Goal: Use online tool/utility: Utilize a website feature to perform a specific function

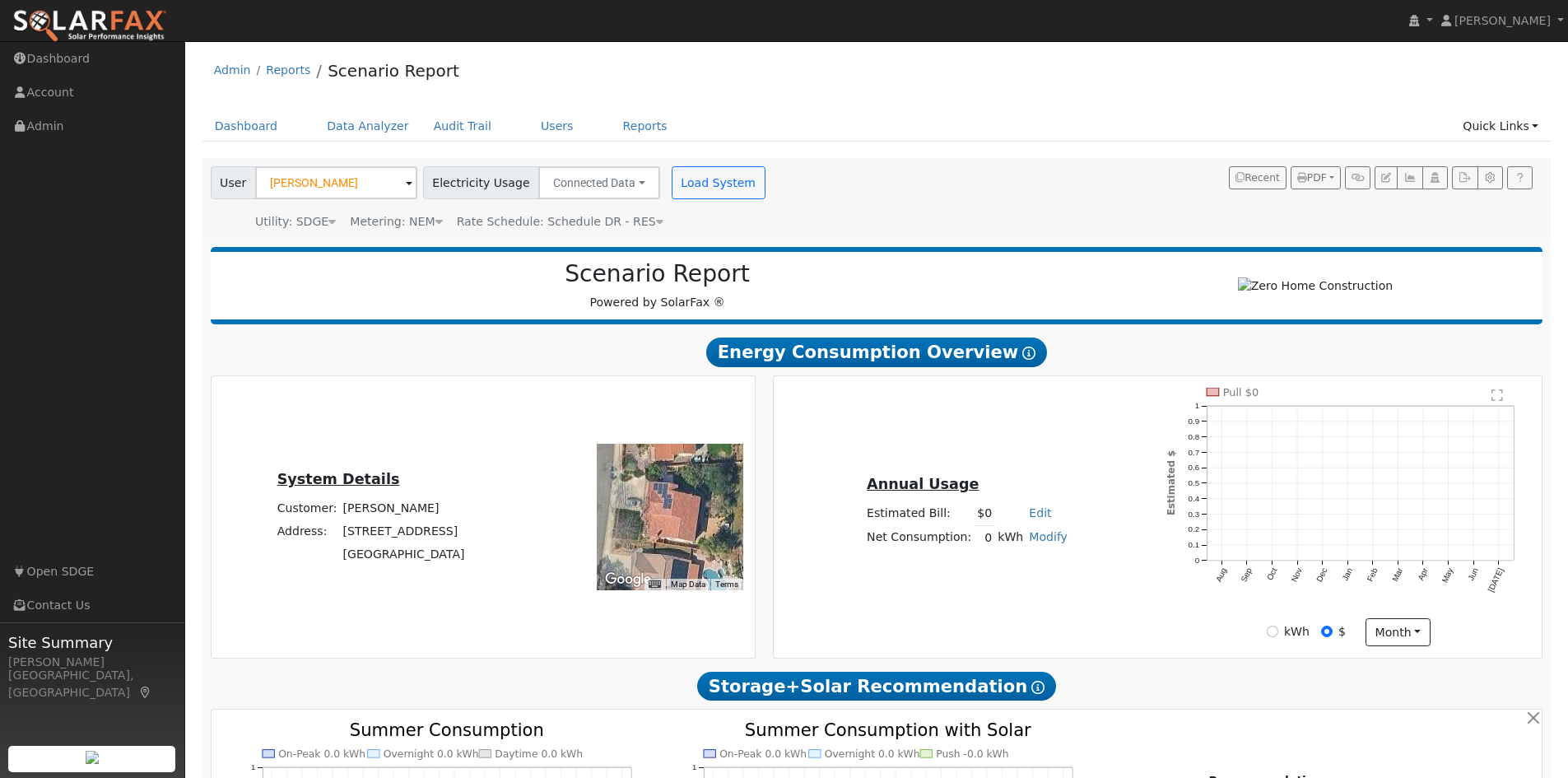
scroll to position [83, 0]
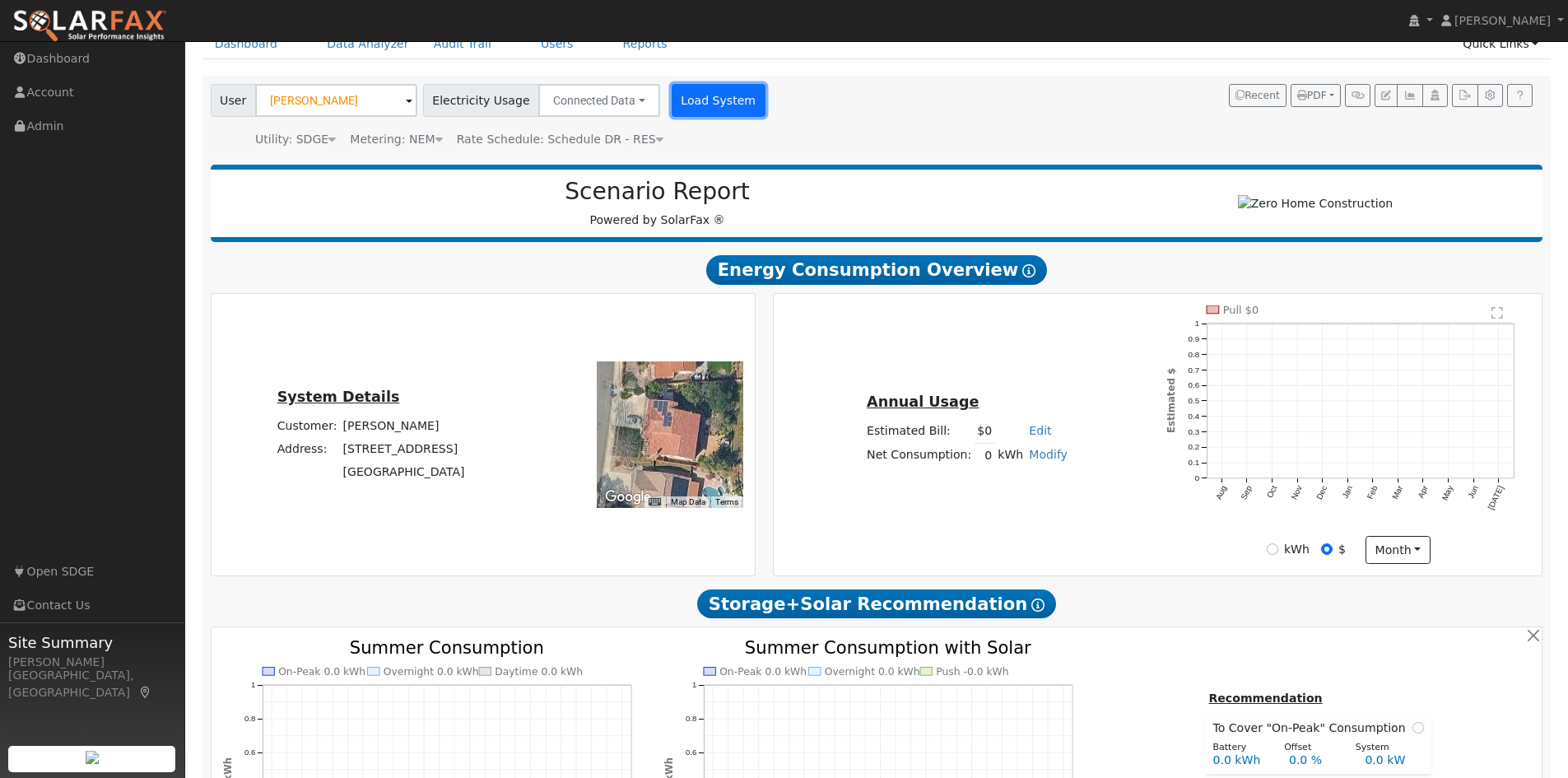
click at [699, 101] on button "Load System" at bounding box center [719, 100] width 94 height 33
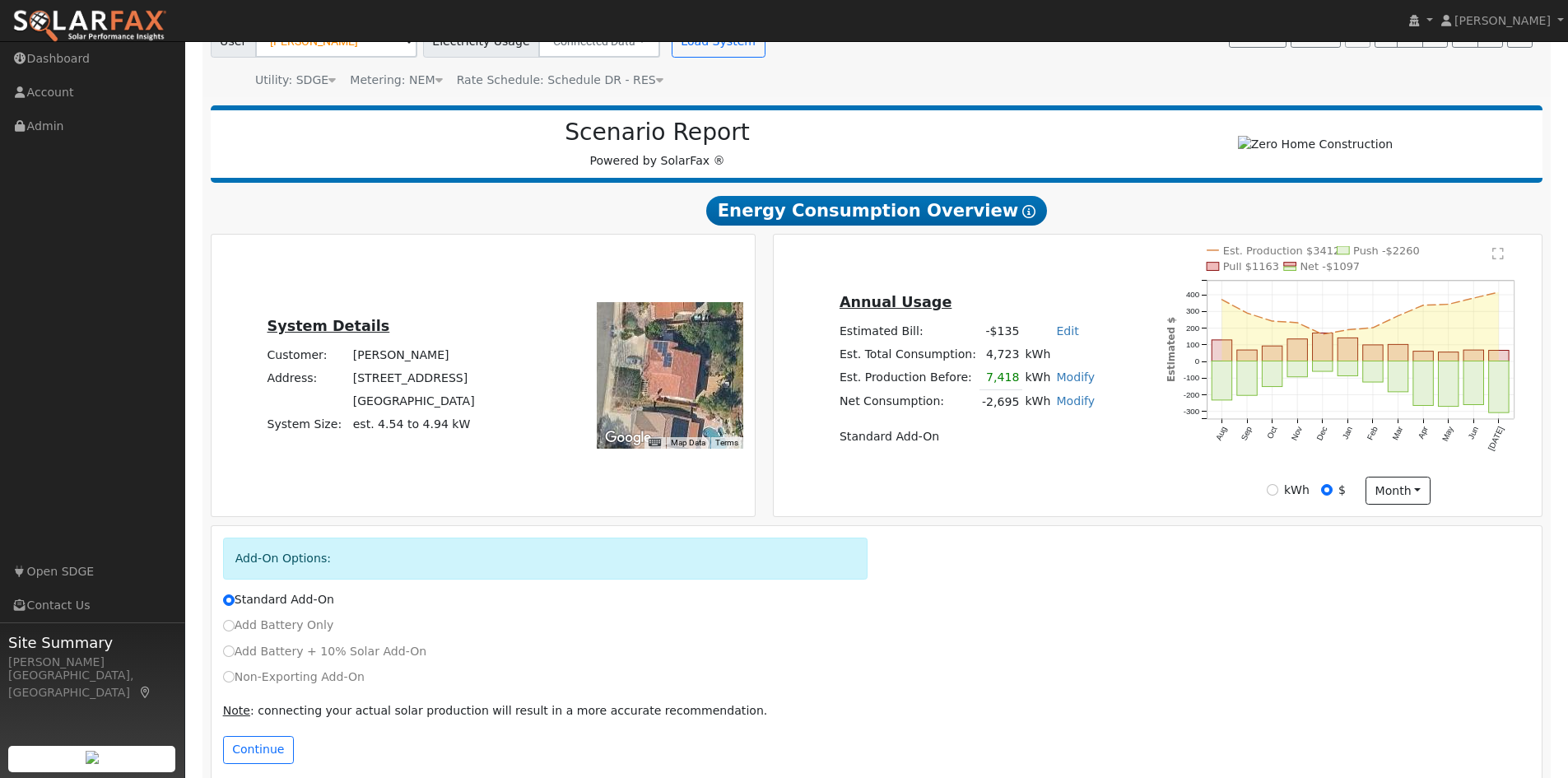
scroll to position [171, 0]
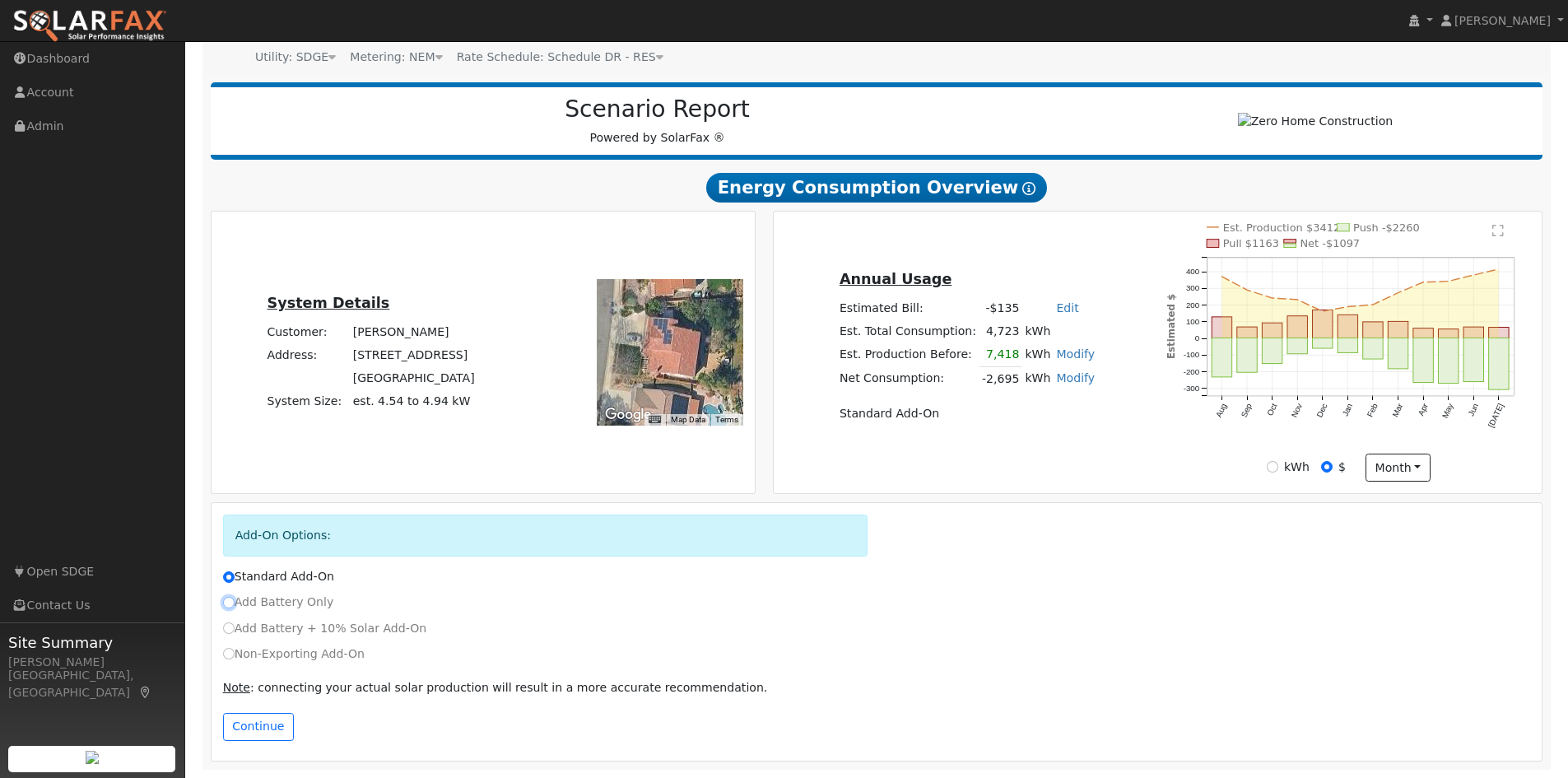
click at [228, 602] on input "Add Battery Only" at bounding box center [229, 602] width 12 height 12
radio input "true"
radio input "false"
click at [256, 730] on button "Continue" at bounding box center [258, 727] width 71 height 28
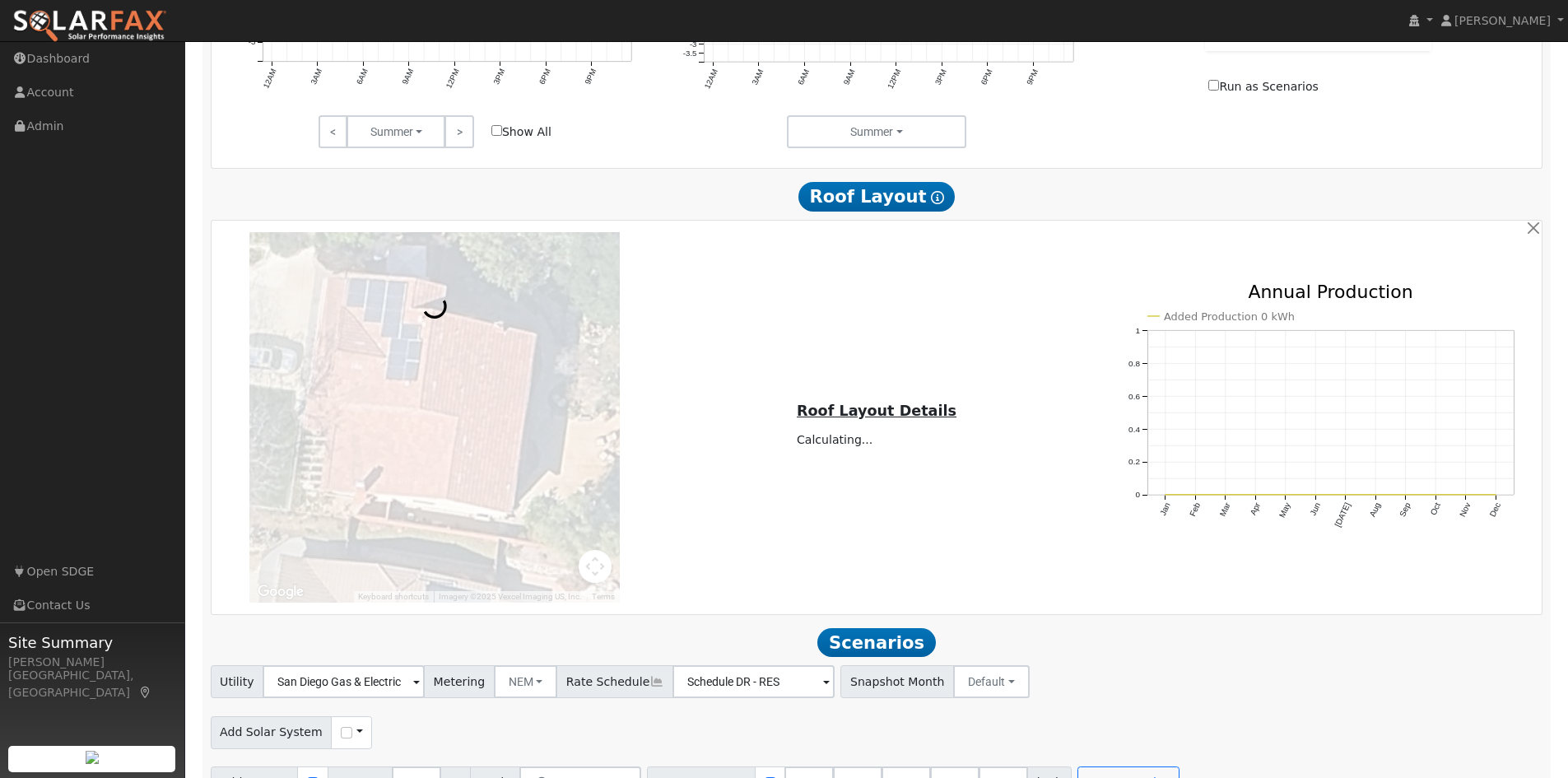
scroll to position [1110, 0]
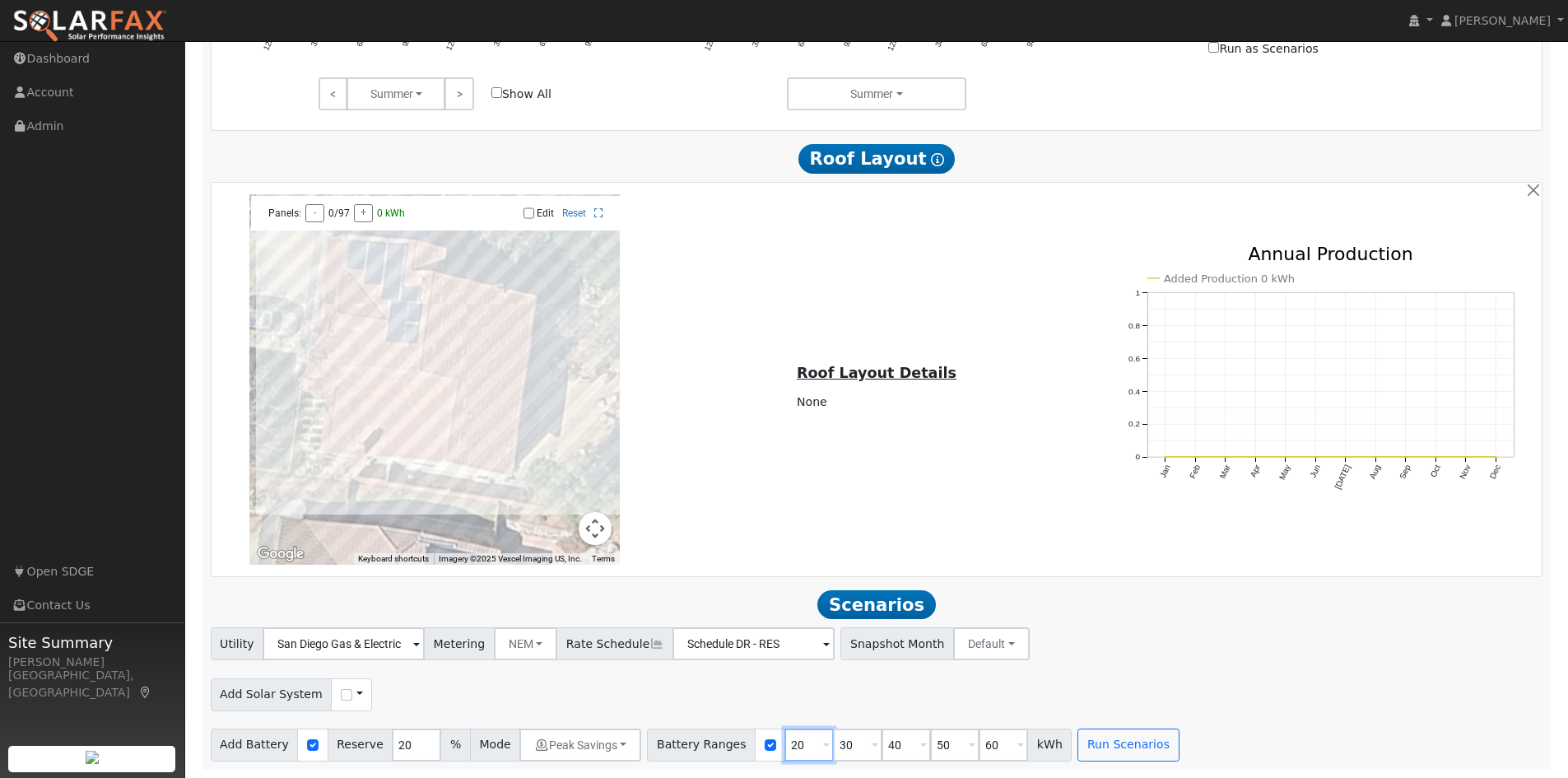
drag, startPoint x: 783, startPoint y: 745, endPoint x: 763, endPoint y: 747, distance: 20.1
click at [784, 747] on input "20" at bounding box center [809, 745] width 50 height 33
type input "10"
drag, startPoint x: 825, startPoint y: 744, endPoint x: 806, endPoint y: 753, distance: 21.0
click at [833, 753] on input "30" at bounding box center [858, 745] width 50 height 33
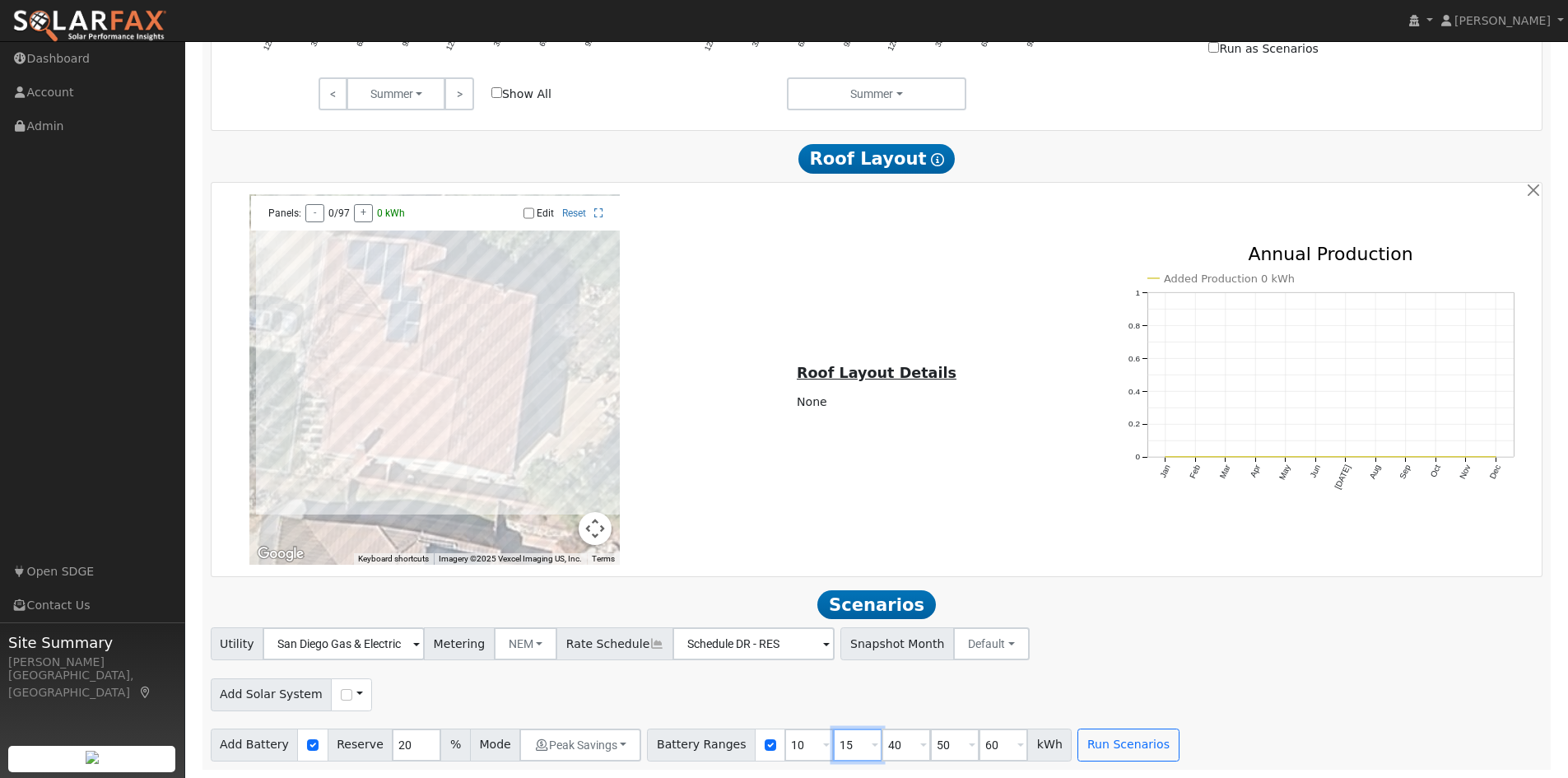
type input "15"
drag, startPoint x: 877, startPoint y: 748, endPoint x: 862, endPoint y: 751, distance: 15.3
click at [881, 751] on input "40" at bounding box center [906, 745] width 50 height 33
type input "20"
drag, startPoint x: 910, startPoint y: 744, endPoint x: 929, endPoint y: 744, distance: 19.0
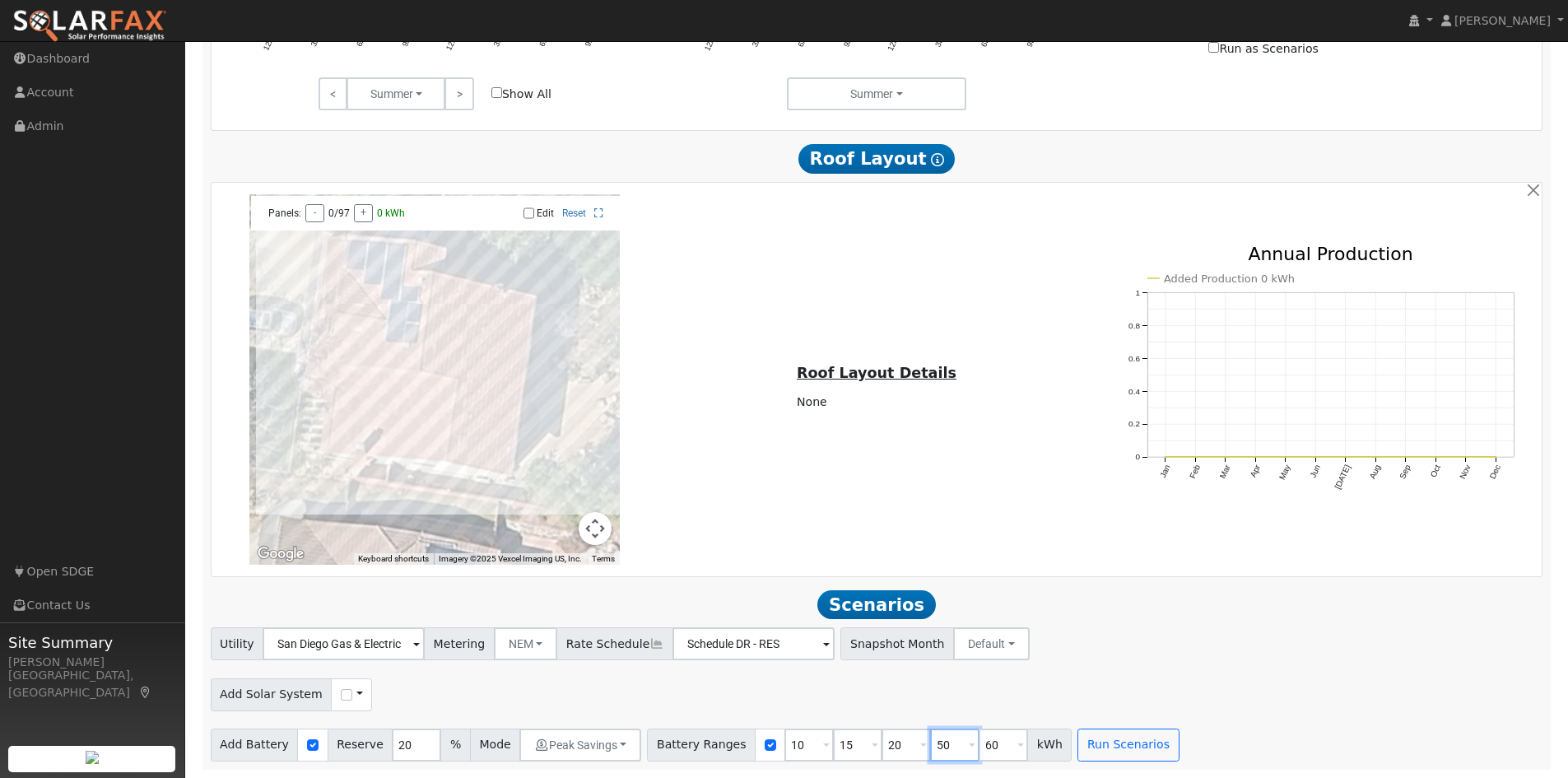
click at [930, 744] on input "50" at bounding box center [955, 745] width 50 height 33
type input "25"
drag, startPoint x: 958, startPoint y: 744, endPoint x: 979, endPoint y: 744, distance: 21.0
click at [979, 744] on input "60" at bounding box center [1004, 745] width 50 height 33
type input "30"
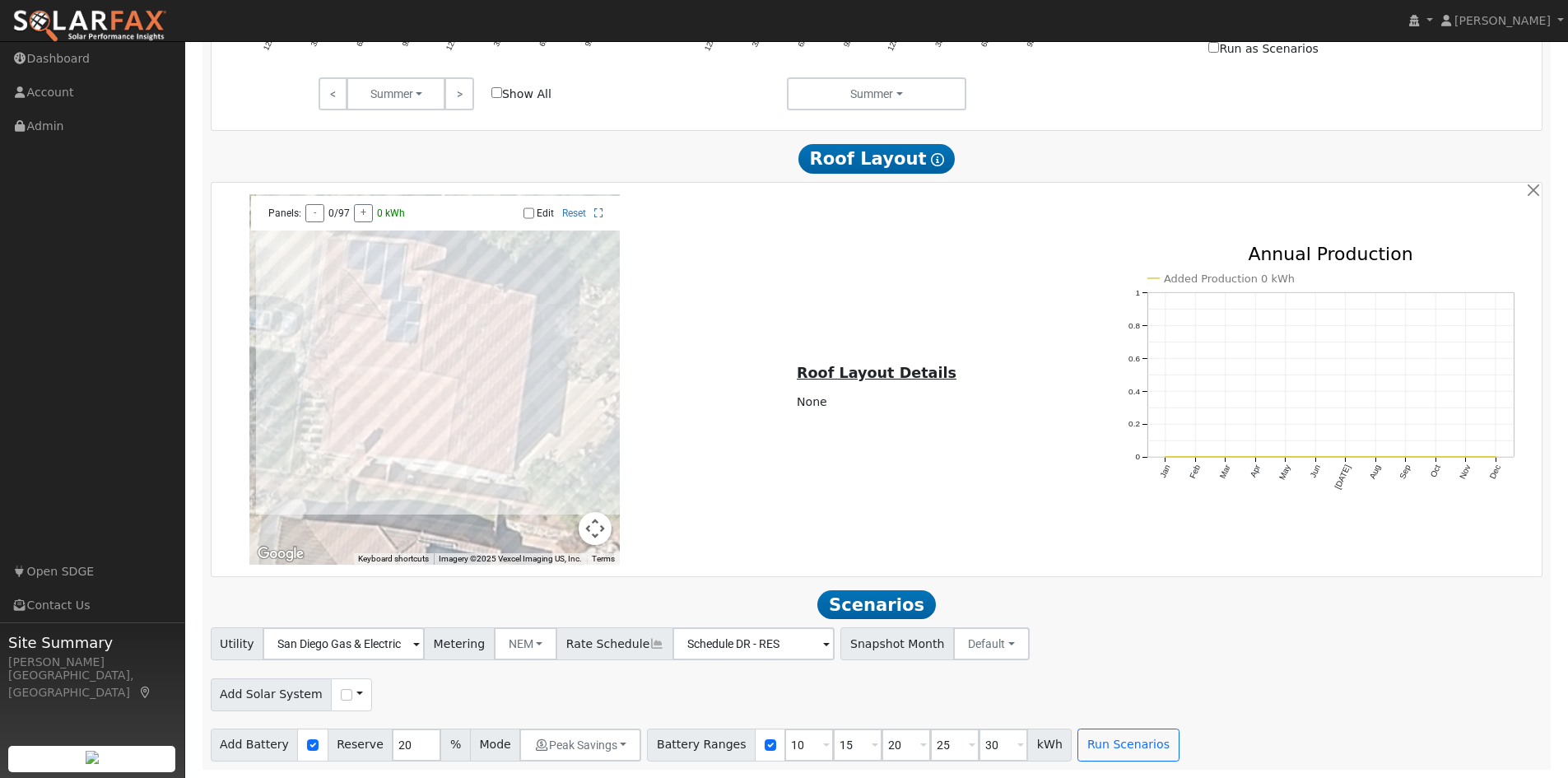
click at [357, 693] on span at bounding box center [359, 694] width 6 height 17
click at [341, 695] on input "checkbox" at bounding box center [347, 695] width 12 height 12
checkbox input "false"
click at [1092, 738] on button "Run Scenarios" at bounding box center [1128, 745] width 101 height 33
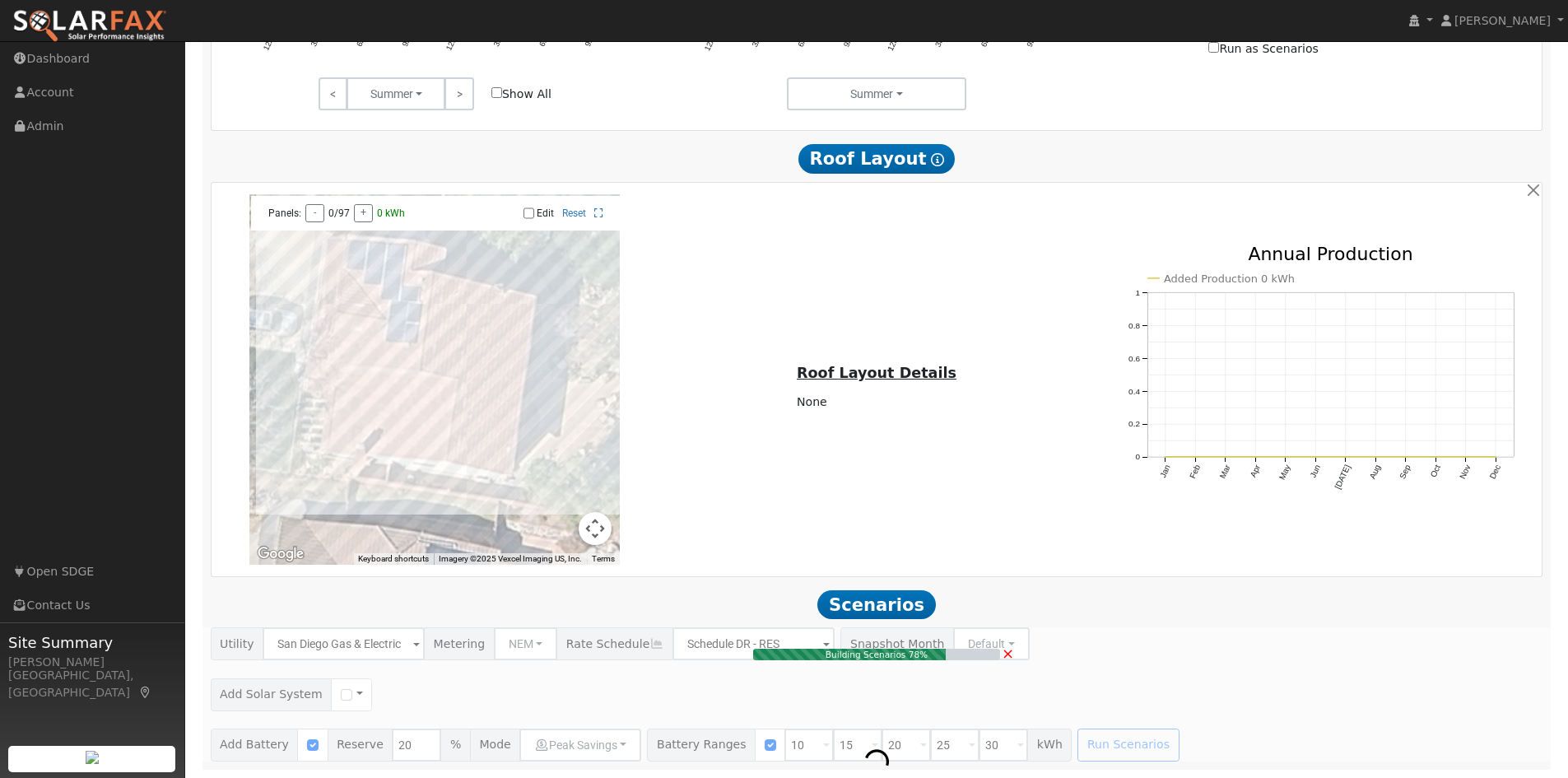
type input "$12,000"
type input "$3,600"
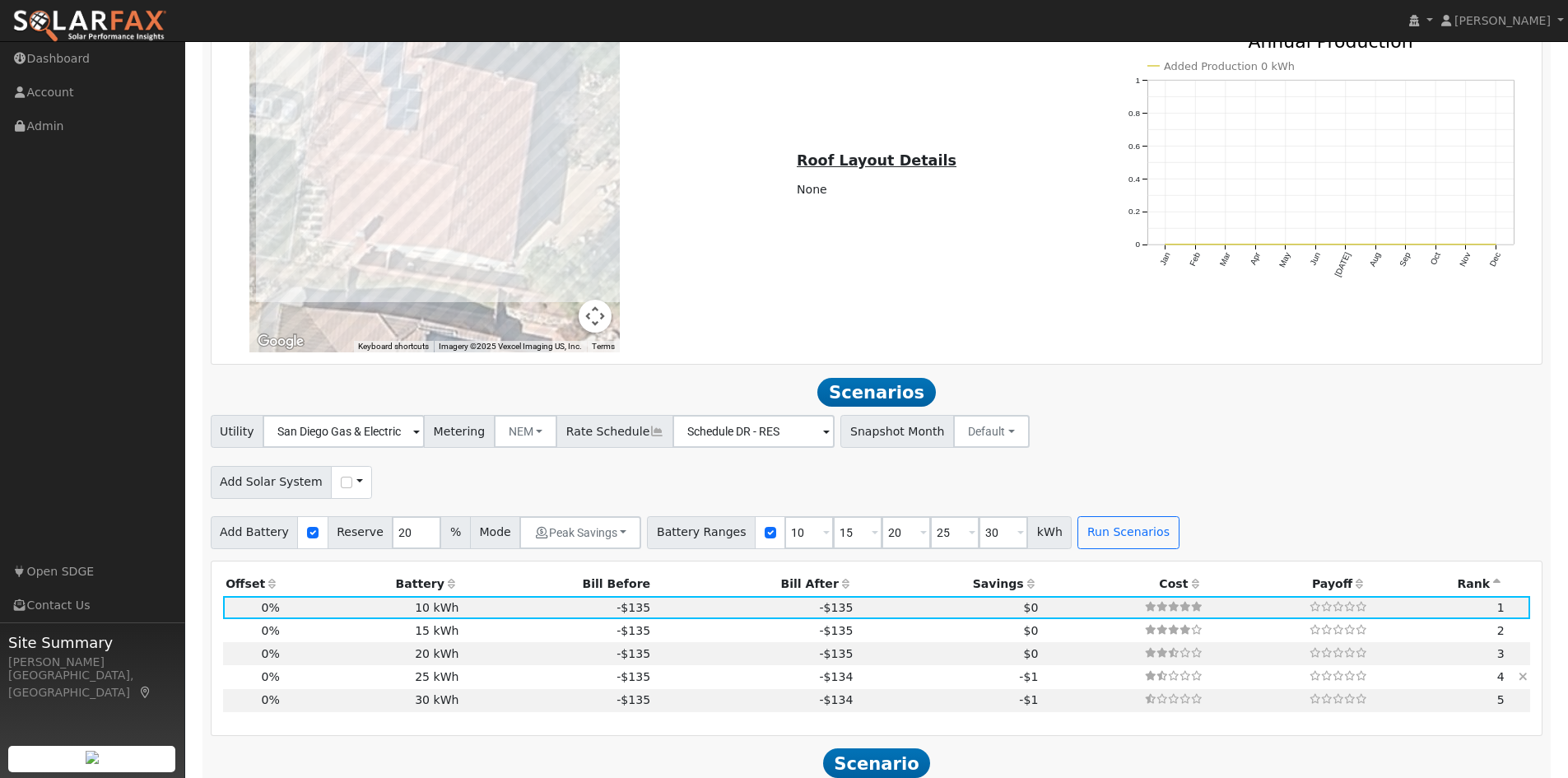
scroll to position [1318, 0]
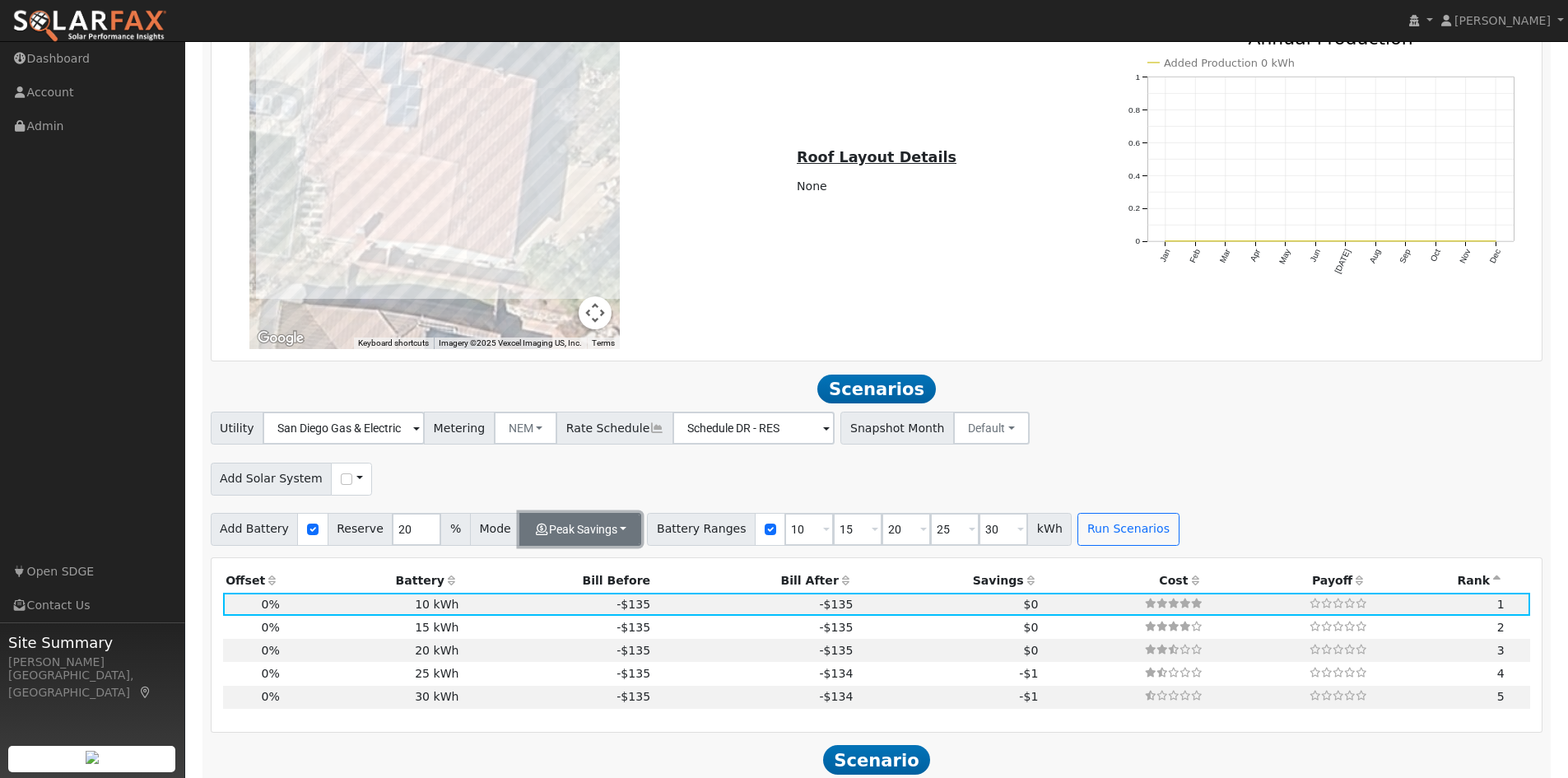
click at [592, 546] on button "Peak Savings" at bounding box center [580, 530] width 122 height 33
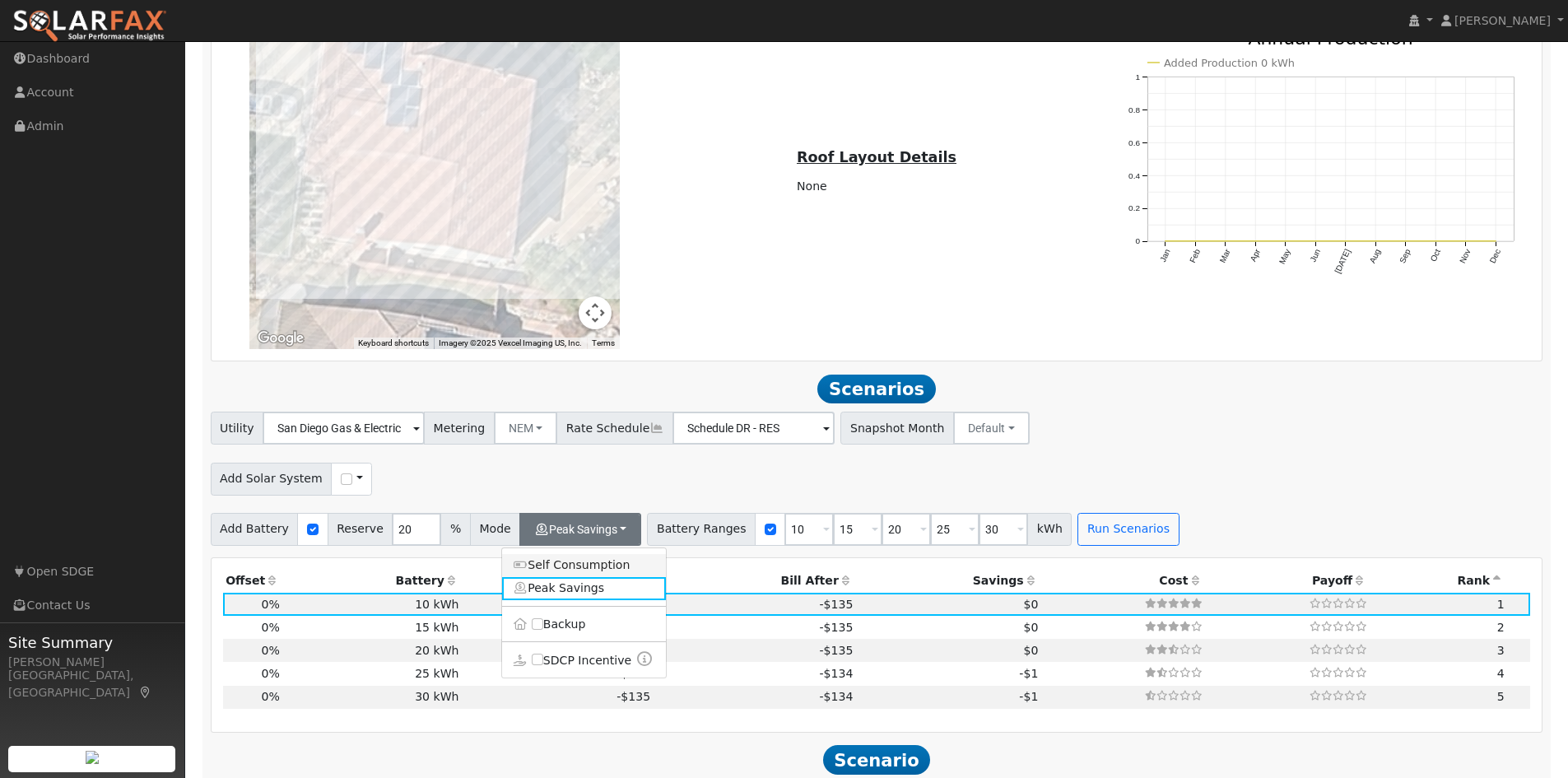
click at [540, 571] on link "Self Consumption" at bounding box center [584, 566] width 164 height 23
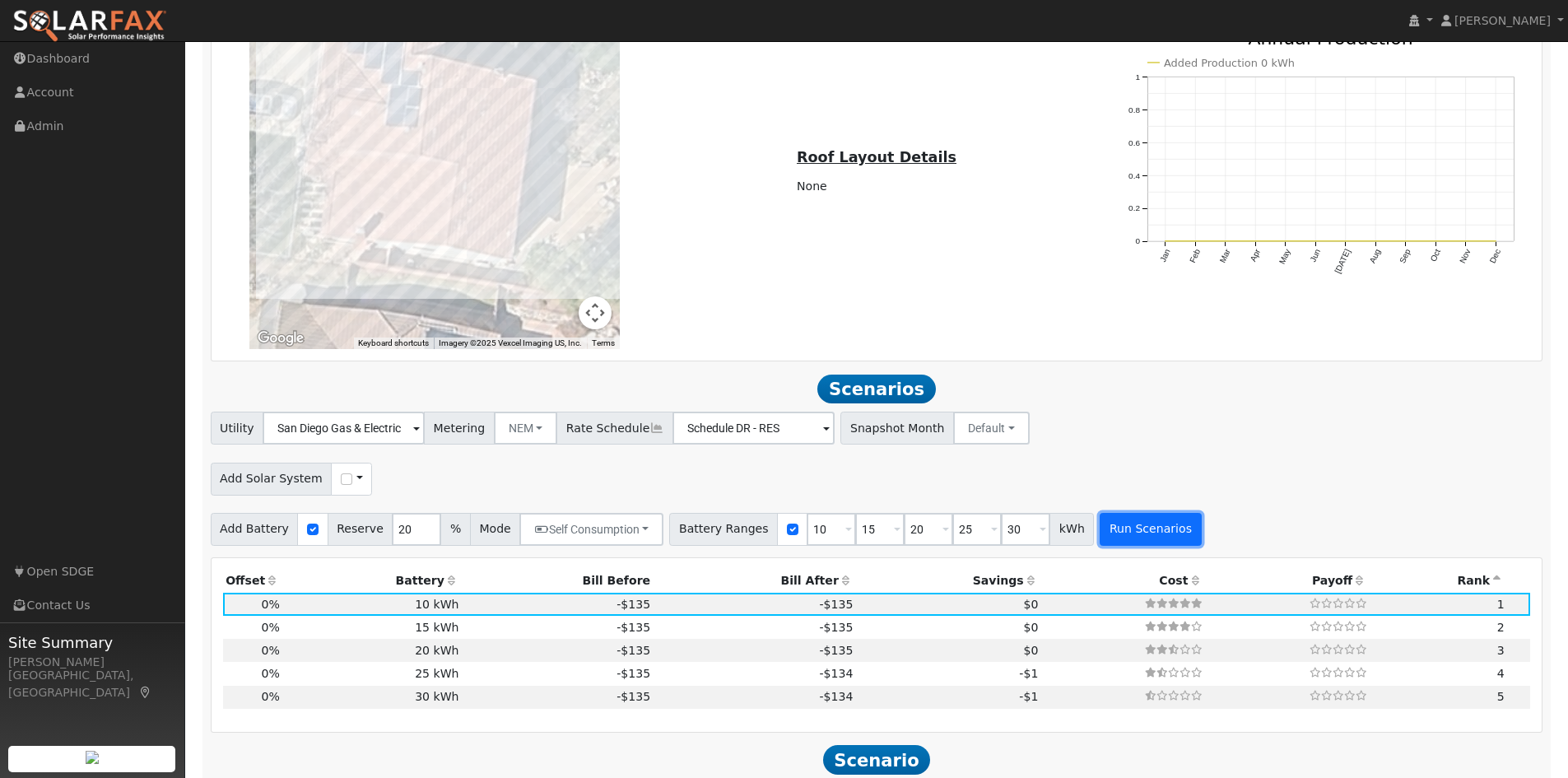
click at [1108, 528] on button "Run Scenarios" at bounding box center [1150, 530] width 101 height 33
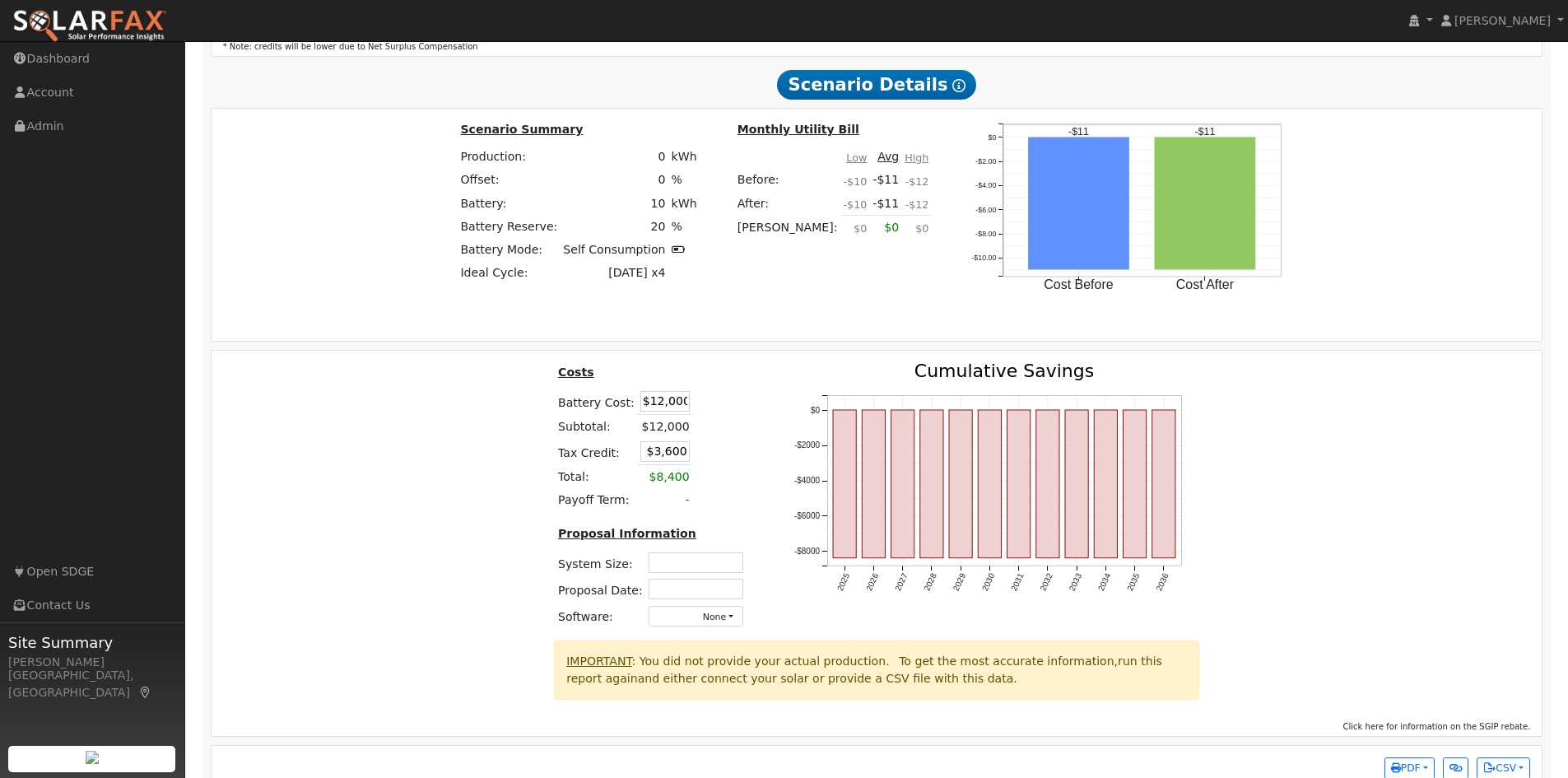
scroll to position [2430, 0]
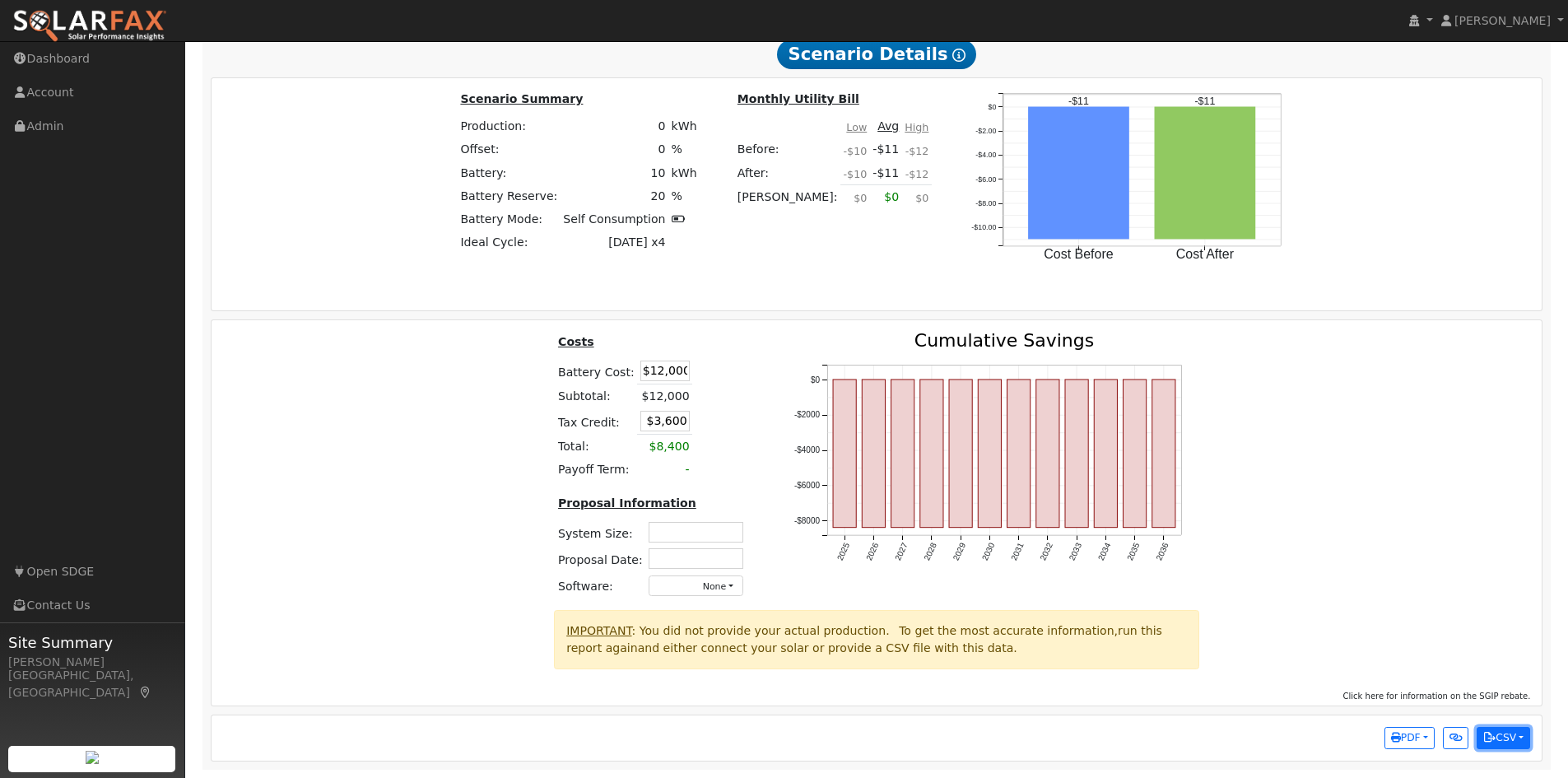
click at [1518, 734] on button "CSV" at bounding box center [1503, 738] width 53 height 23
click at [1461, 663] on link "Scenario Interval Data (Before)" at bounding box center [1427, 660] width 203 height 23
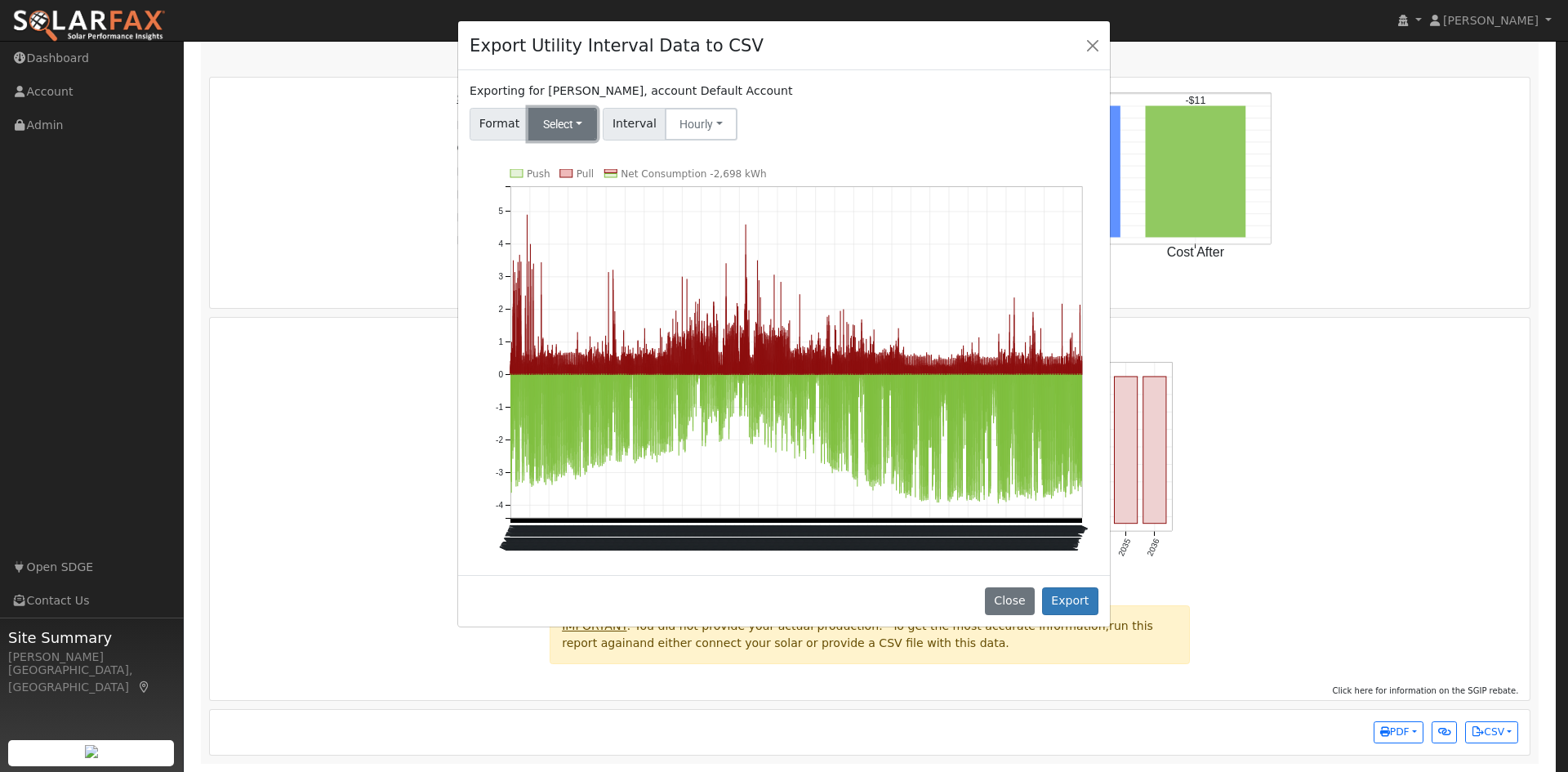
click at [585, 130] on button "Select" at bounding box center [563, 124] width 69 height 33
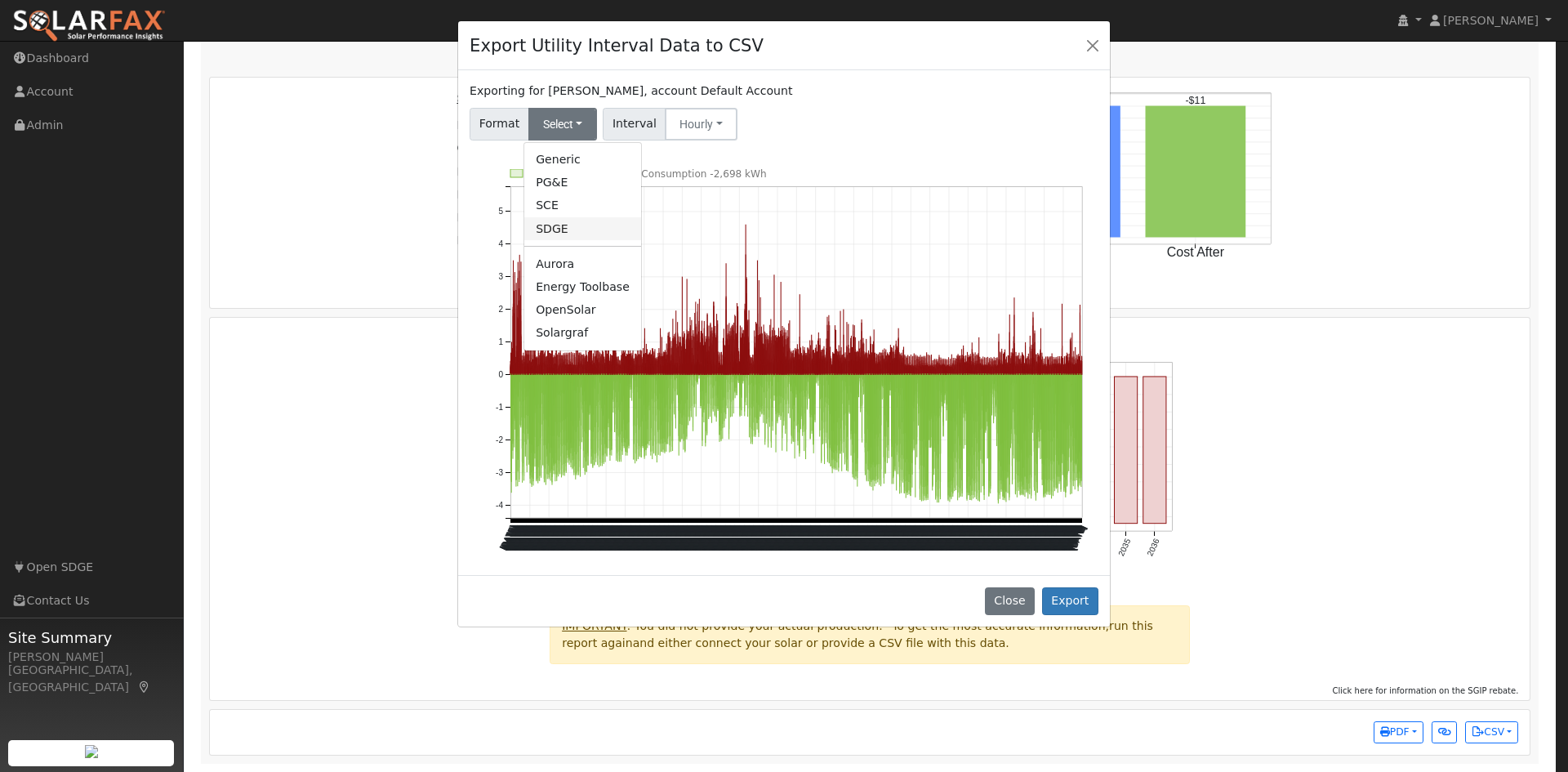
click at [566, 234] on link "SDGE" at bounding box center [583, 228] width 117 height 23
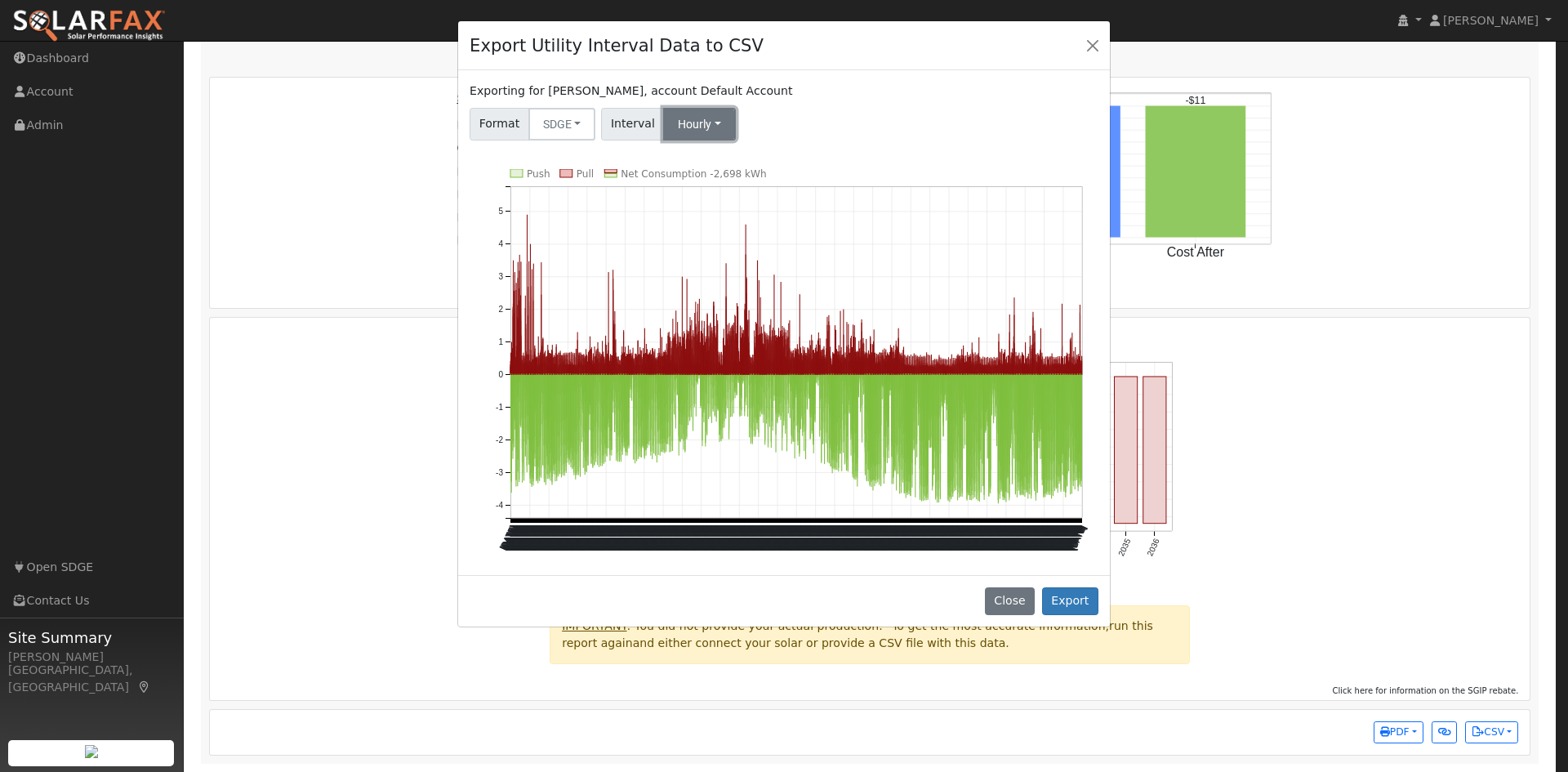
click at [691, 134] on button "Hourly" at bounding box center [700, 124] width 73 height 33
click at [694, 152] on link "15 Minute" at bounding box center [714, 160] width 113 height 23
click at [1080, 600] on button "Export" at bounding box center [1071, 601] width 57 height 27
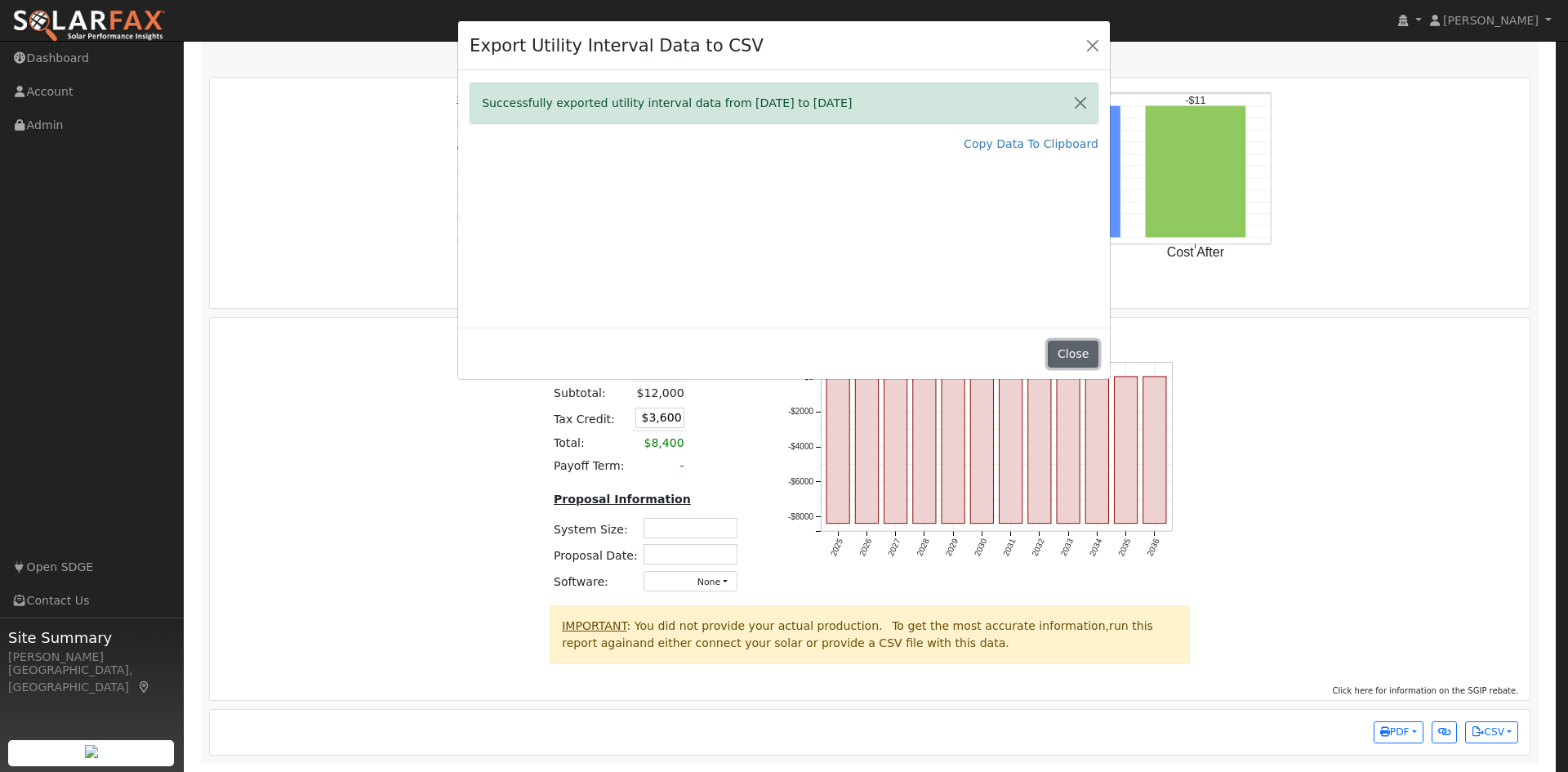
drag, startPoint x: 1082, startPoint y: 349, endPoint x: 1247, endPoint y: 203, distance: 220.3
click at [1082, 349] on button "Close" at bounding box center [1073, 354] width 50 height 27
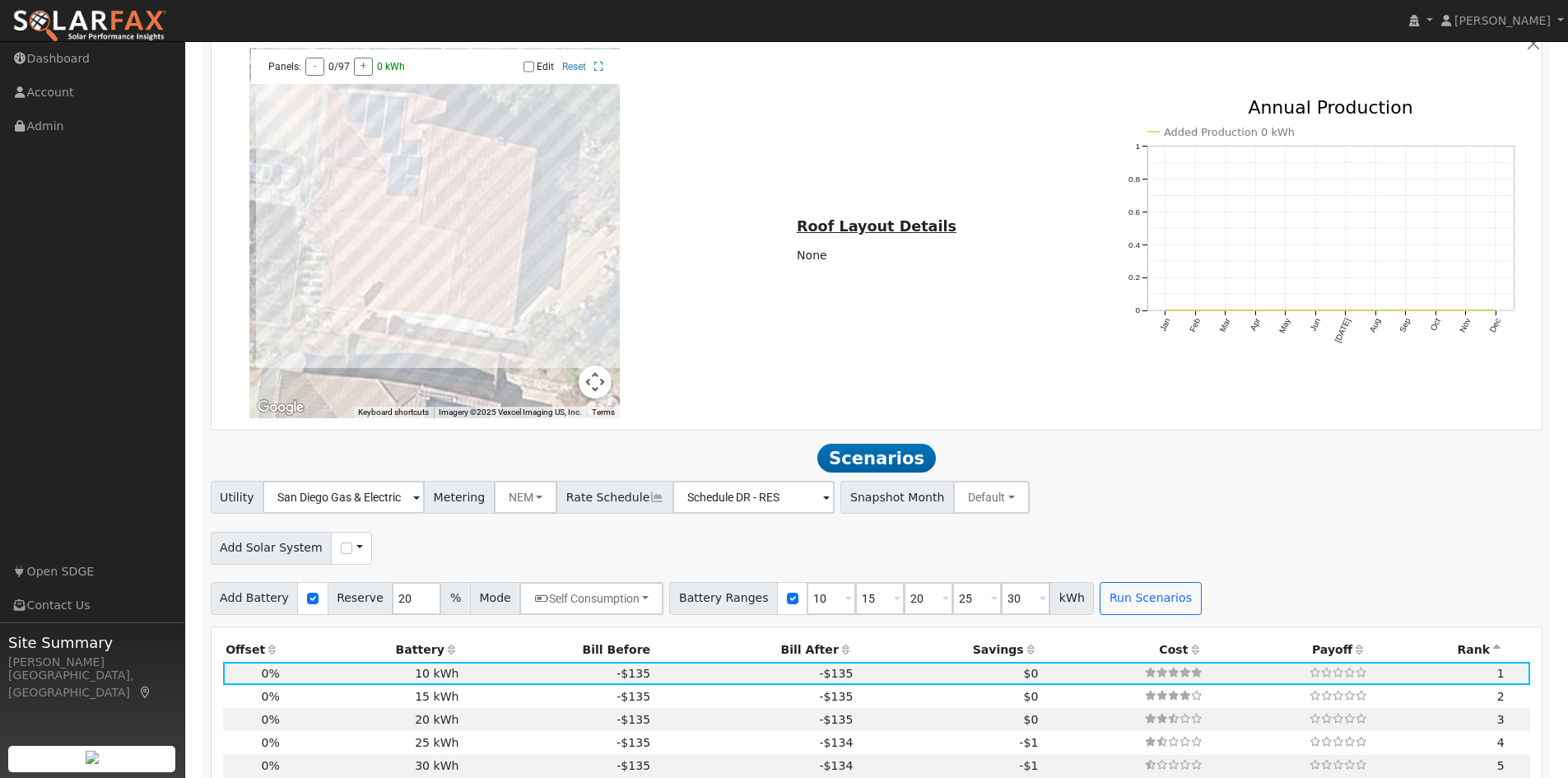
scroll to position [1194, 0]
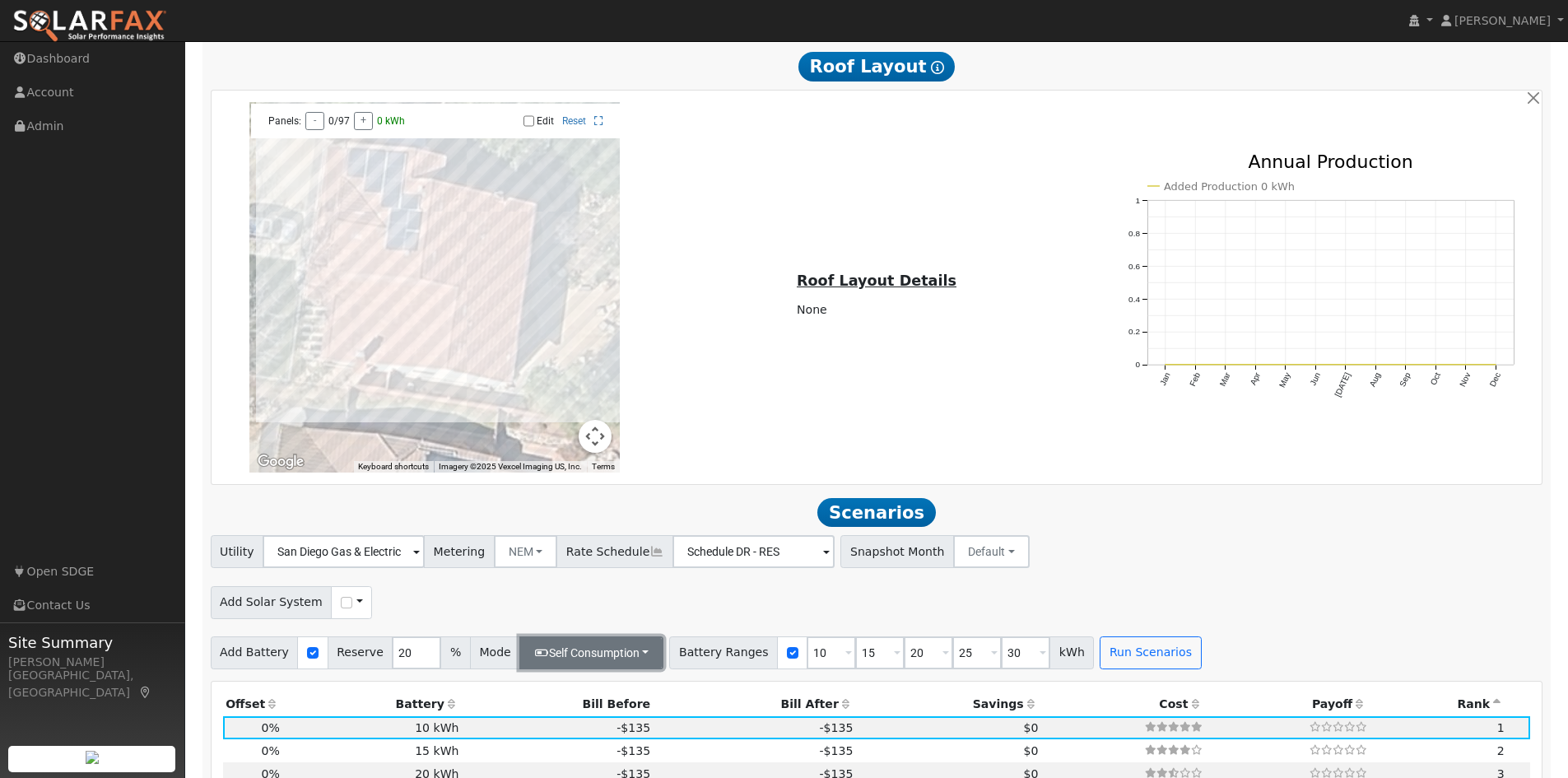
click at [593, 658] on button "Self Consumption" at bounding box center [591, 653] width 144 height 33
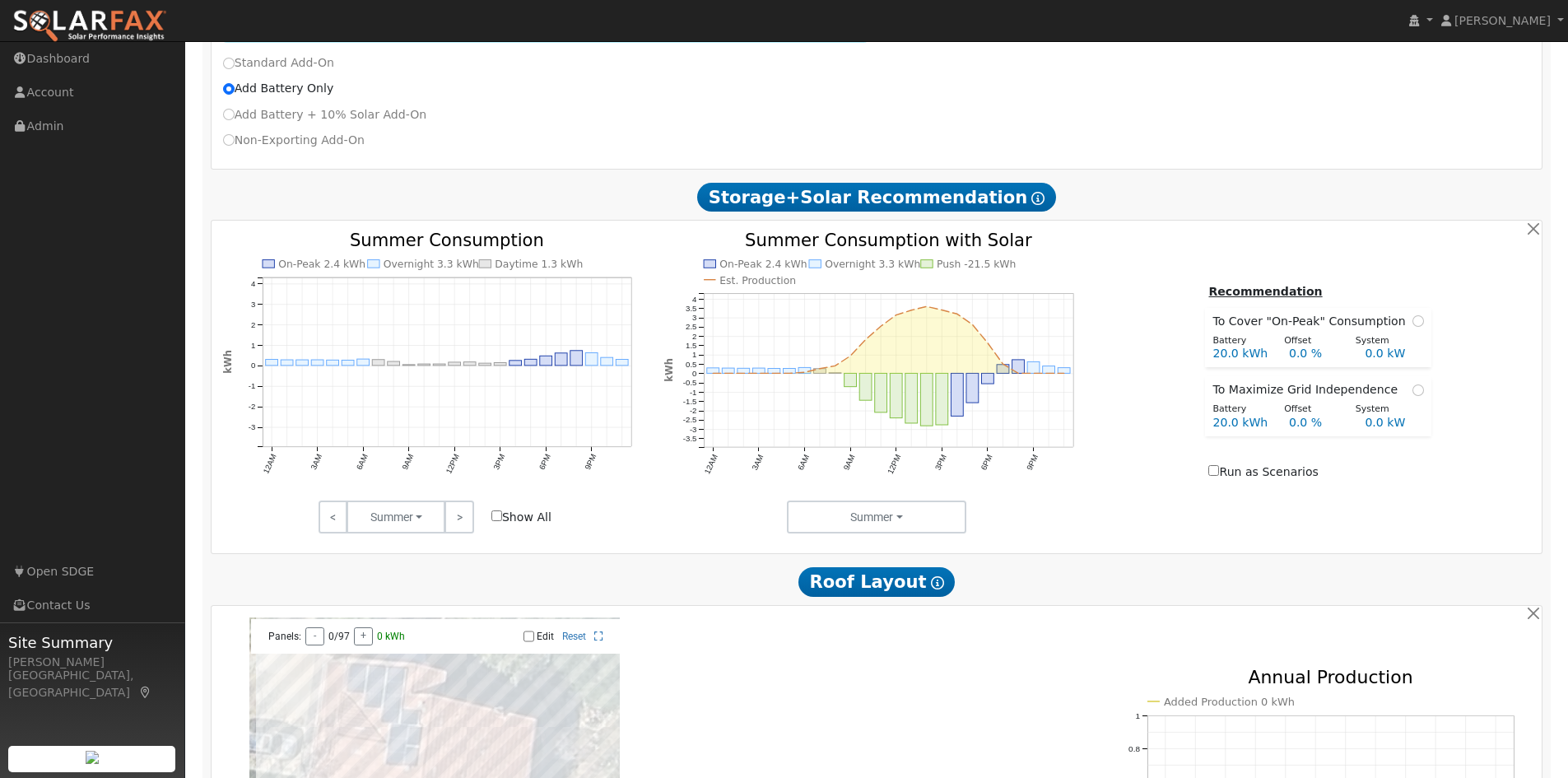
scroll to position [783, 0]
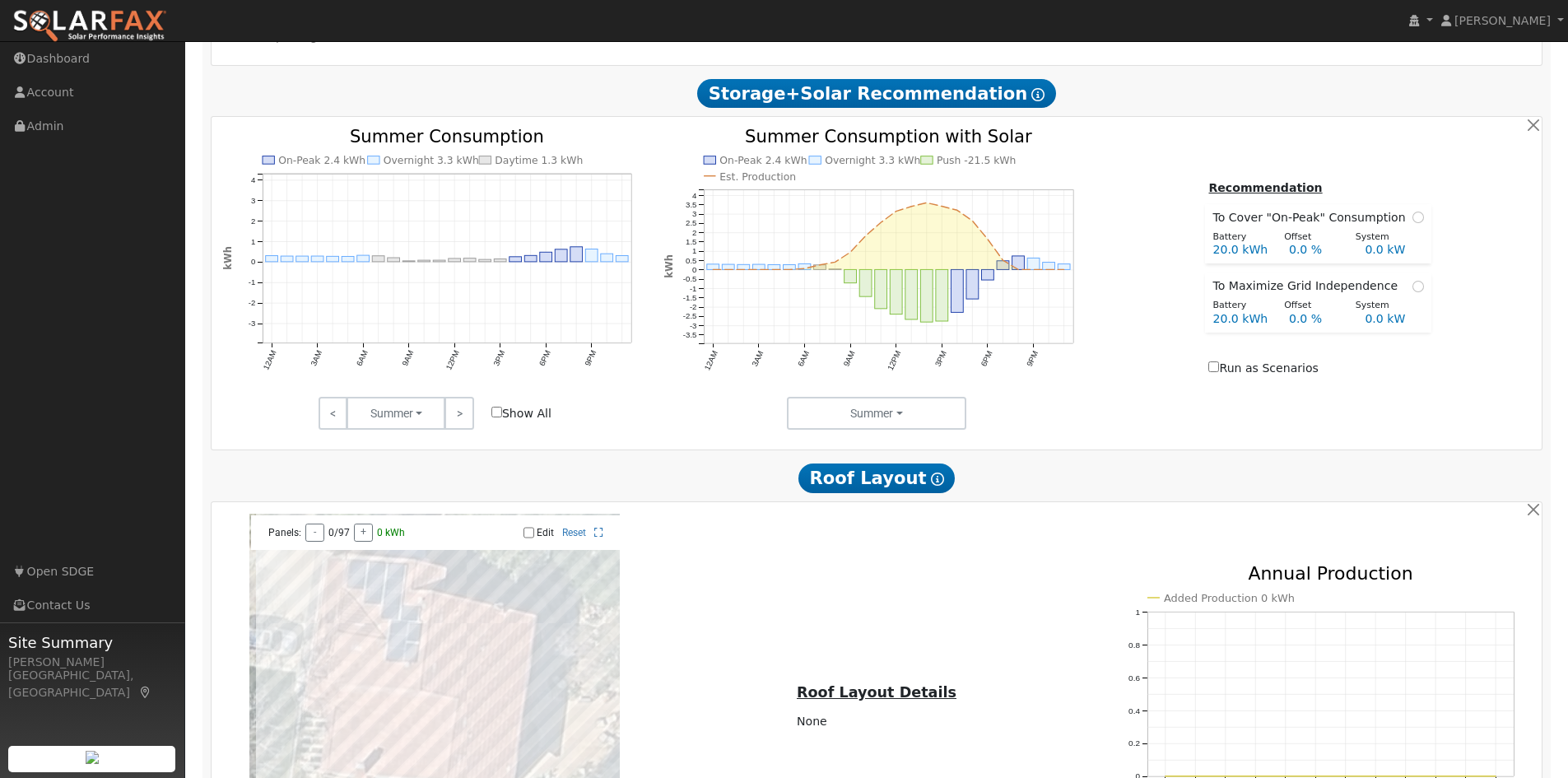
click at [495, 418] on input "Show All" at bounding box center [497, 412] width 11 height 11
checkbox input "true"
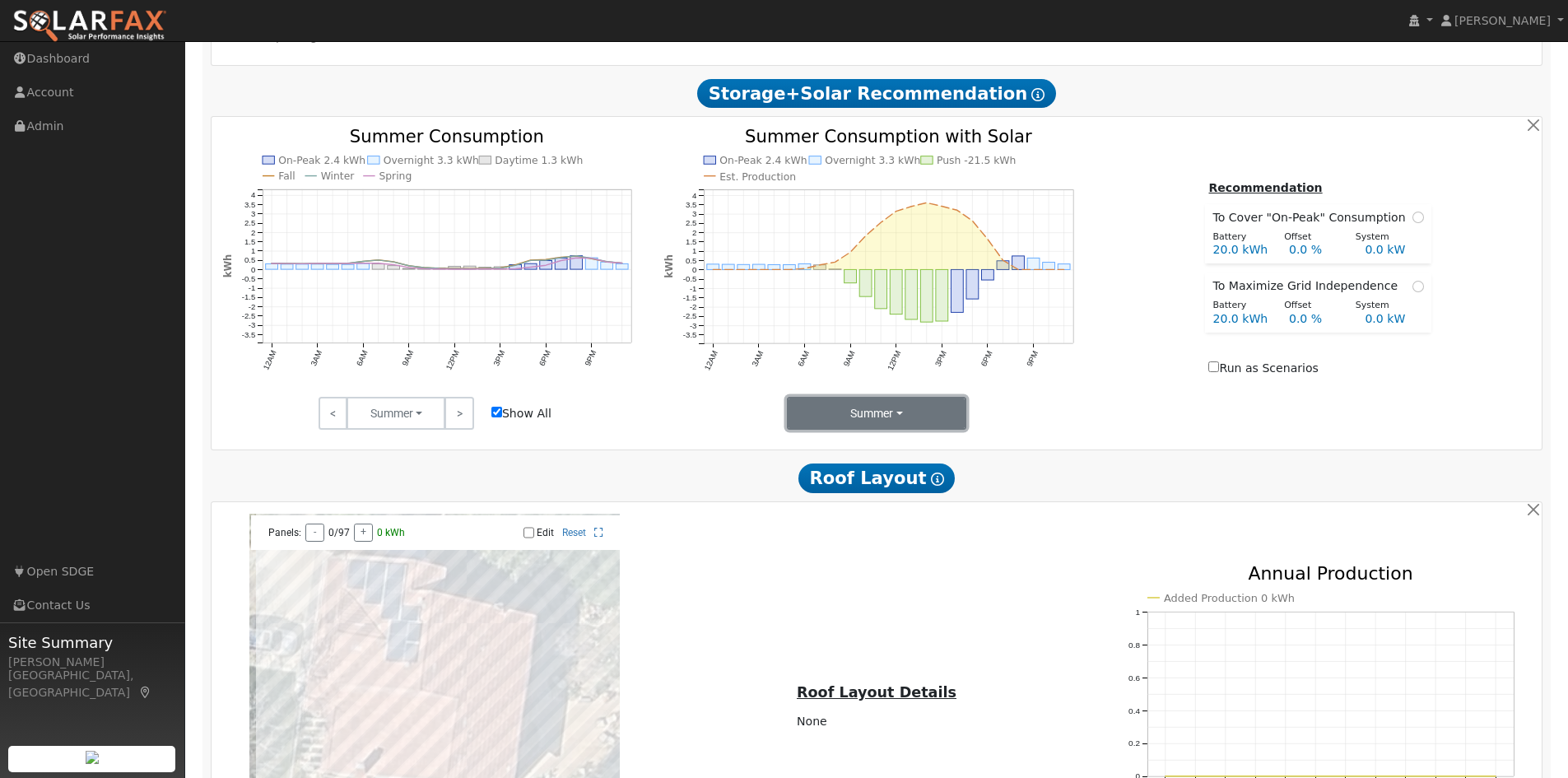
click at [896, 420] on button "Summer" at bounding box center [877, 414] width 180 height 33
click at [868, 474] on link "Seasons" at bounding box center [845, 472] width 114 height 23
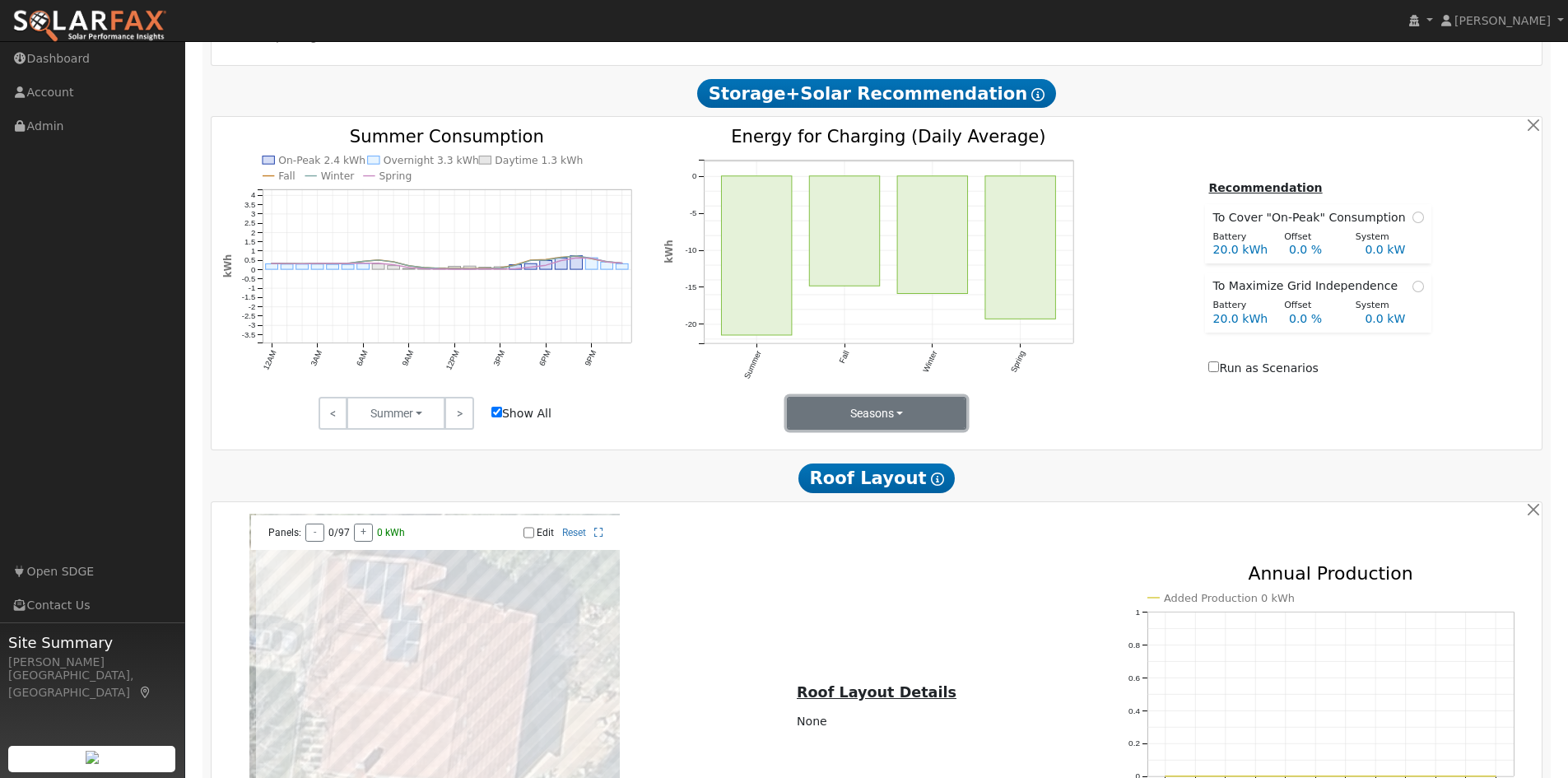
click at [933, 424] on button "Seasons" at bounding box center [877, 414] width 180 height 33
click at [846, 506] on link "Months" at bounding box center [845, 496] width 114 height 23
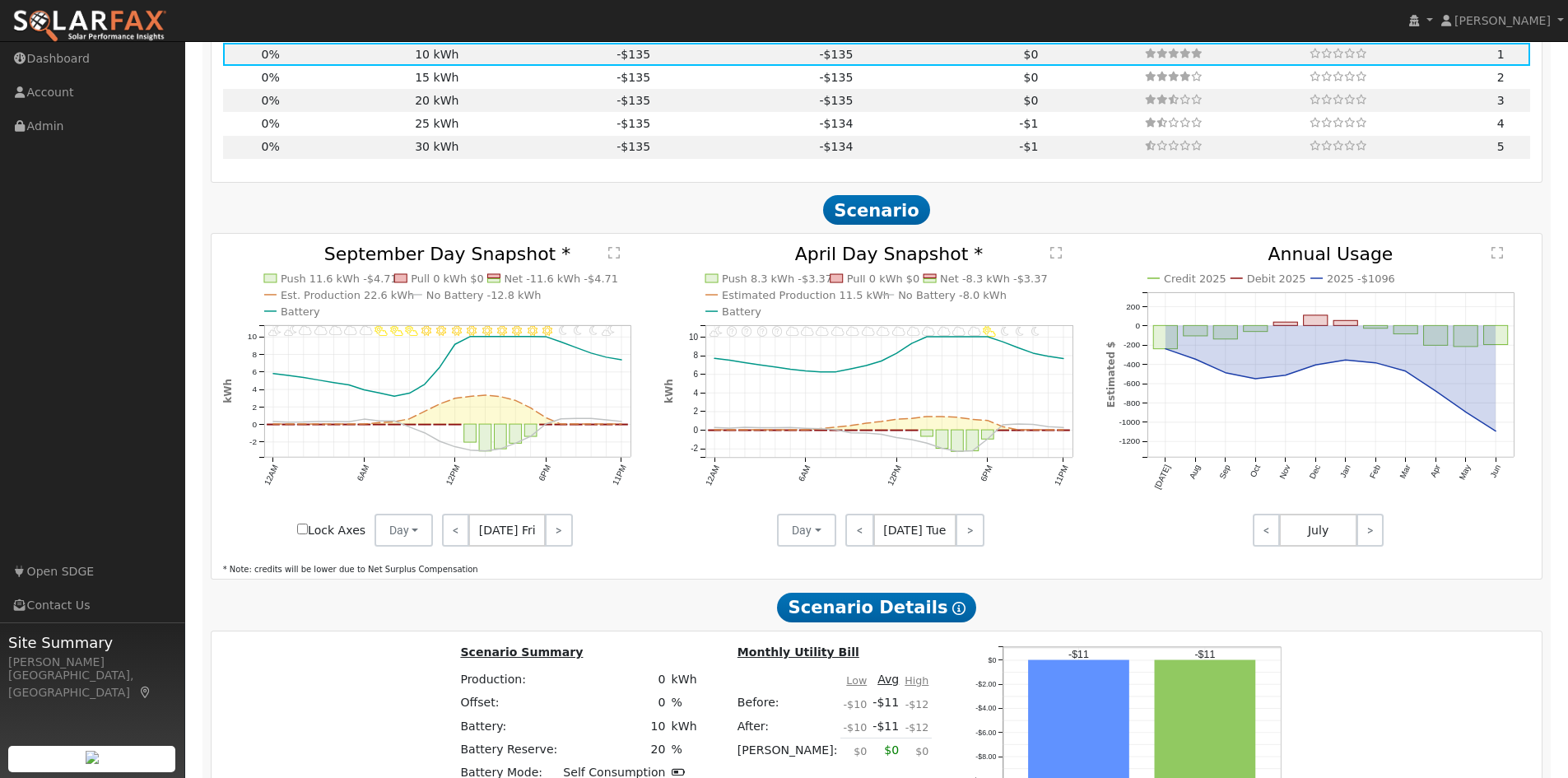
scroll to position [1864, 0]
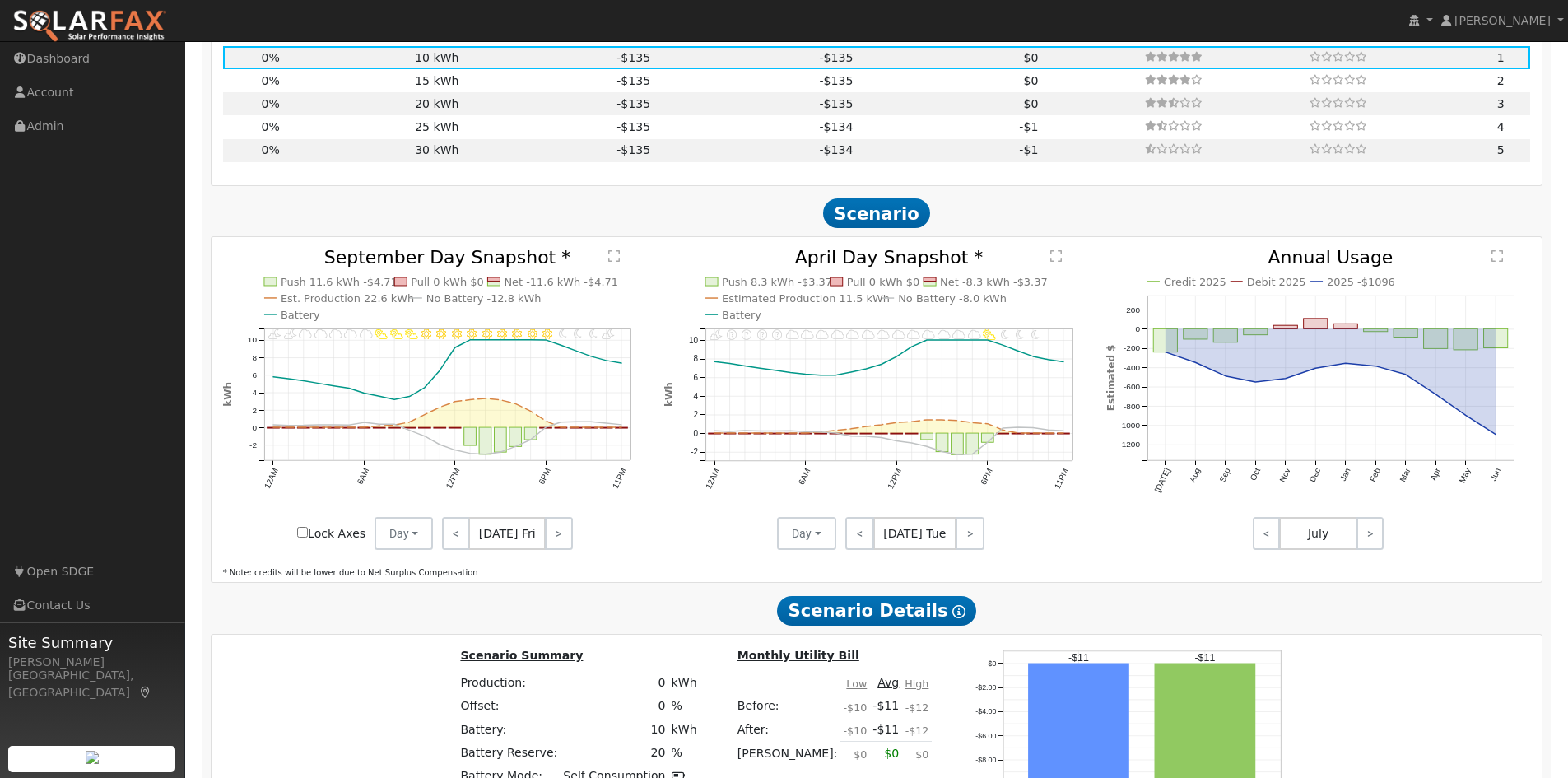
click at [305, 538] on input "Lock Axes" at bounding box center [302, 532] width 11 height 11
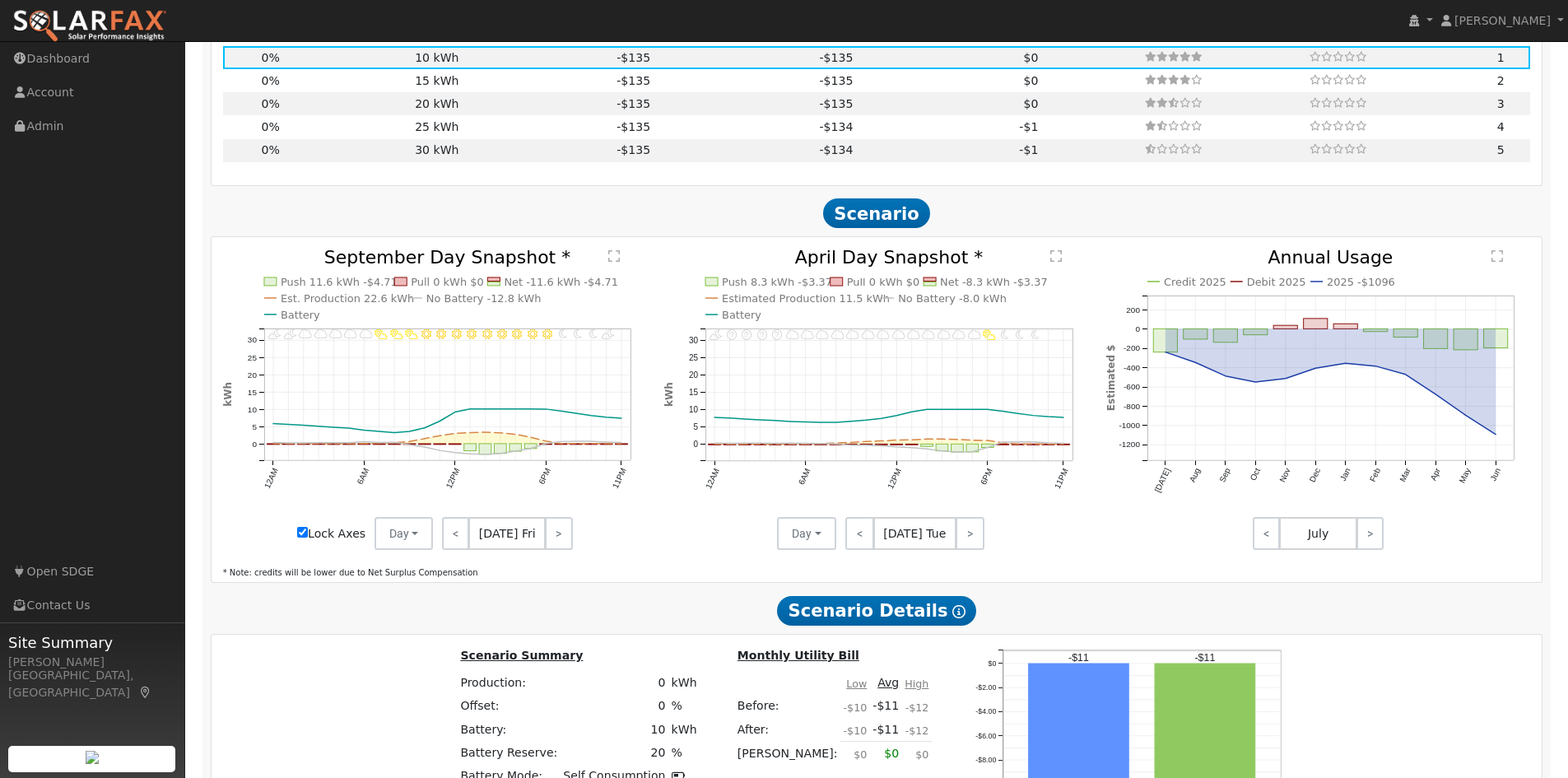
click at [304, 538] on input "Lock Axes" at bounding box center [302, 532] width 11 height 11
checkbox input "false"
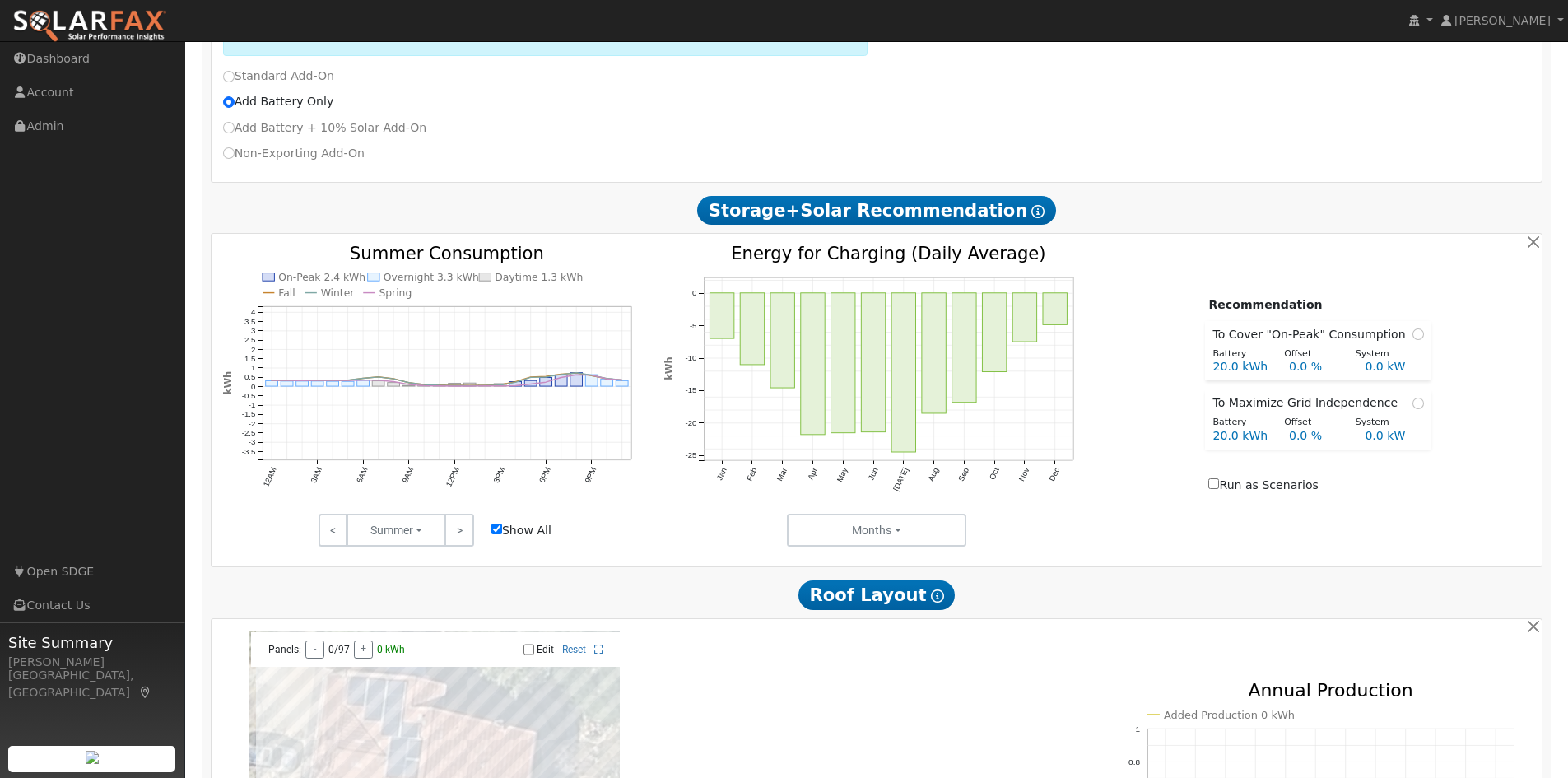
scroll to position [695, 0]
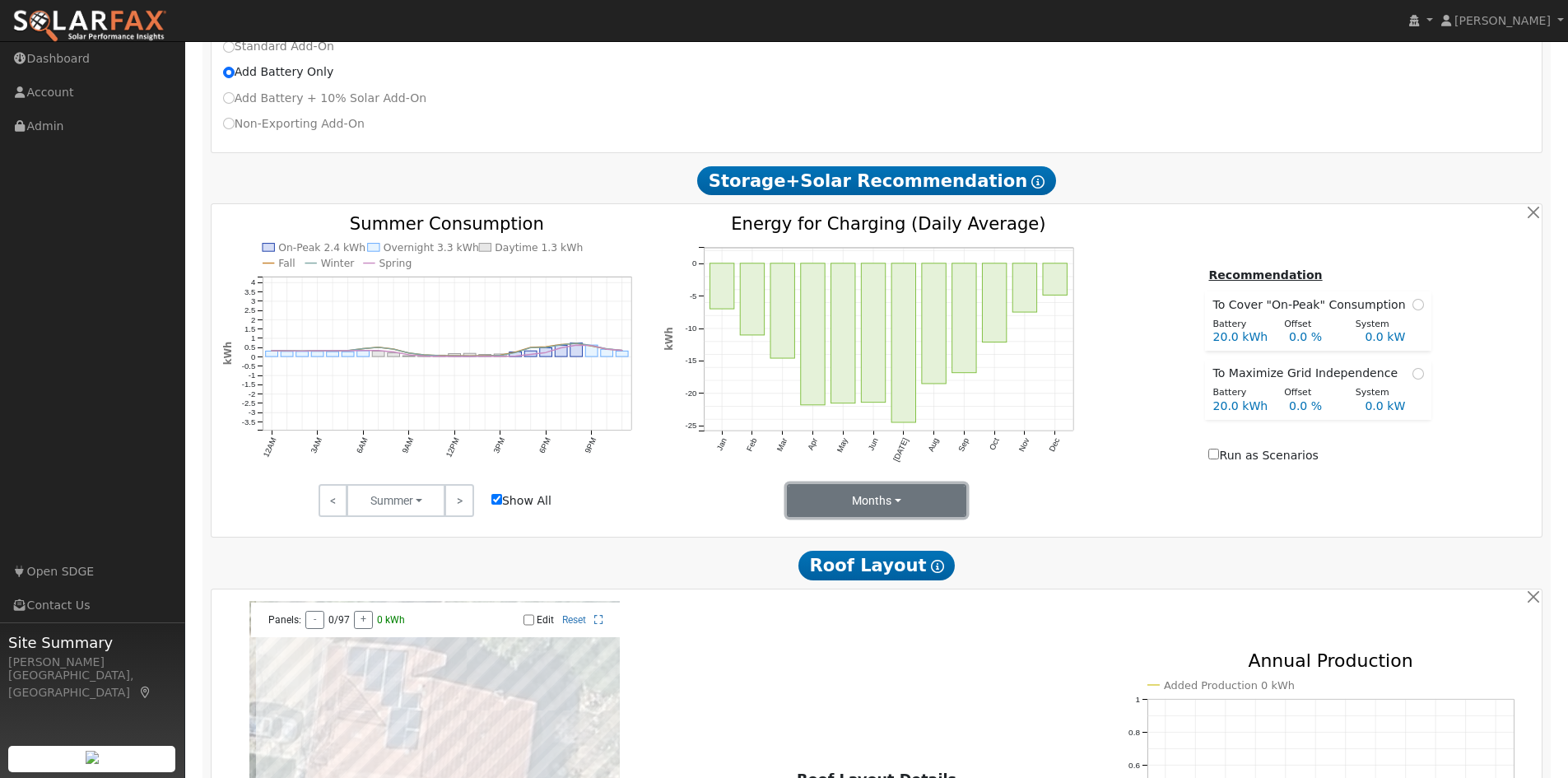
click at [919, 517] on button "Months" at bounding box center [877, 501] width 180 height 33
click at [846, 545] on link "Summer" at bounding box center [845, 536] width 114 height 23
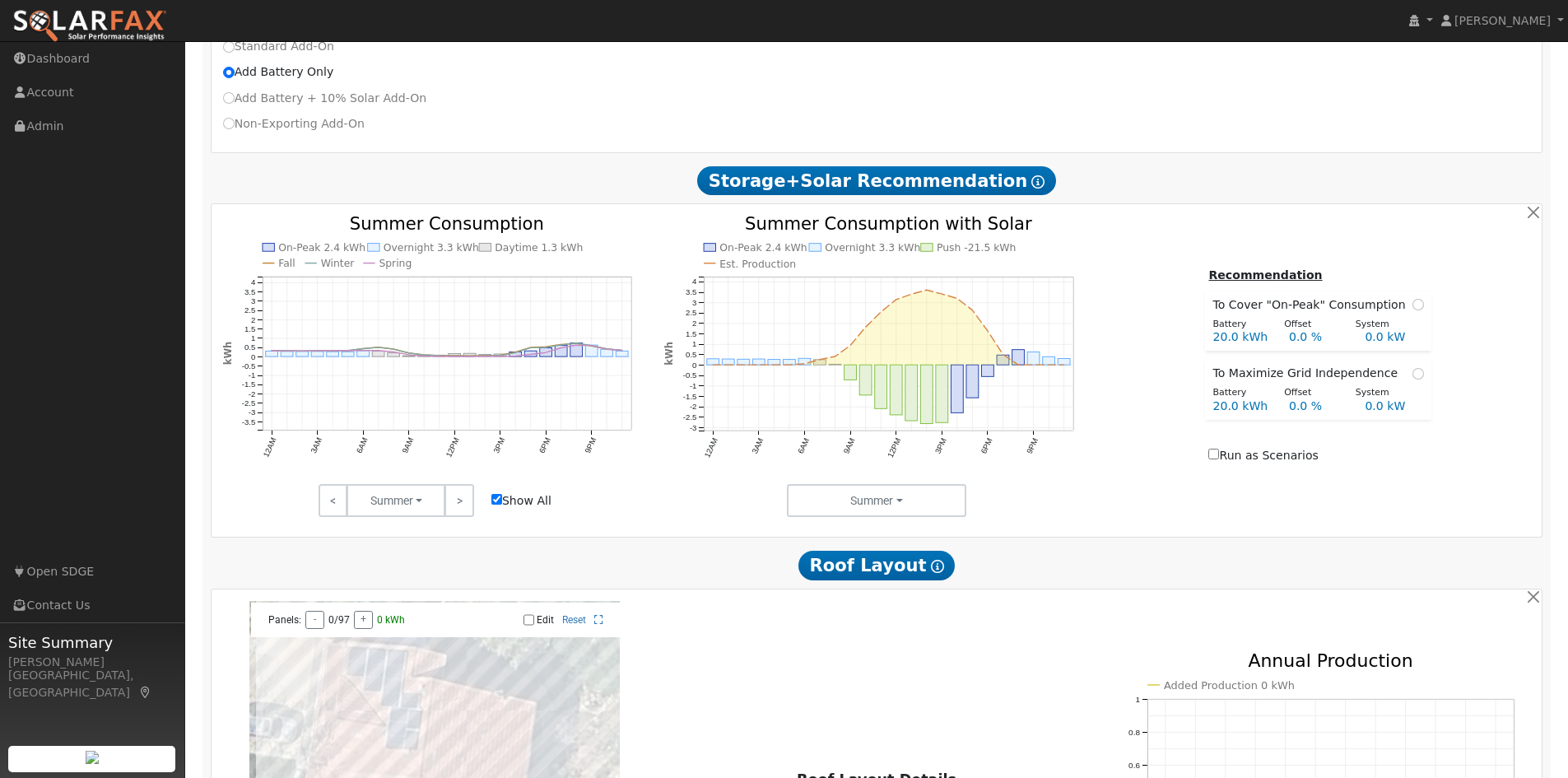
click at [1219, 460] on input "Run as Scenarios" at bounding box center [1214, 454] width 11 height 11
click at [1216, 456] on label "Run as Scenarios" at bounding box center [1263, 455] width 109 height 17
click at [1216, 456] on input "Run as Scenarios" at bounding box center [1214, 454] width 11 height 11
checkbox input "false"
click at [1413, 380] on input "radio" at bounding box center [1418, 373] width 12 height 12
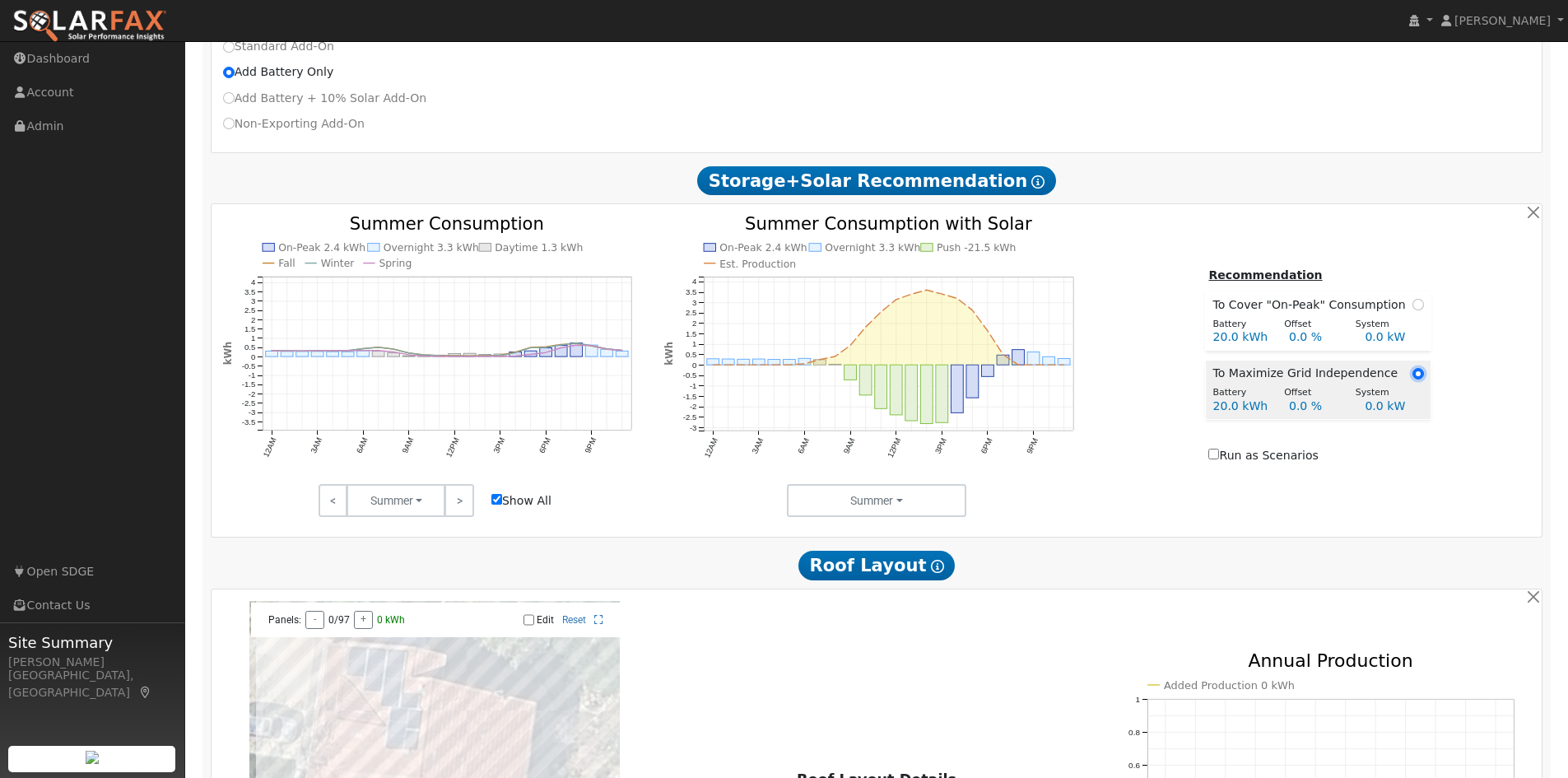
radio input "true"
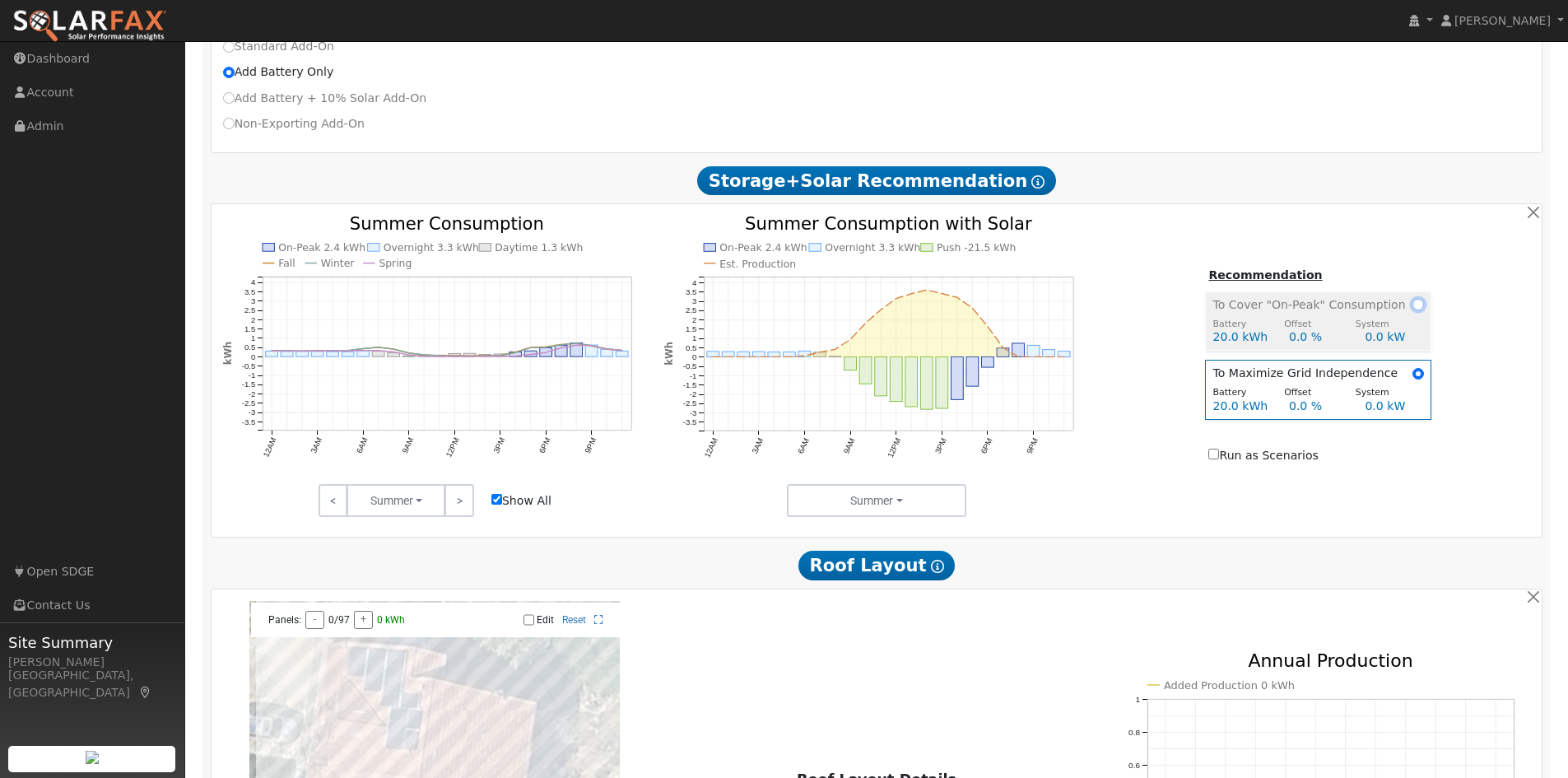
click at [1413, 311] on input "radio" at bounding box center [1418, 304] width 12 height 12
radio input "true"
click at [1413, 380] on input "radio" at bounding box center [1418, 373] width 12 height 12
radio input "true"
radio input "false"
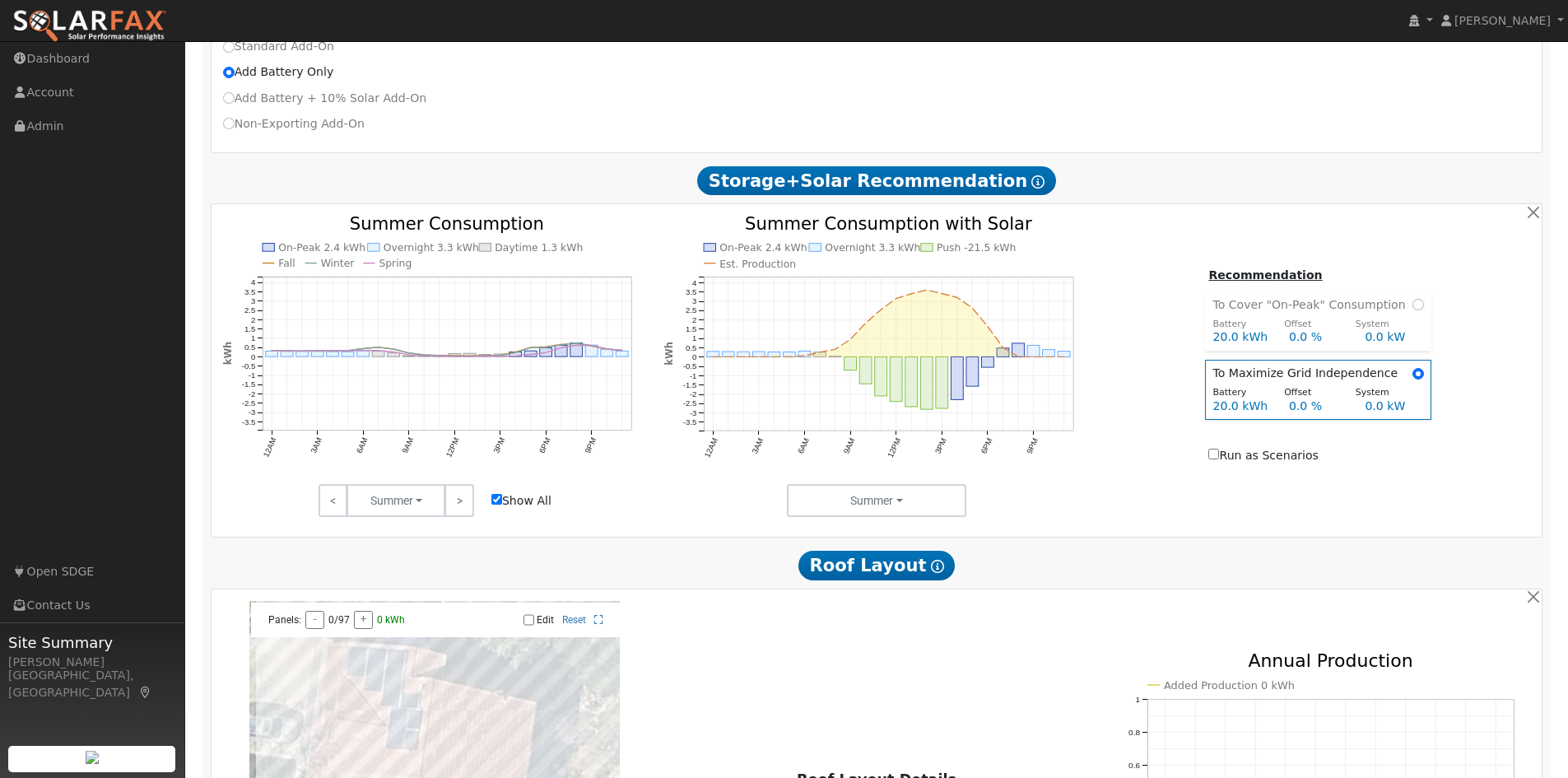
click at [1456, 355] on div "Recommendation To Cover "On-Peak" Consumption Battery Offset System 20.0 kWh 0.…" at bounding box center [1318, 367] width 442 height 202
click at [1467, 335] on div "Recommendation To Cover "On-Peak" Consumption Battery Offset System 20.0 kWh 0.…" at bounding box center [1318, 367] width 442 height 202
click at [935, 516] on button "Summer" at bounding box center [877, 501] width 180 height 33
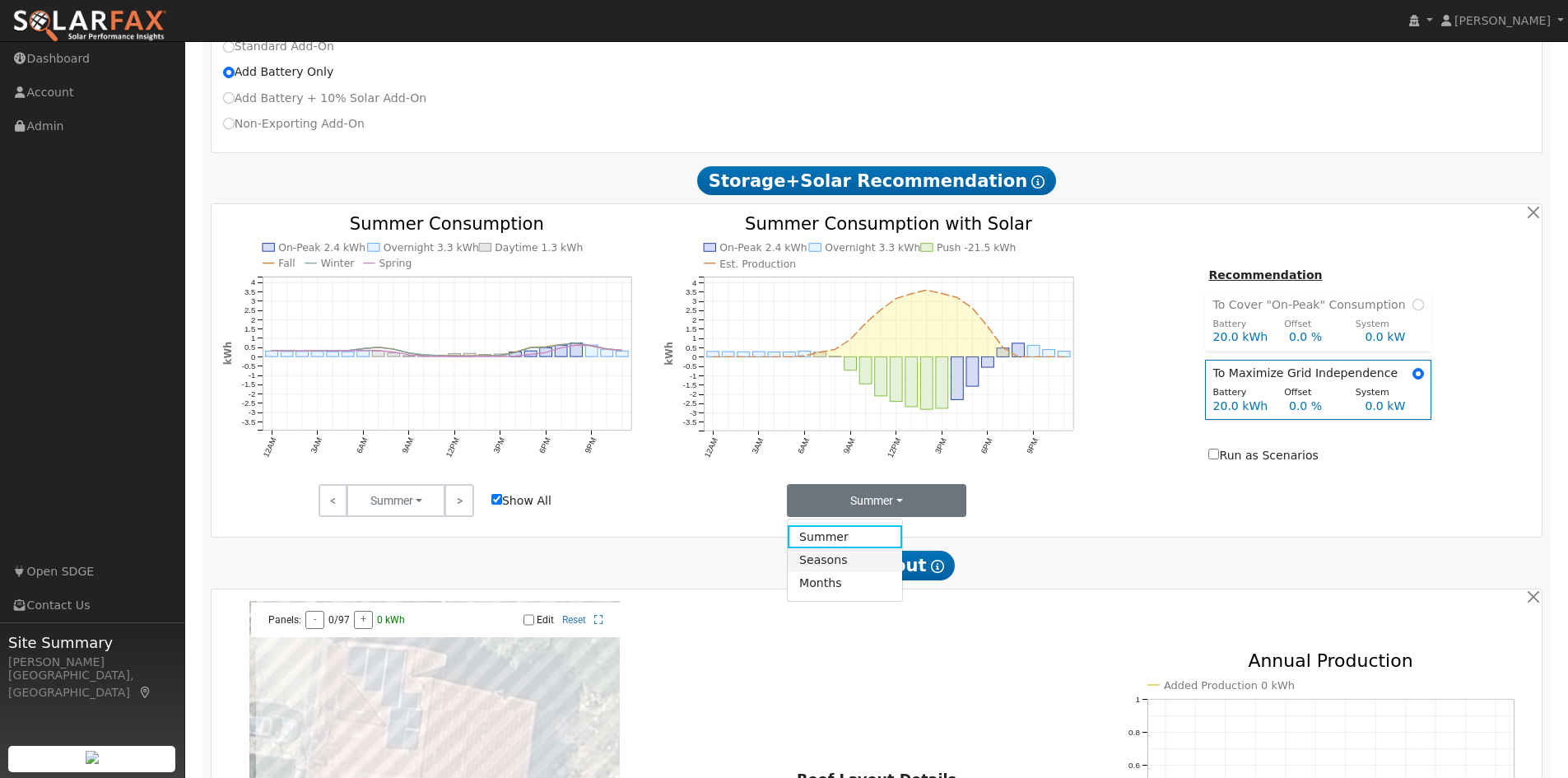
click at [849, 571] on link "Seasons" at bounding box center [845, 559] width 114 height 23
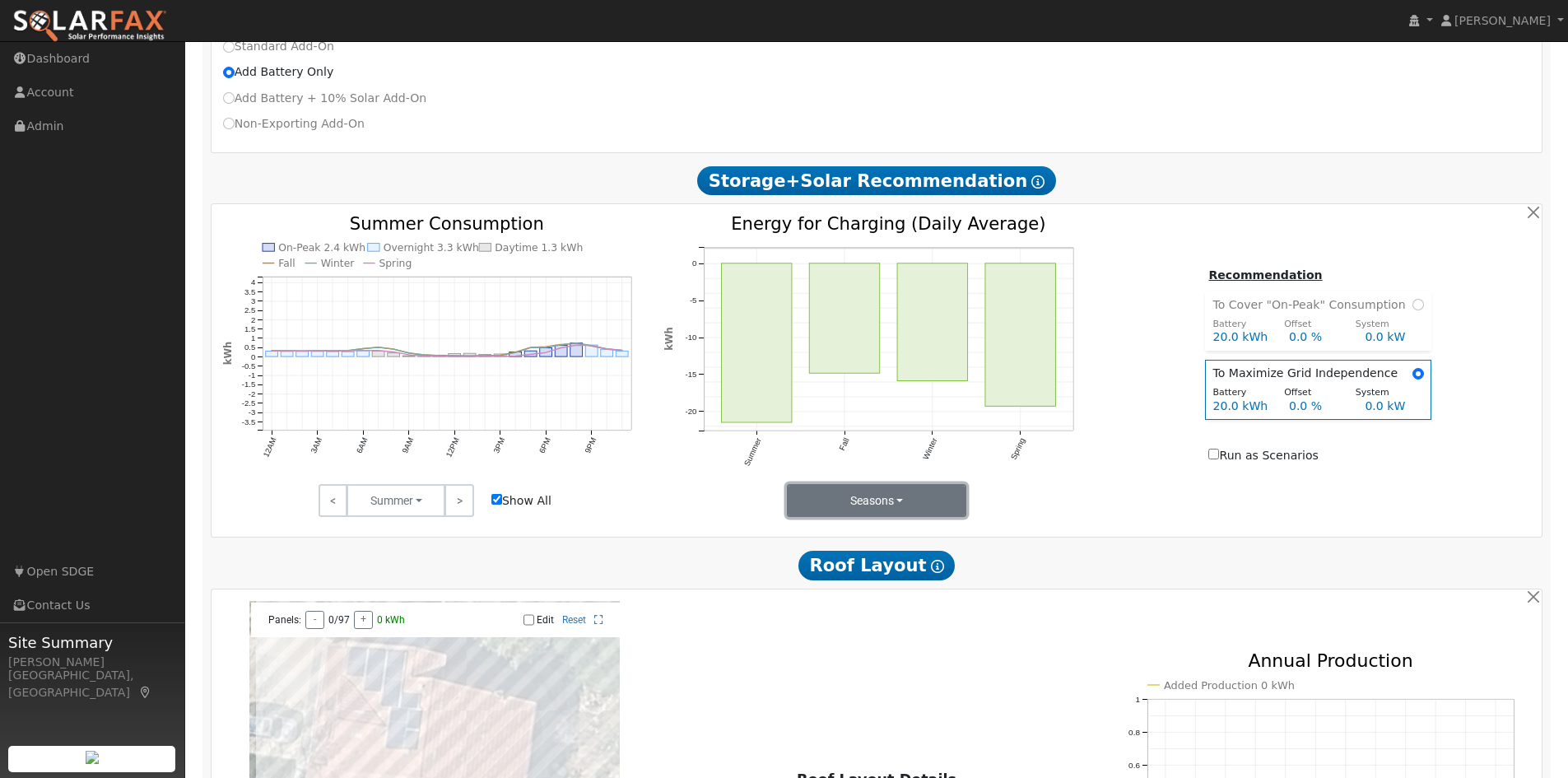
click at [897, 515] on button "Seasons" at bounding box center [877, 501] width 180 height 33
click at [837, 591] on link "Months" at bounding box center [845, 583] width 114 height 23
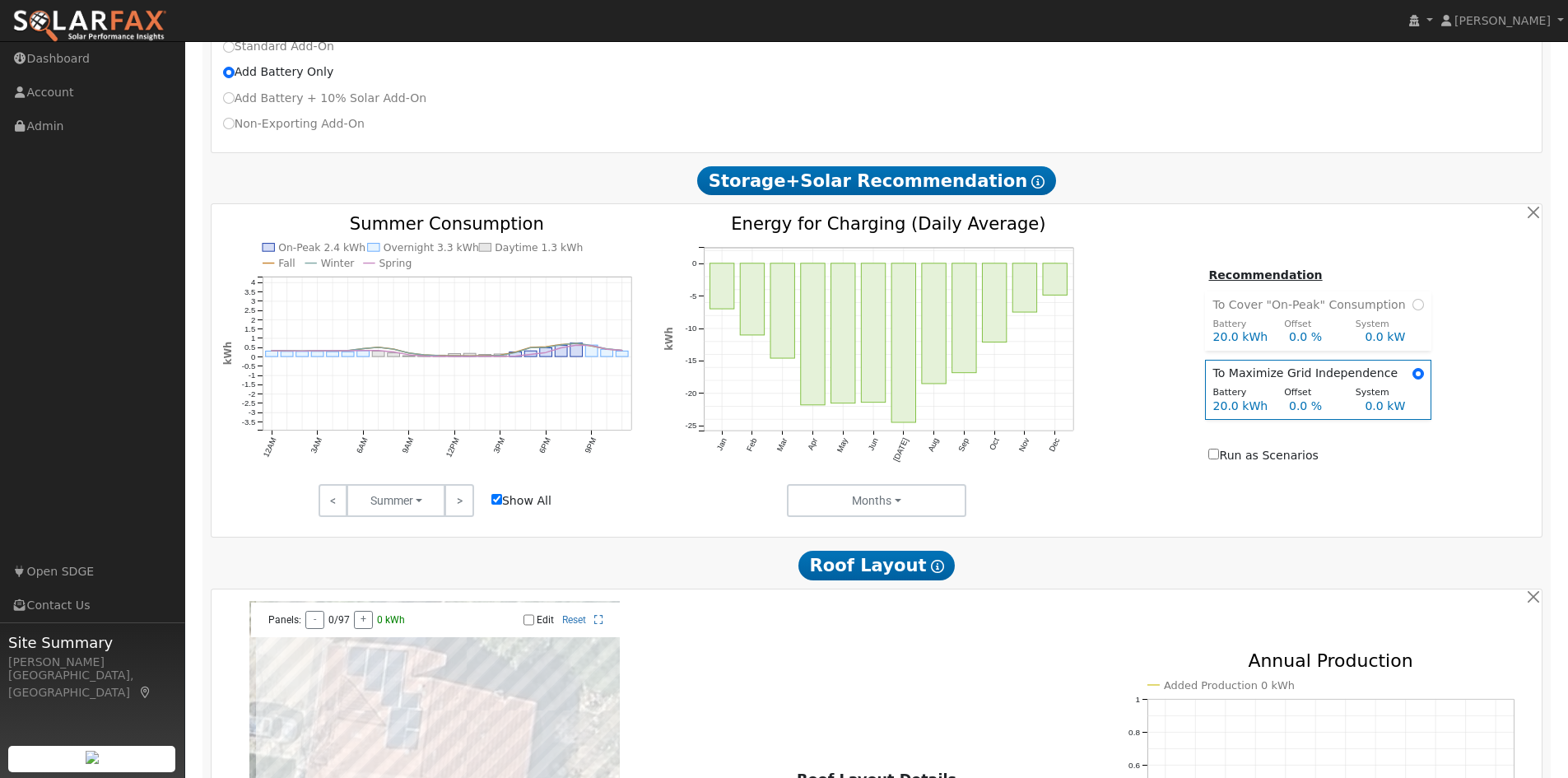
click at [495, 505] on input "Show All" at bounding box center [497, 499] width 11 height 11
click at [422, 503] on button "Summer" at bounding box center [395, 501] width 98 height 33
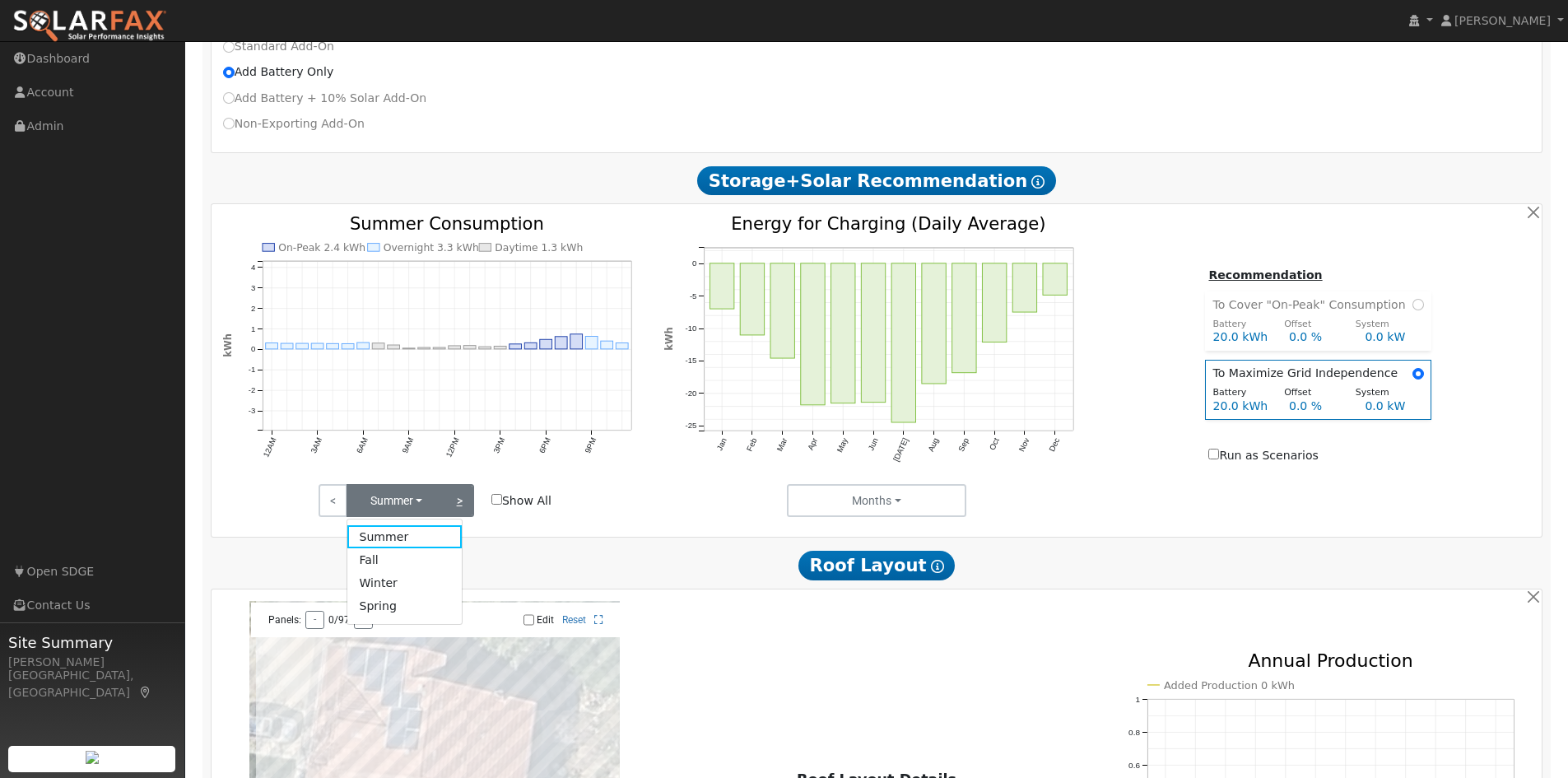
click at [460, 503] on link ">" at bounding box center [459, 501] width 28 height 33
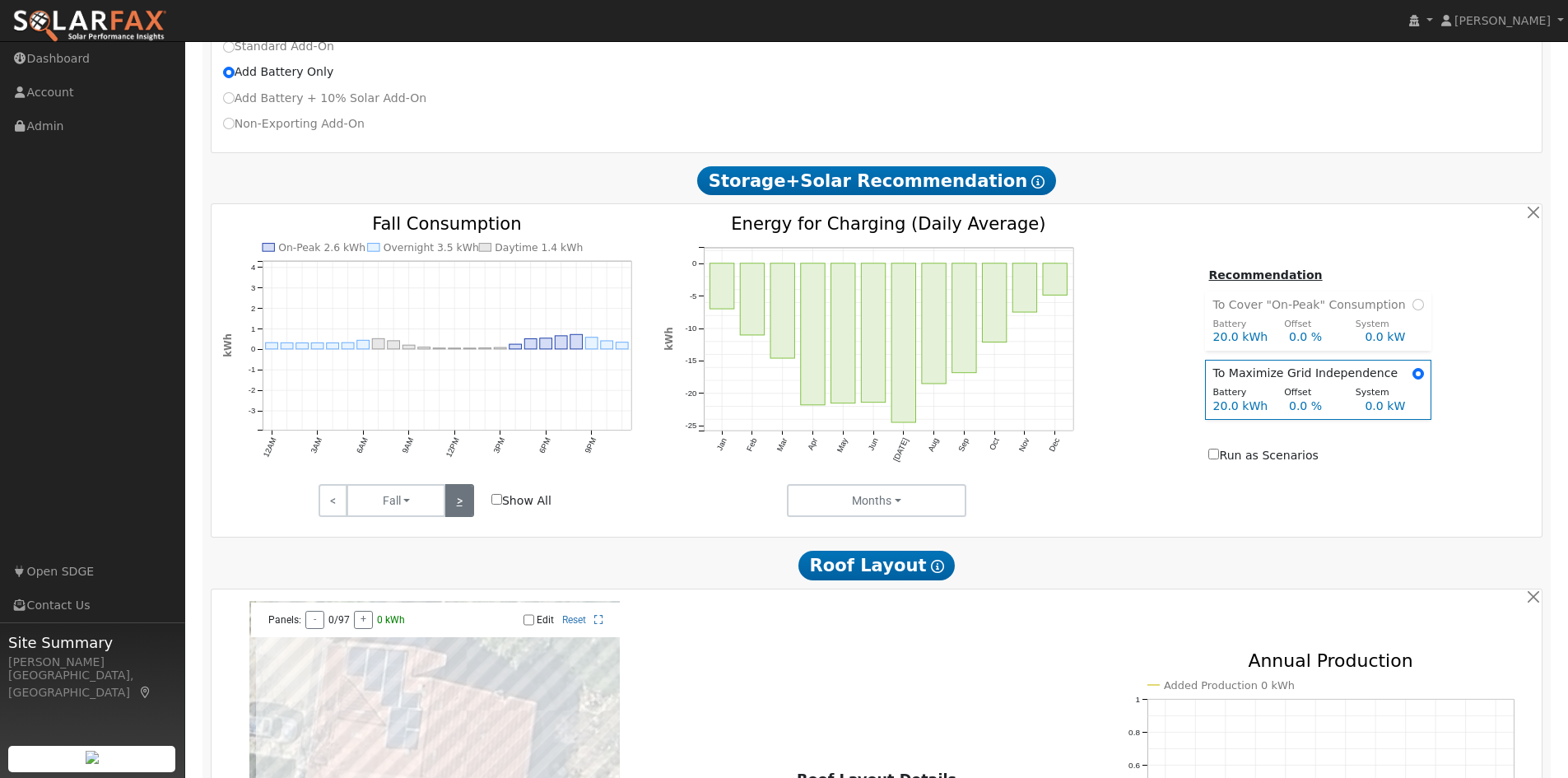
click at [460, 503] on link ">" at bounding box center [459, 501] width 28 height 33
click at [498, 504] on input "Show All" at bounding box center [497, 499] width 11 height 11
checkbox input "true"
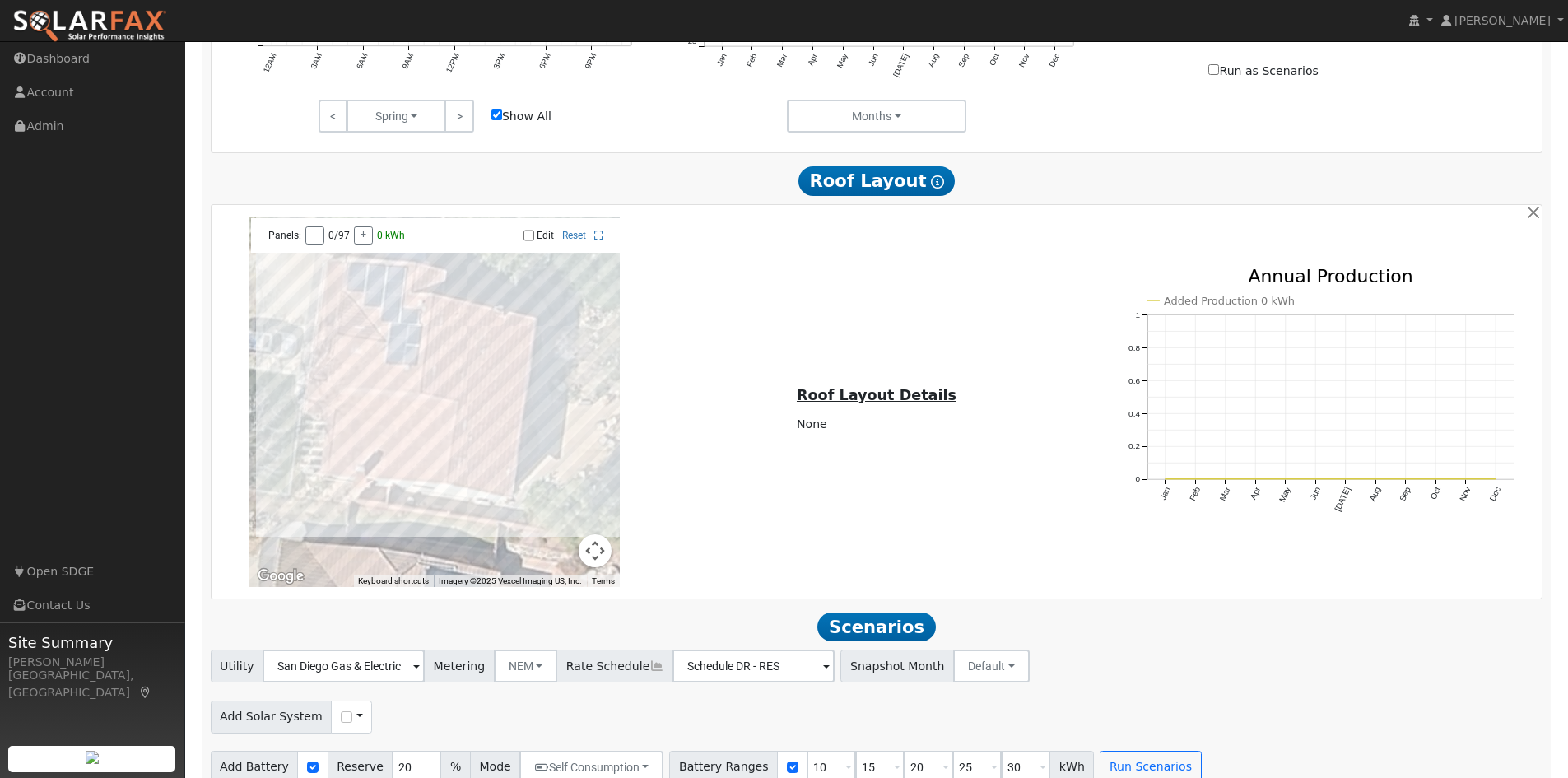
scroll to position [942, 0]
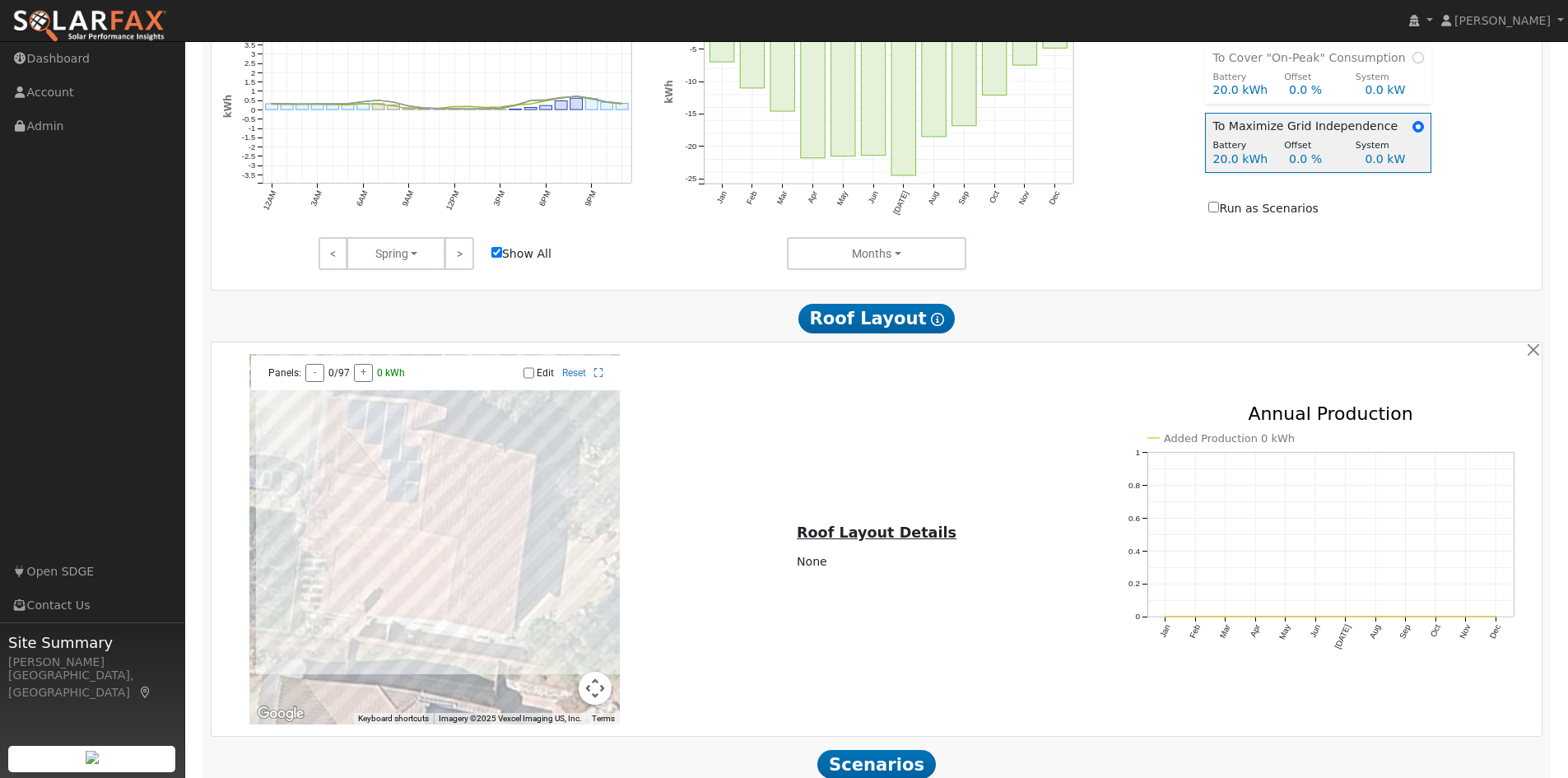
click at [1413, 124] on span at bounding box center [1418, 126] width 12 height 17
click at [1381, 214] on div "Run as Scenarios" at bounding box center [1318, 209] width 219 height 17
click at [1219, 212] on input "Run as Scenarios" at bounding box center [1214, 207] width 11 height 11
click at [1413, 132] on input "radio" at bounding box center [1418, 127] width 12 height 12
click at [1219, 212] on input "Run as Scenarios" at bounding box center [1214, 207] width 11 height 11
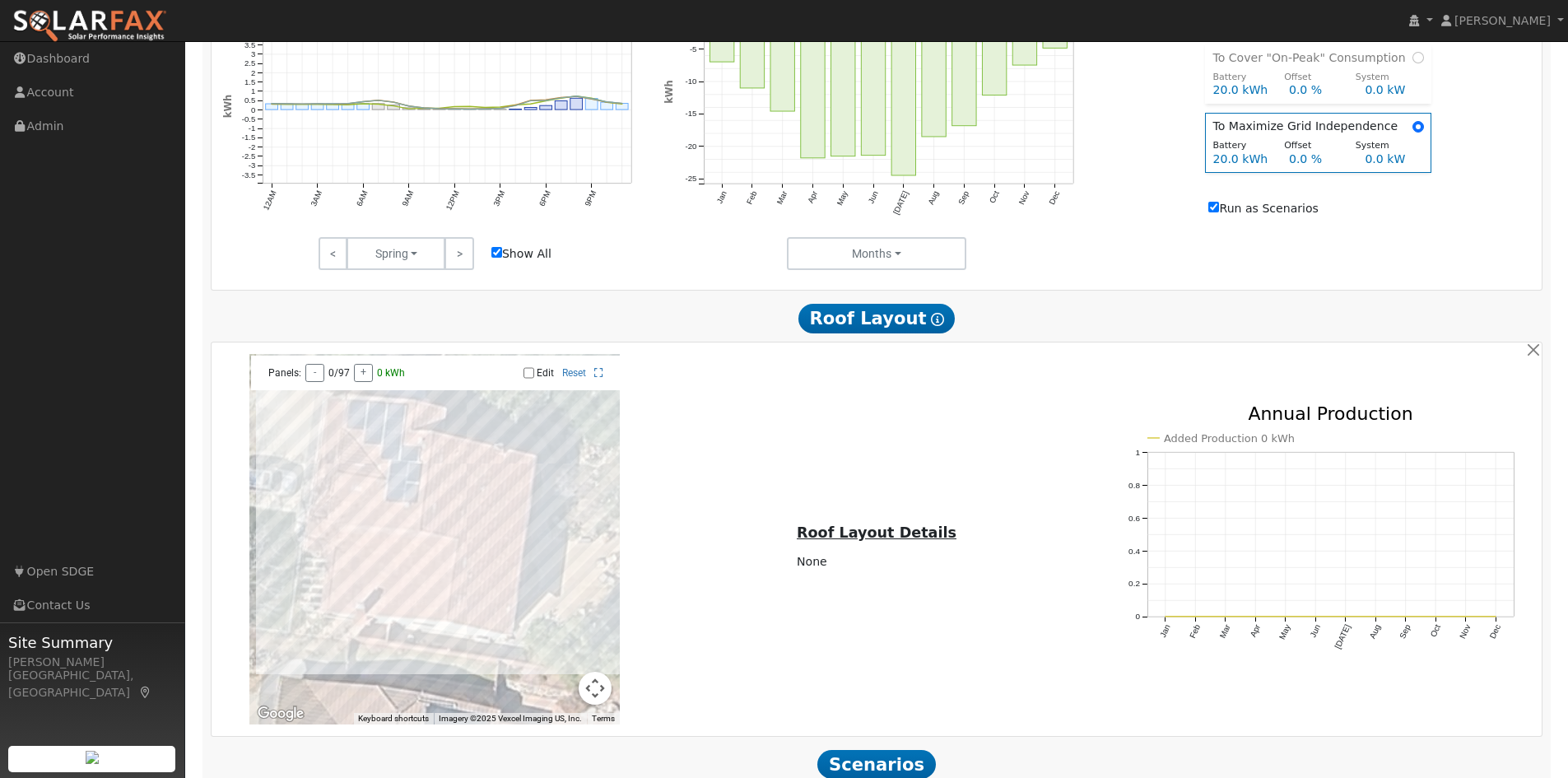
checkbox input "false"
click at [1328, 206] on td "Run as Scenarios" at bounding box center [1318, 196] width 224 height 49
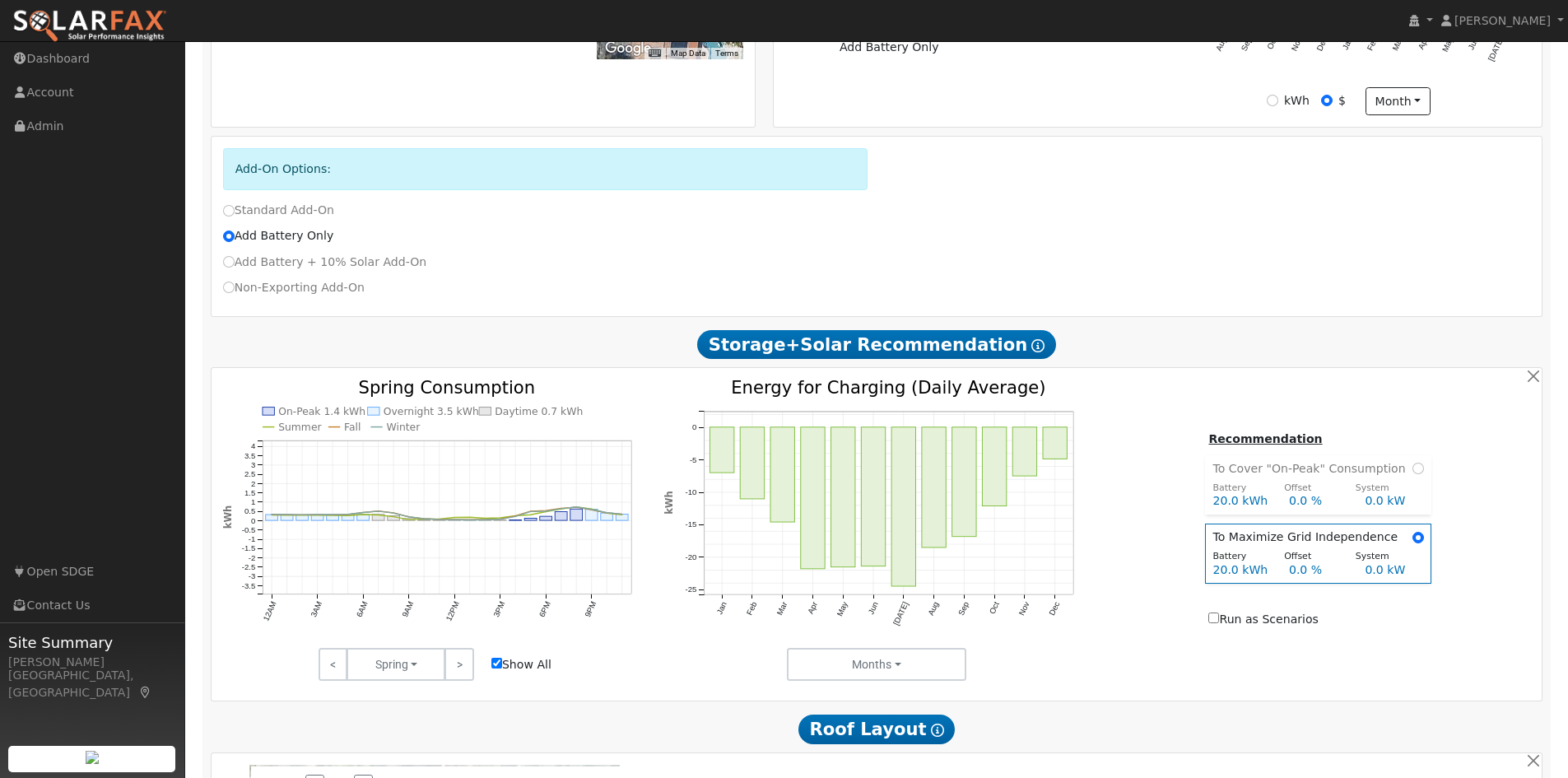
scroll to position [531, 0]
drag, startPoint x: 1366, startPoint y: 417, endPoint x: 1388, endPoint y: 406, distance: 24.6
click at [1367, 416] on div "On-Peak 1.4 kWh Overnight 3.5 kWh Daytime 0.7 kWh Summer Fall Winter 12AM 3AM 6…" at bounding box center [877, 532] width 1325 height 302
click at [1031, 350] on icon at bounding box center [1038, 347] width 13 height 13
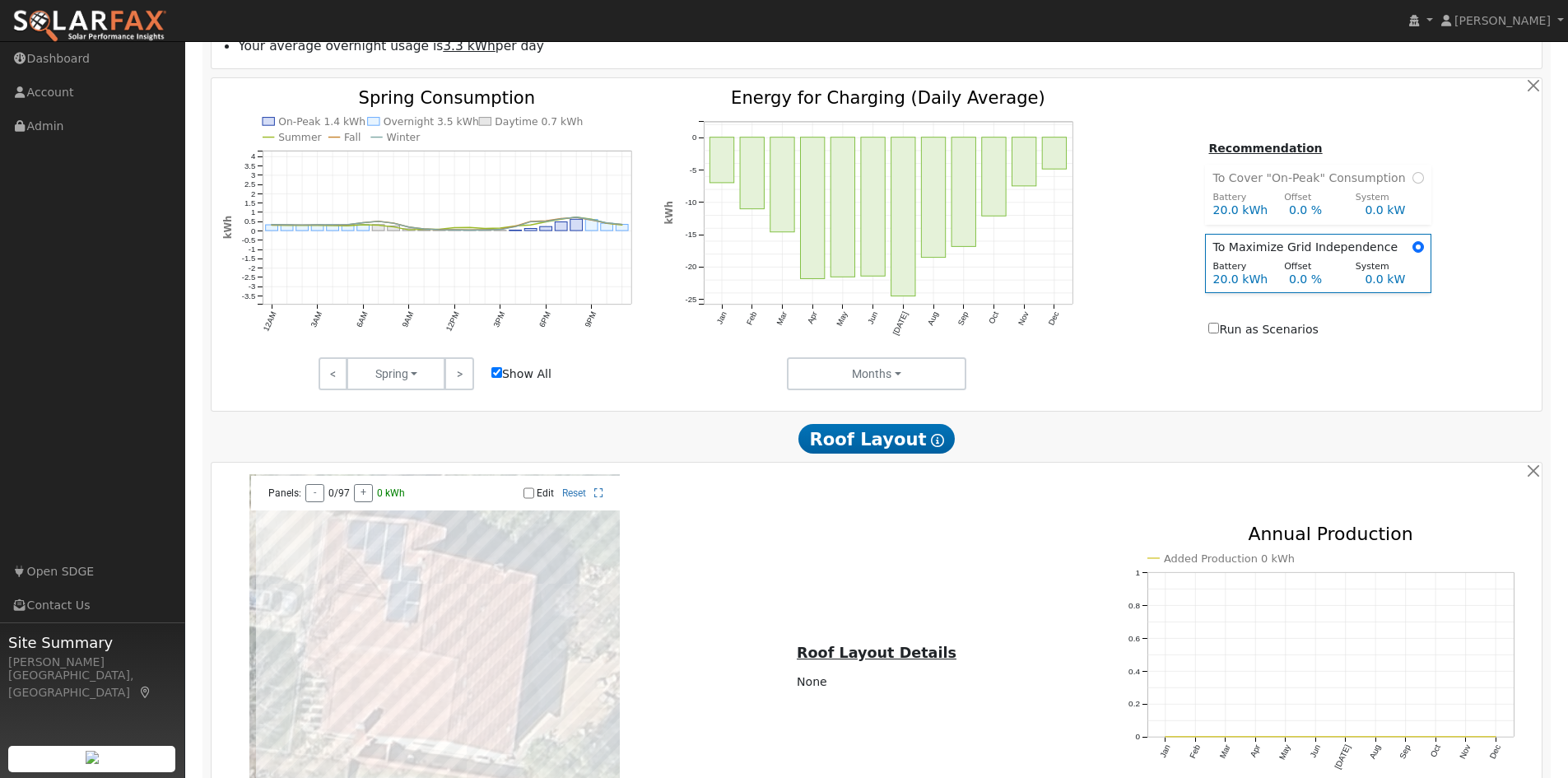
scroll to position [1024, 0]
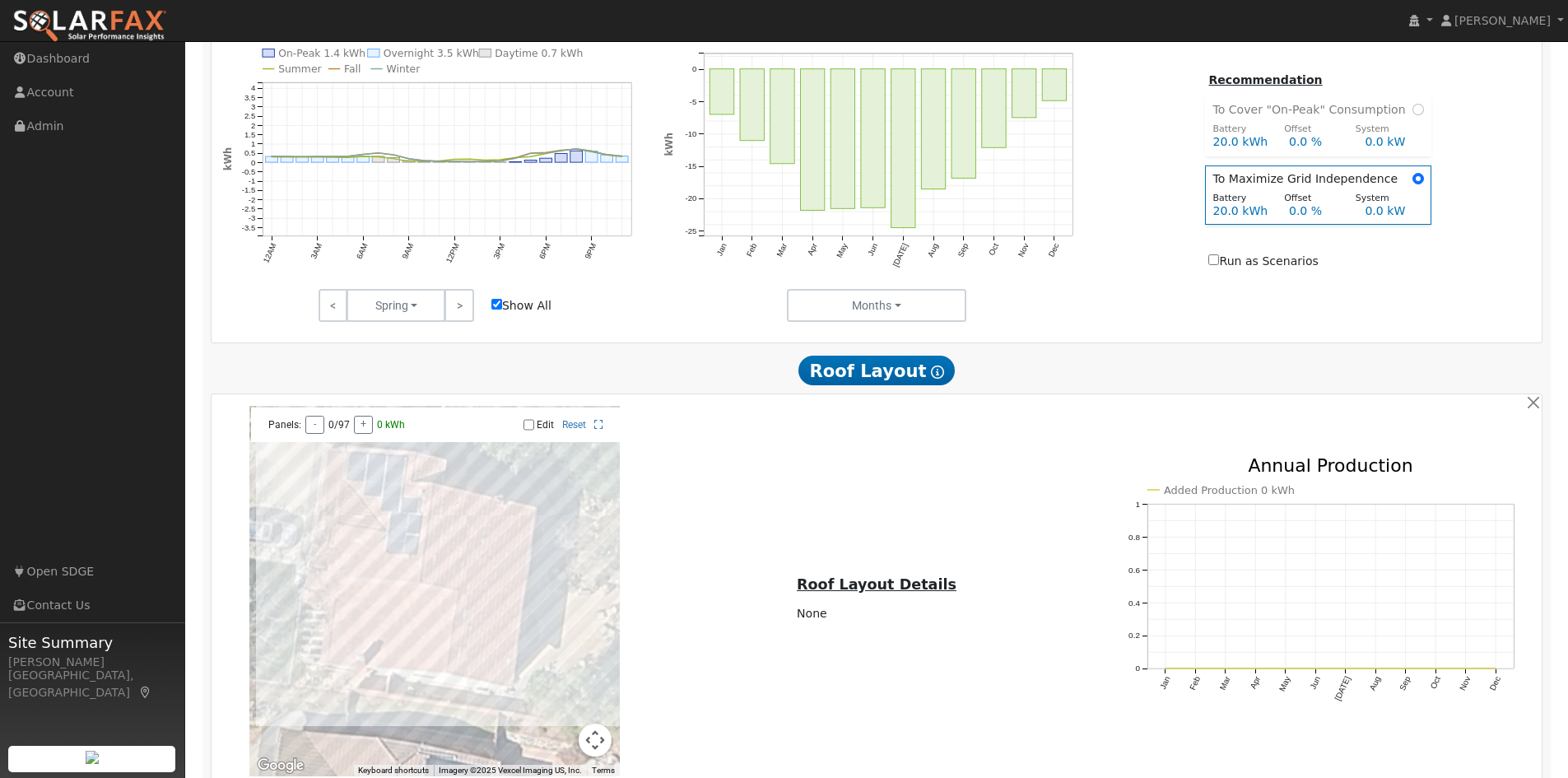
click at [931, 379] on icon at bounding box center [937, 372] width 13 height 13
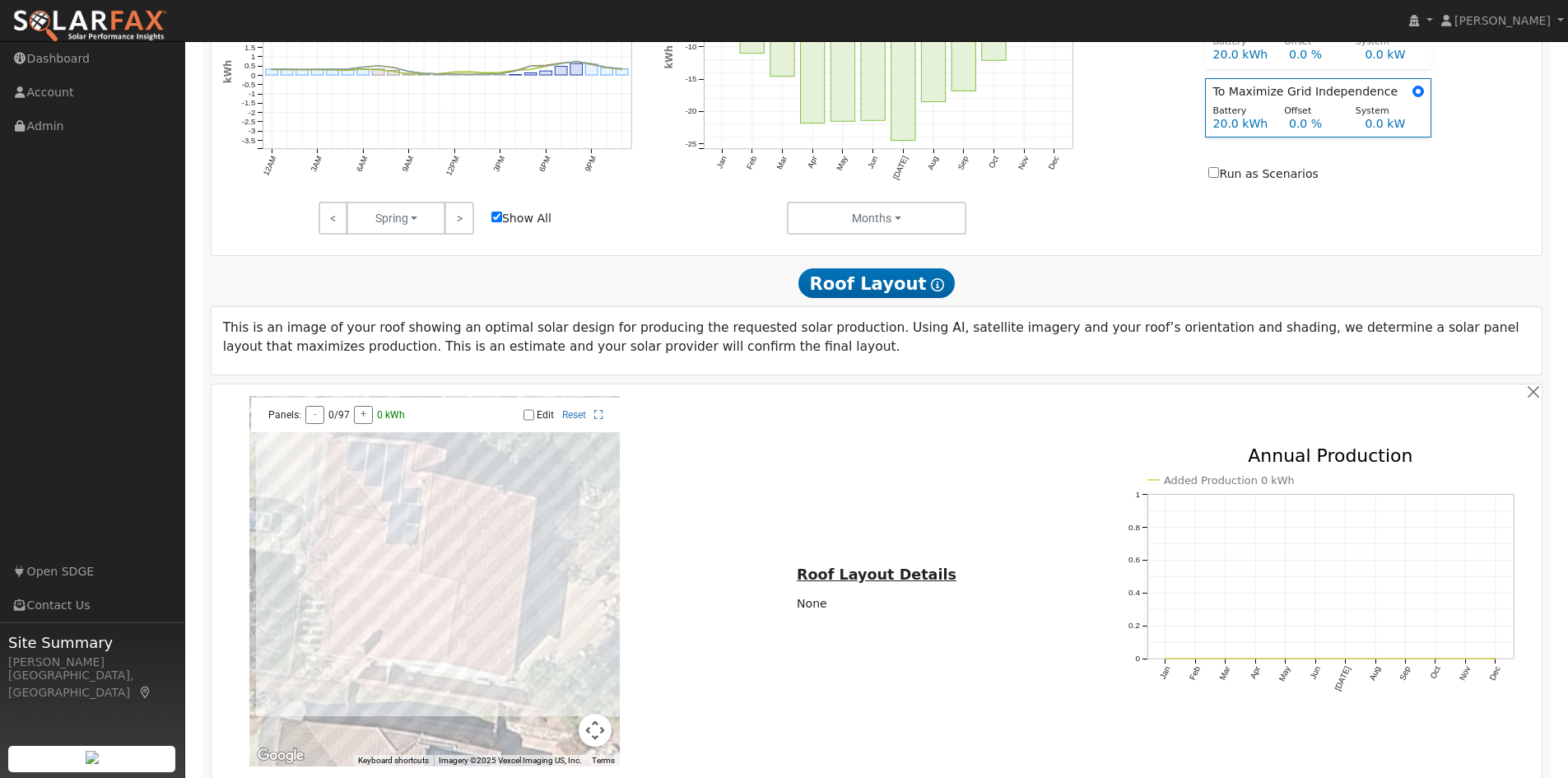
scroll to position [1107, 0]
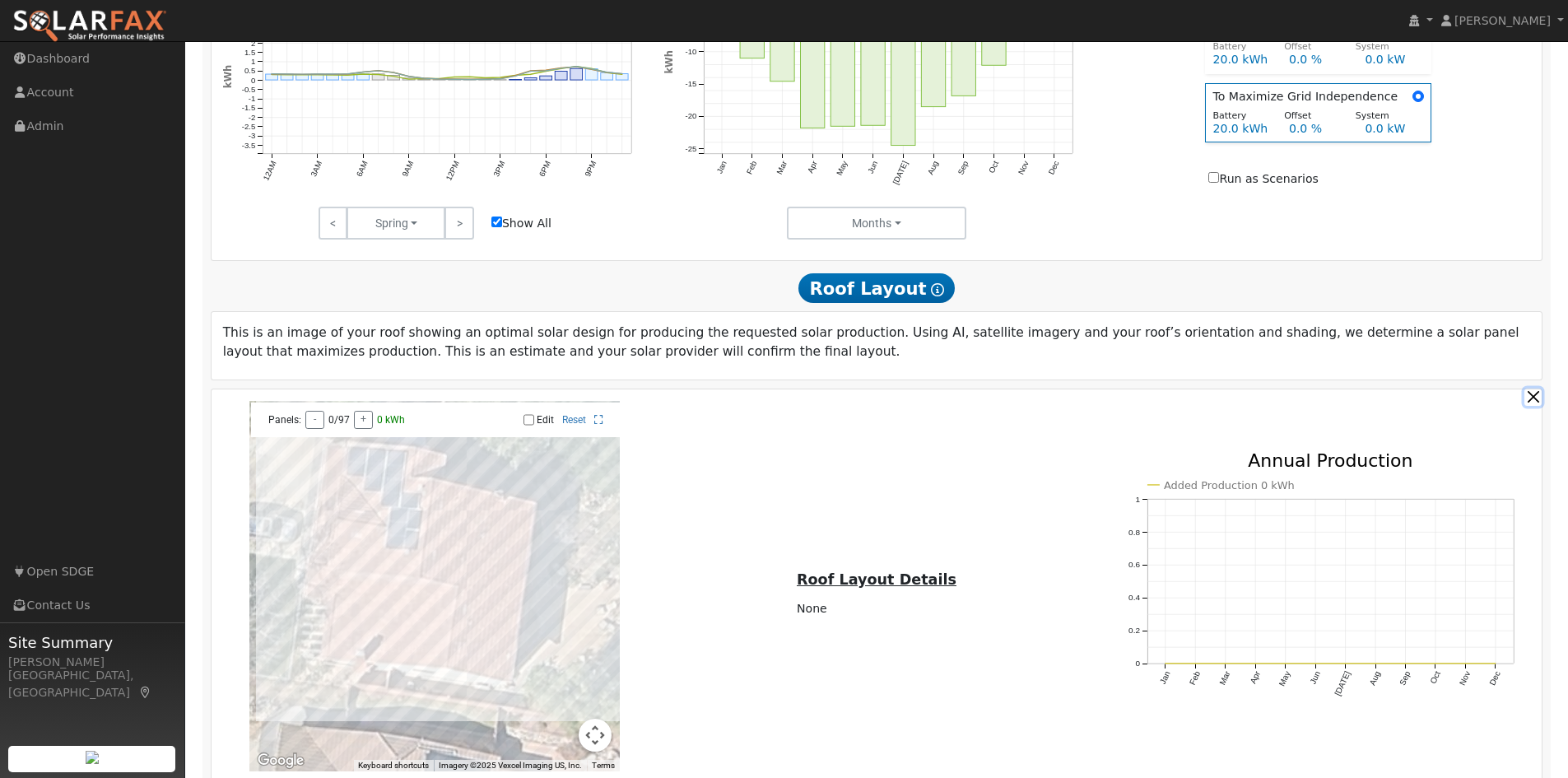
click at [1534, 406] on button "button" at bounding box center [1532, 397] width 17 height 17
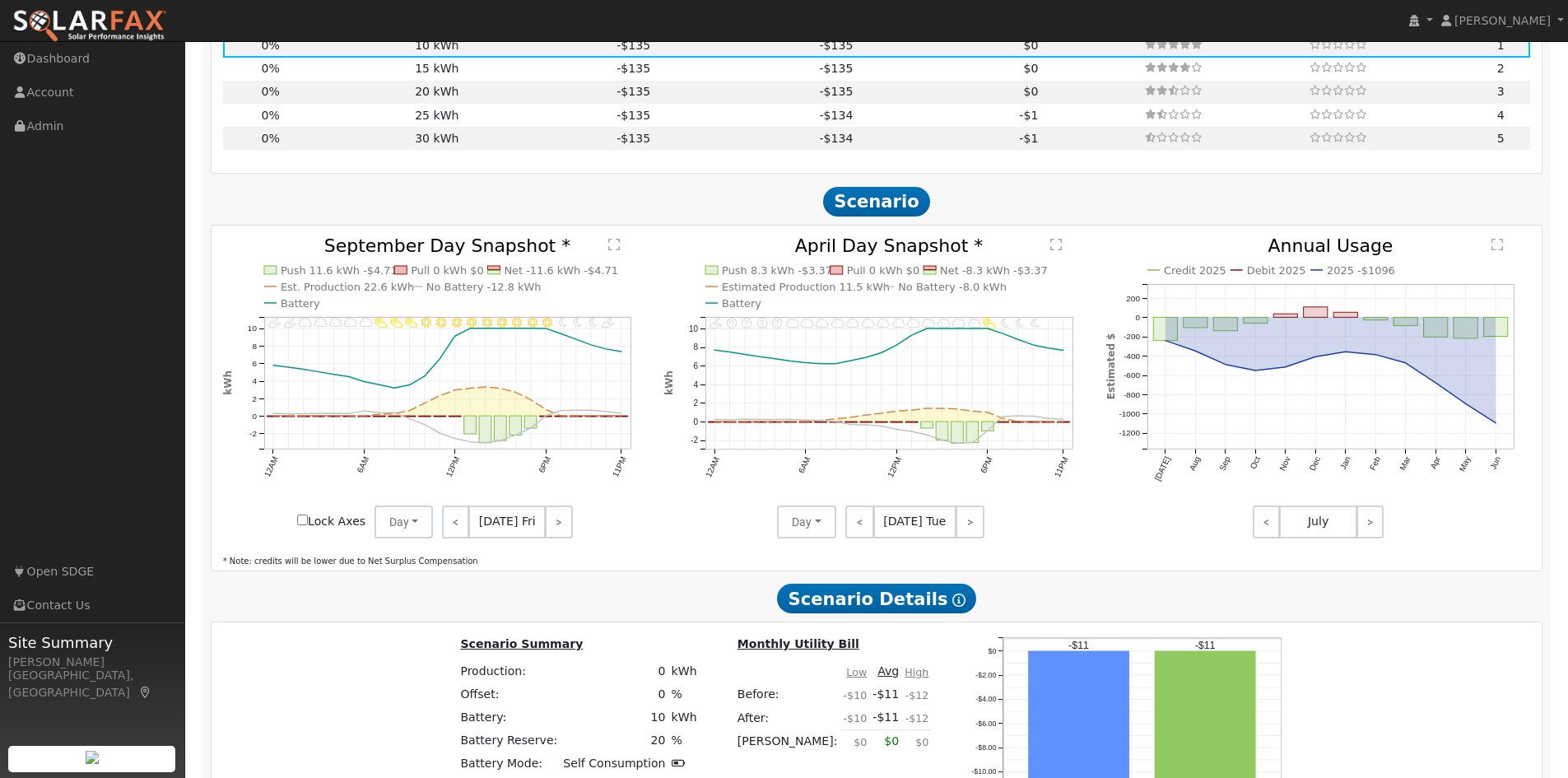
scroll to position [1601, 0]
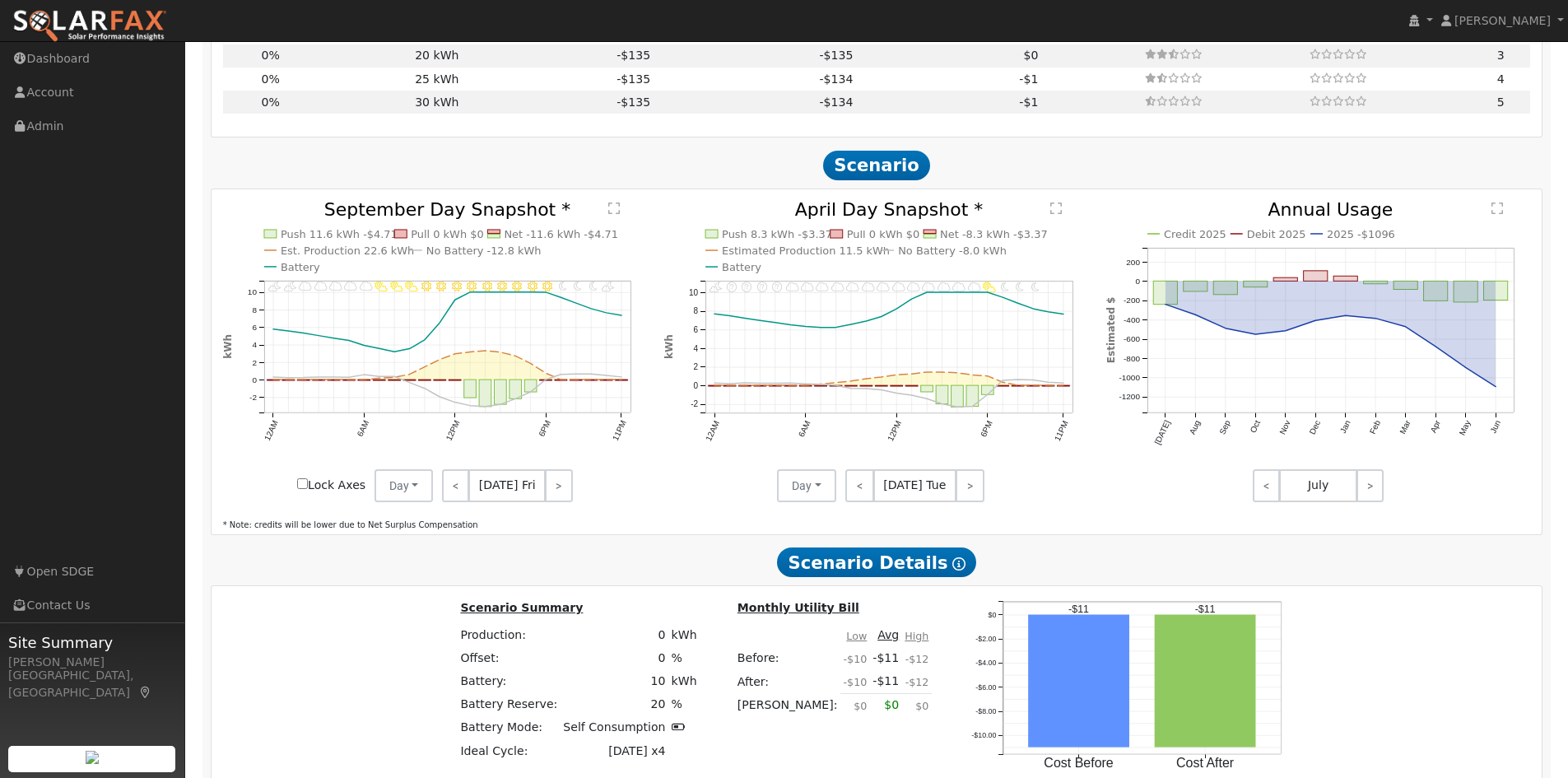
click at [884, 176] on span "Scenario" at bounding box center [876, 166] width 108 height 29
click at [952, 569] on icon at bounding box center [959, 564] width 13 height 13
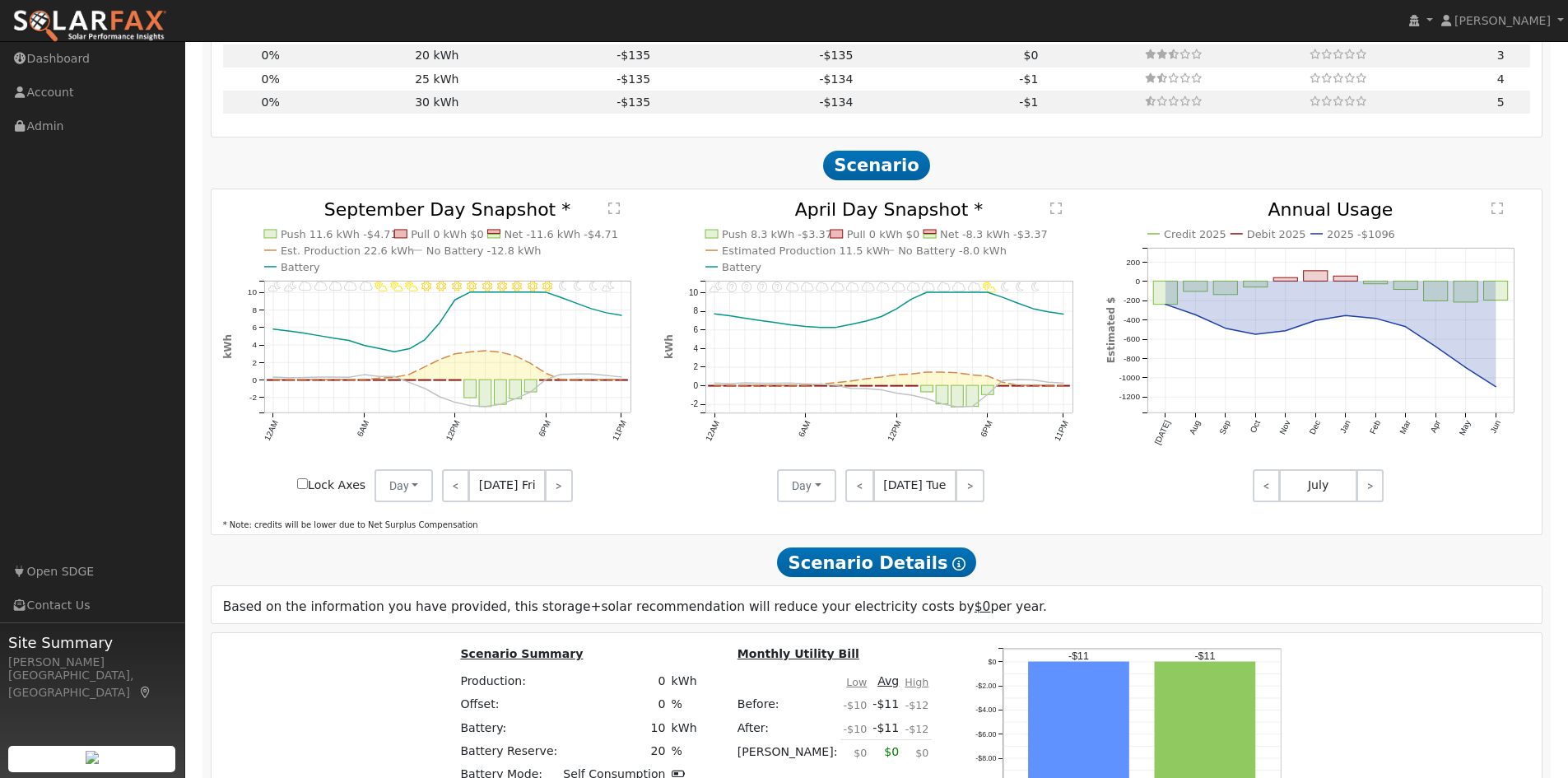
click at [952, 566] on icon at bounding box center [959, 564] width 13 height 13
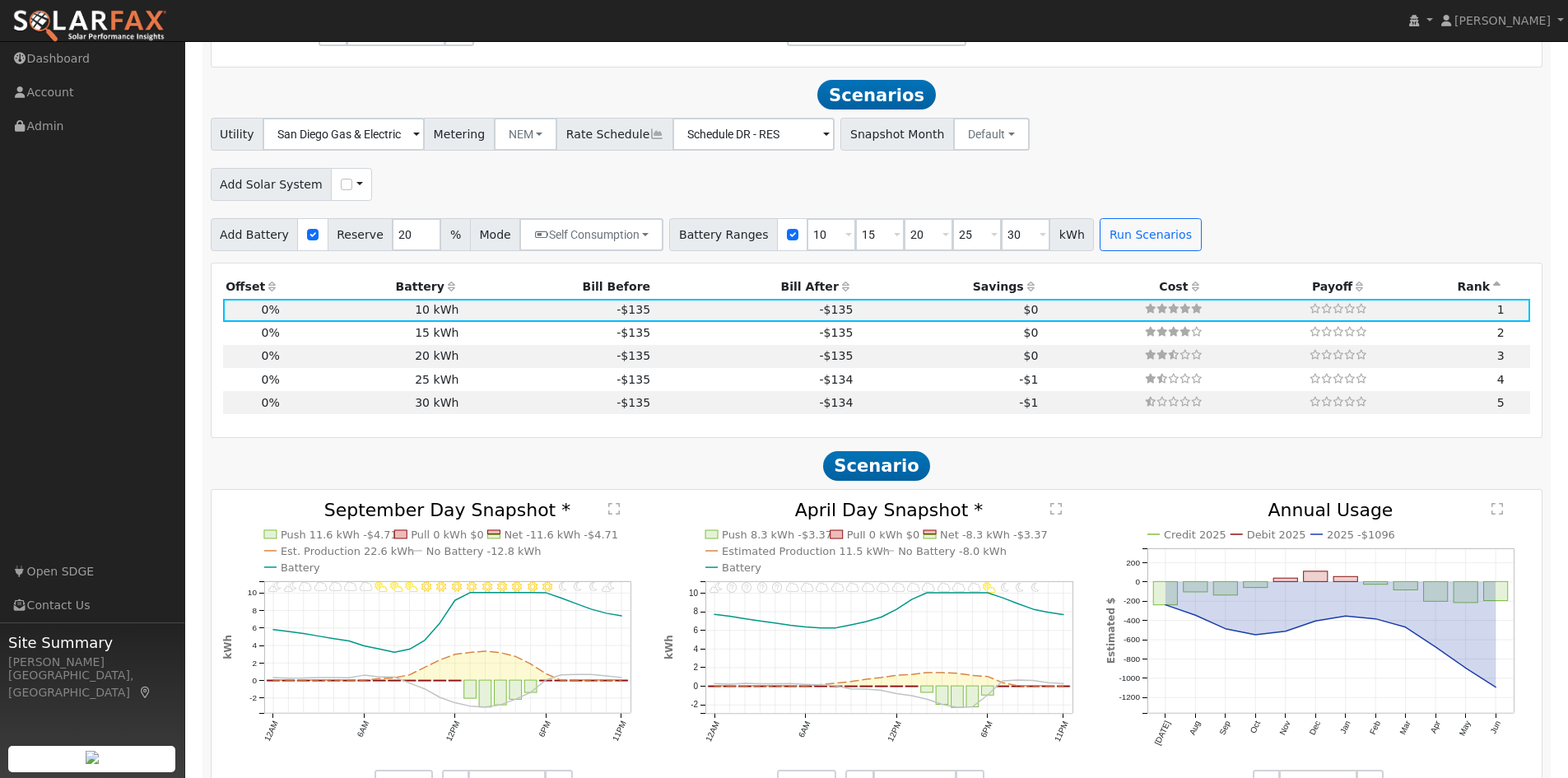
scroll to position [1272, 0]
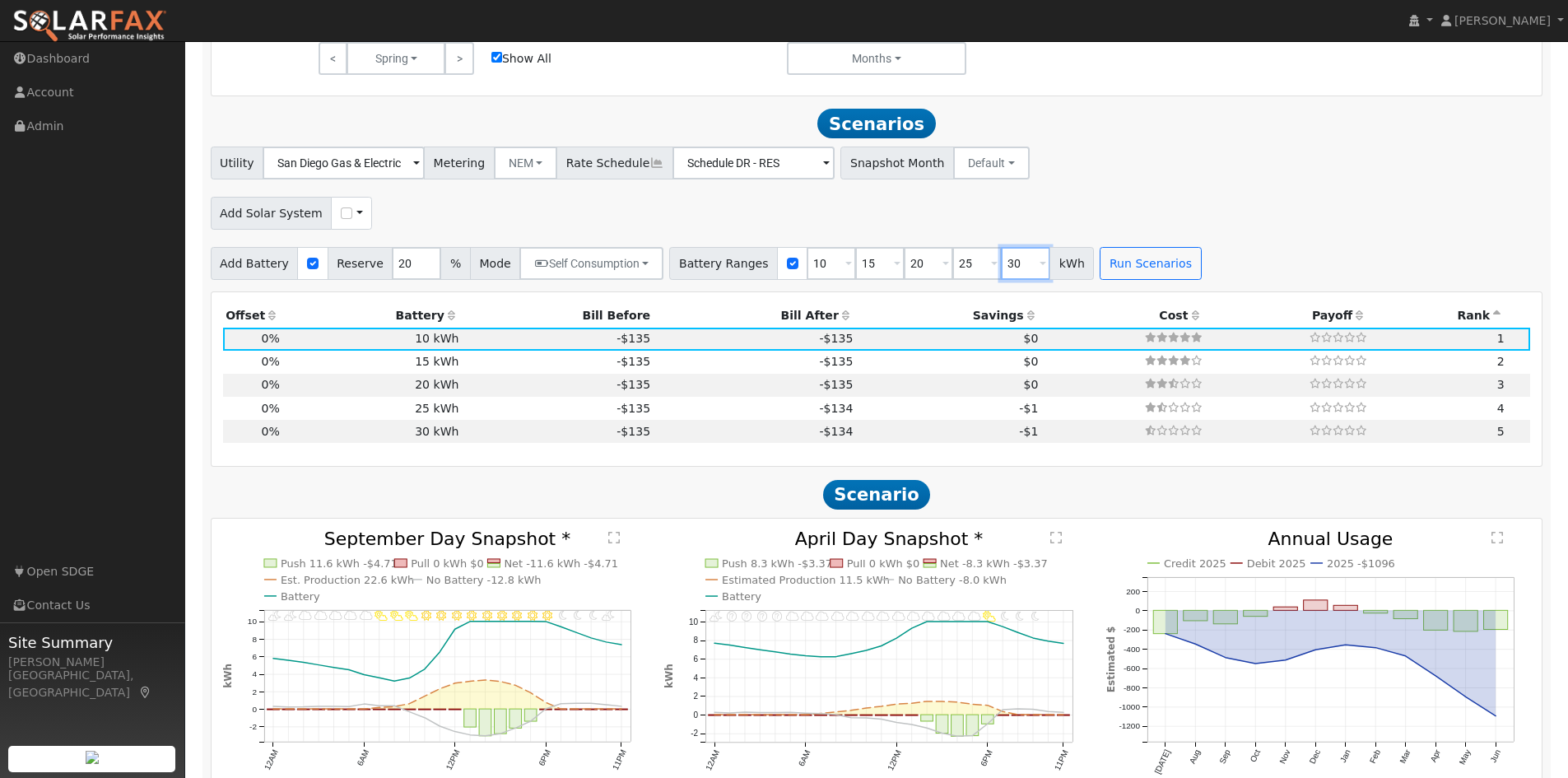
click at [1001, 267] on input "30" at bounding box center [1026, 264] width 50 height 33
type input "3"
click at [952, 269] on input "25" at bounding box center [977, 264] width 50 height 33
type input "2"
click at [1220, 243] on div "Utility San Diego Gas & Electric Metering NEM NEM NBT Rate Schedule Schedule DR…" at bounding box center [876, 212] width 1350 height 133
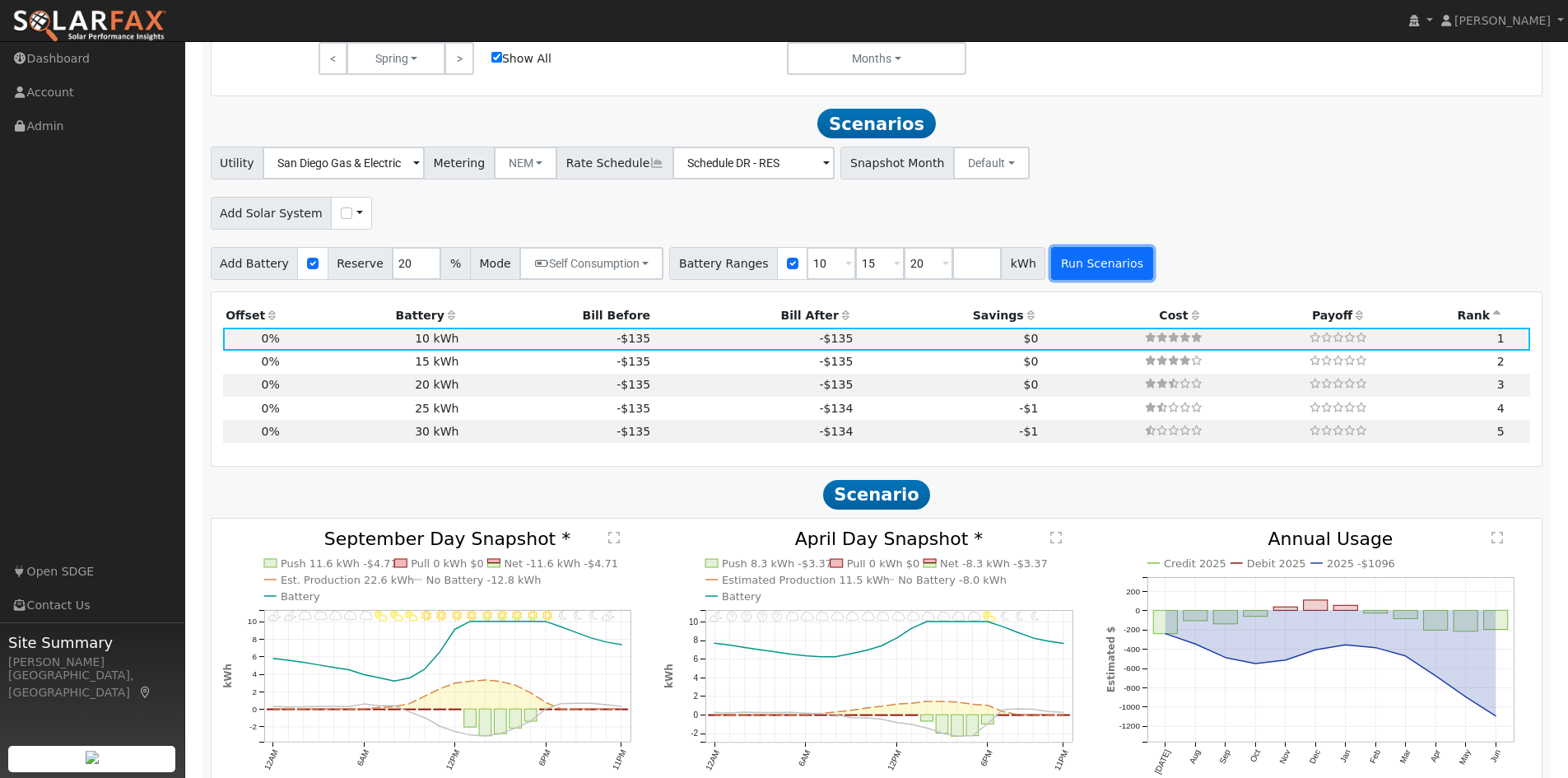
click at [1079, 274] on button "Run Scenarios" at bounding box center [1102, 264] width 101 height 33
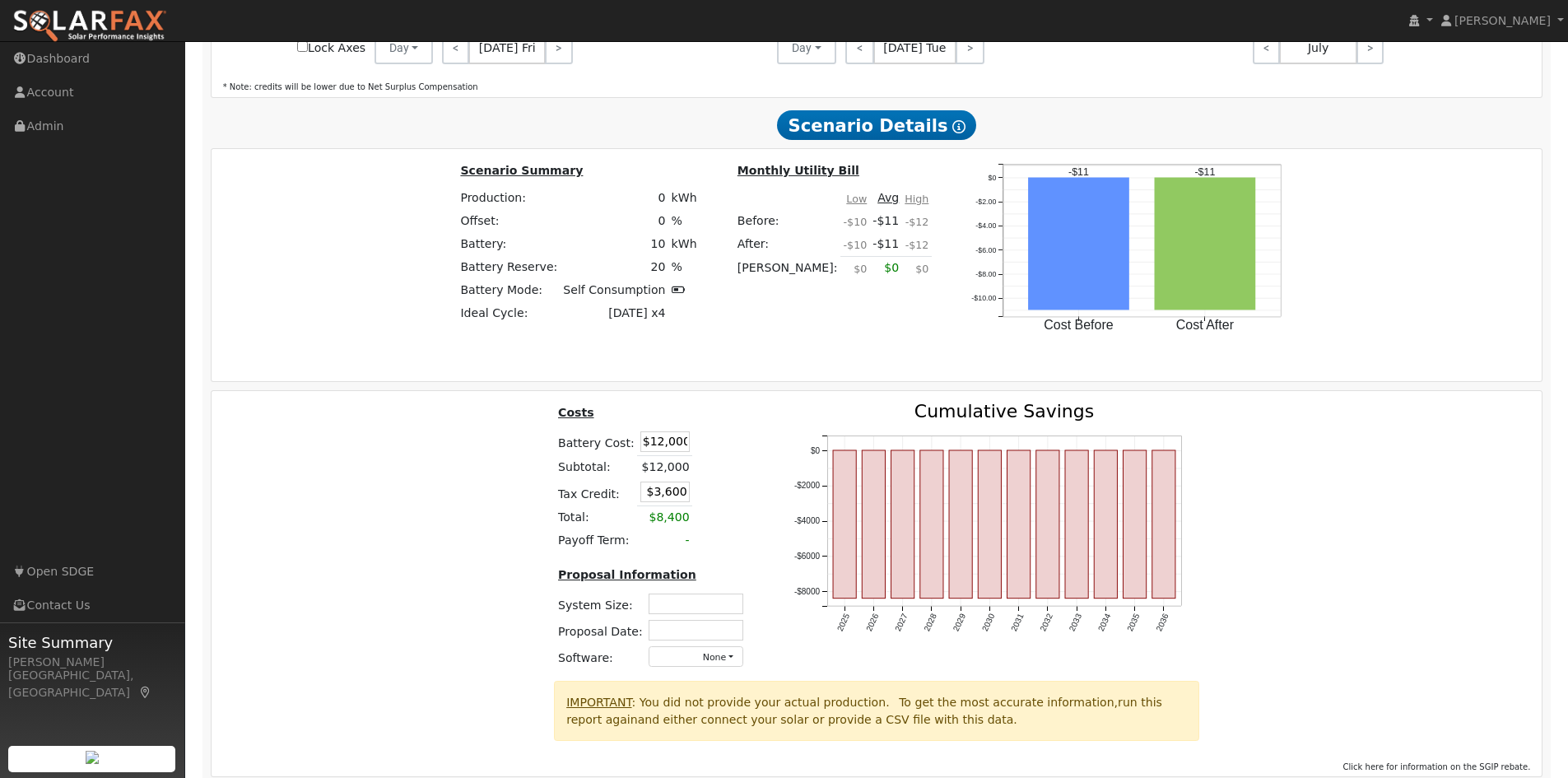
scroll to position [2071, 0]
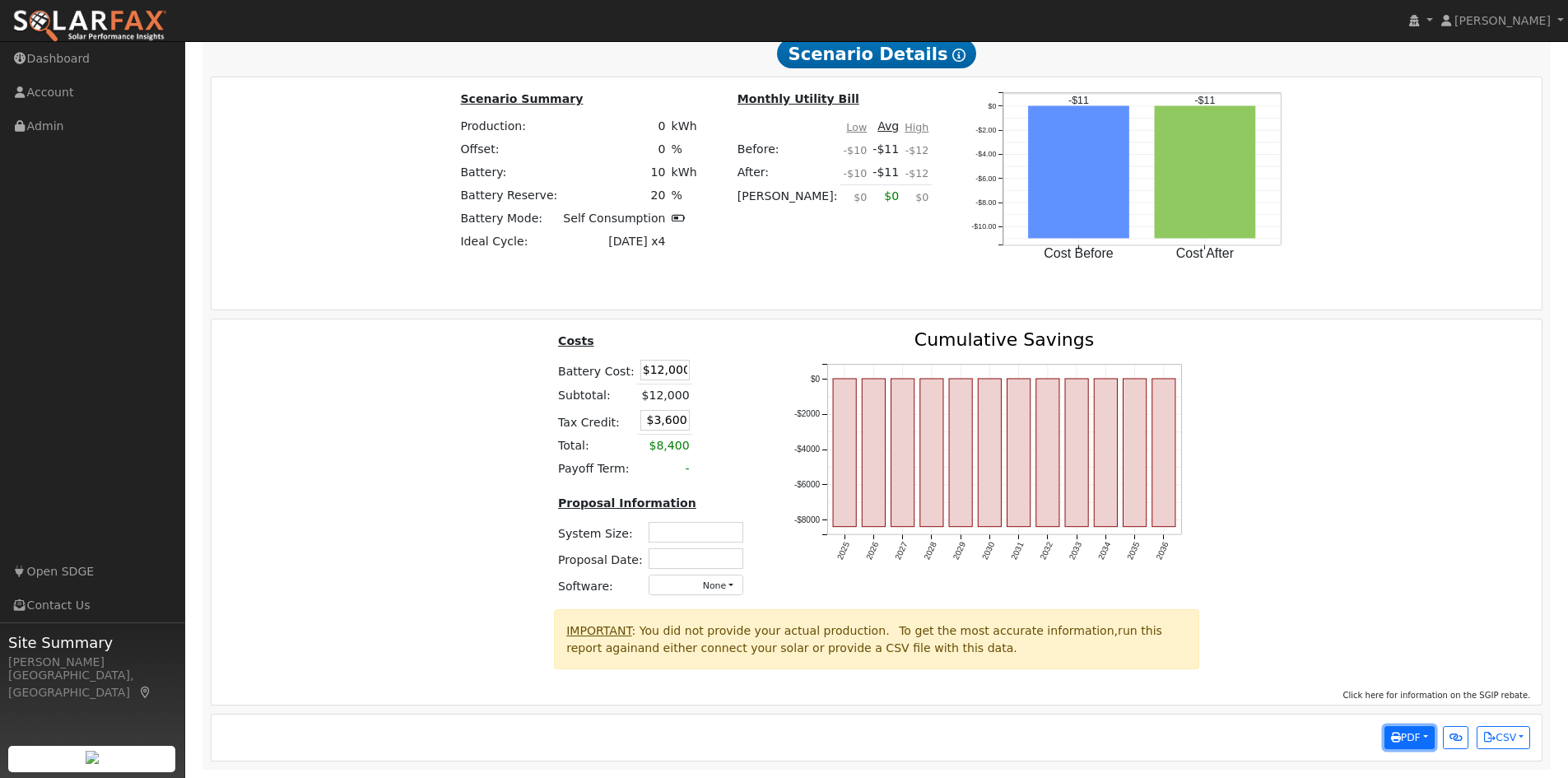
click at [1414, 736] on span "PDF" at bounding box center [1405, 738] width 29 height 12
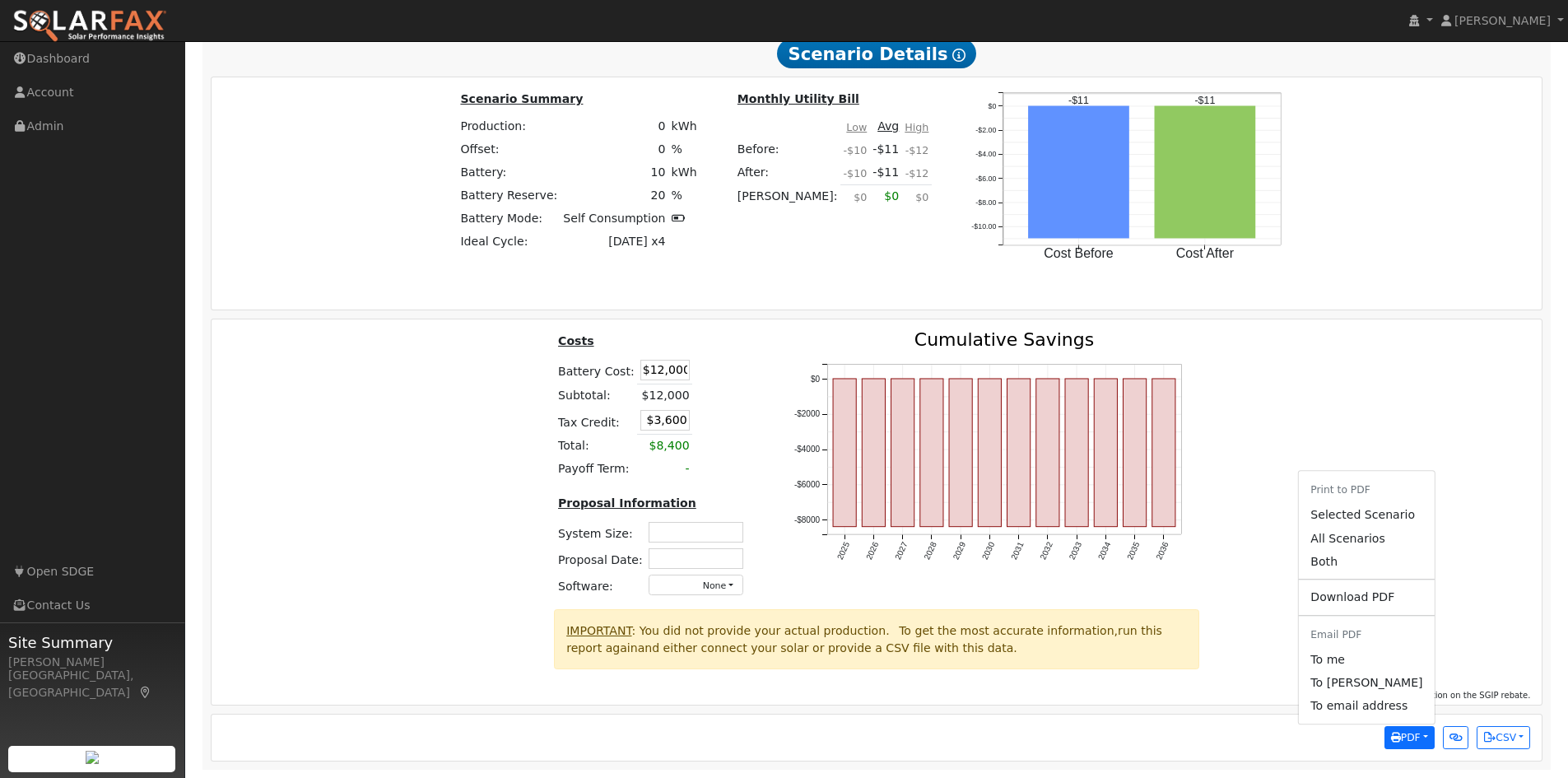
click at [1372, 538] on link "All Scenarios" at bounding box center [1366, 538] width 135 height 23
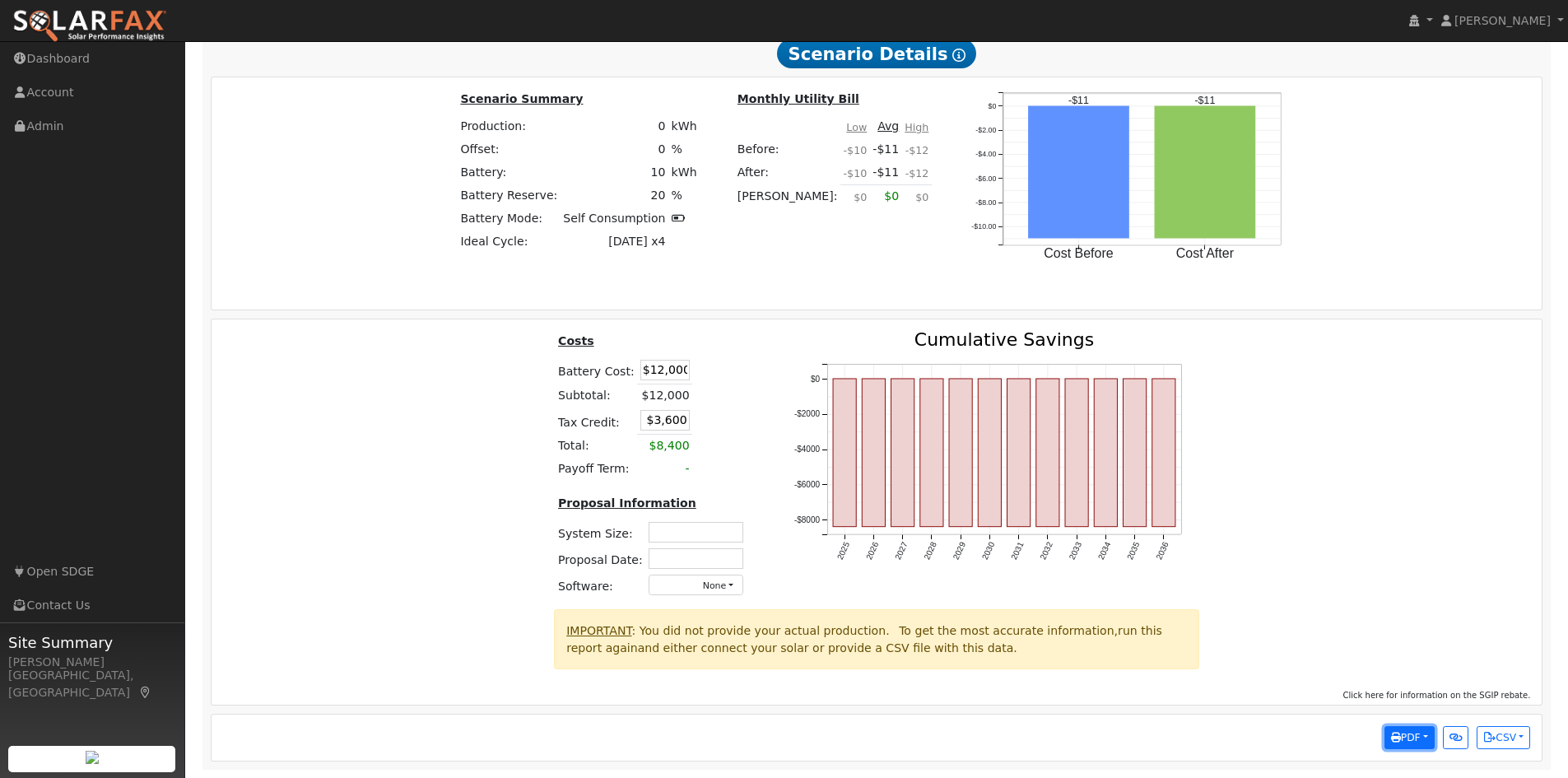
click at [1414, 738] on span "PDF" at bounding box center [1405, 738] width 29 height 12
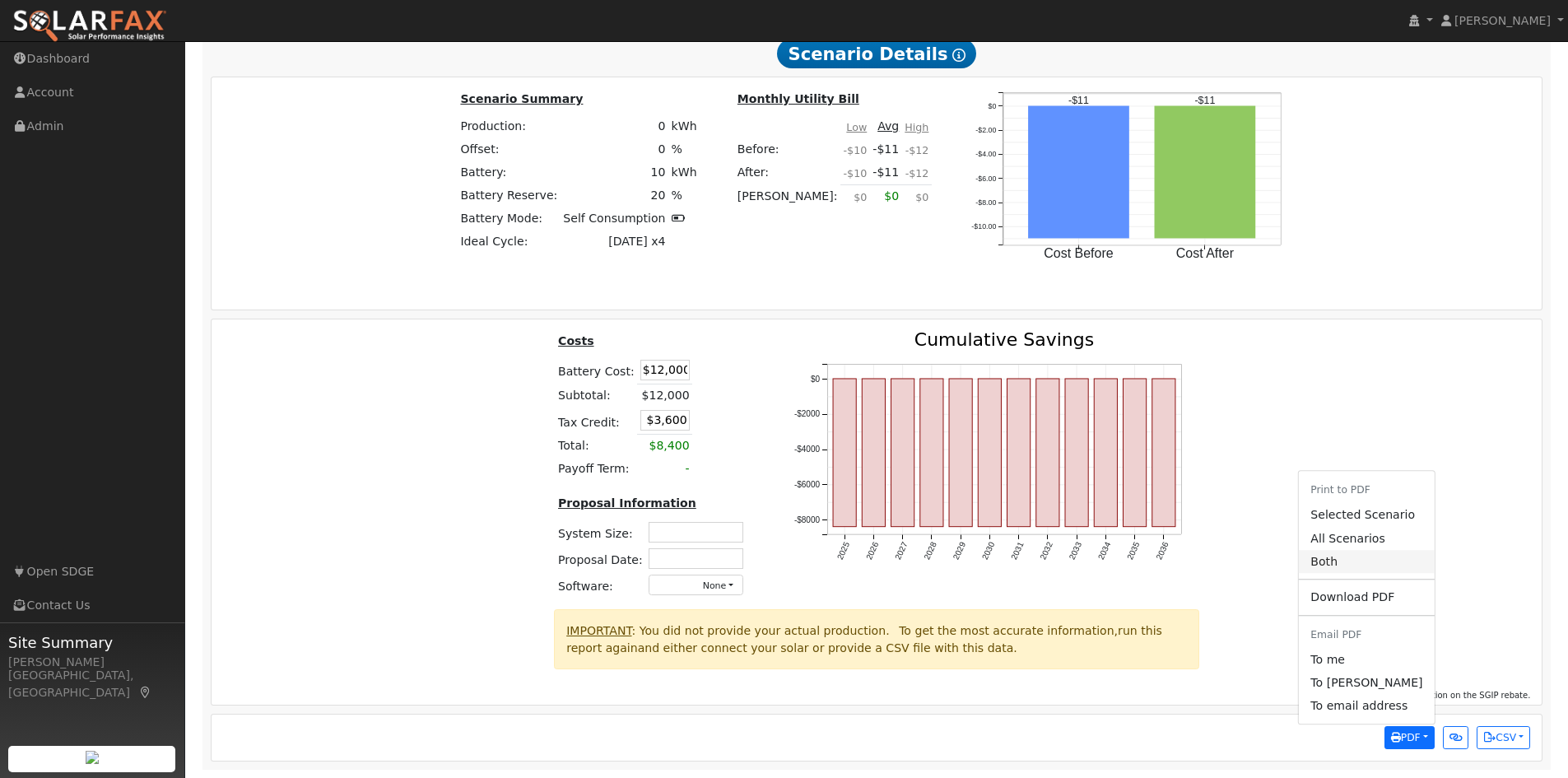
click at [1351, 562] on link "Both" at bounding box center [1366, 561] width 135 height 23
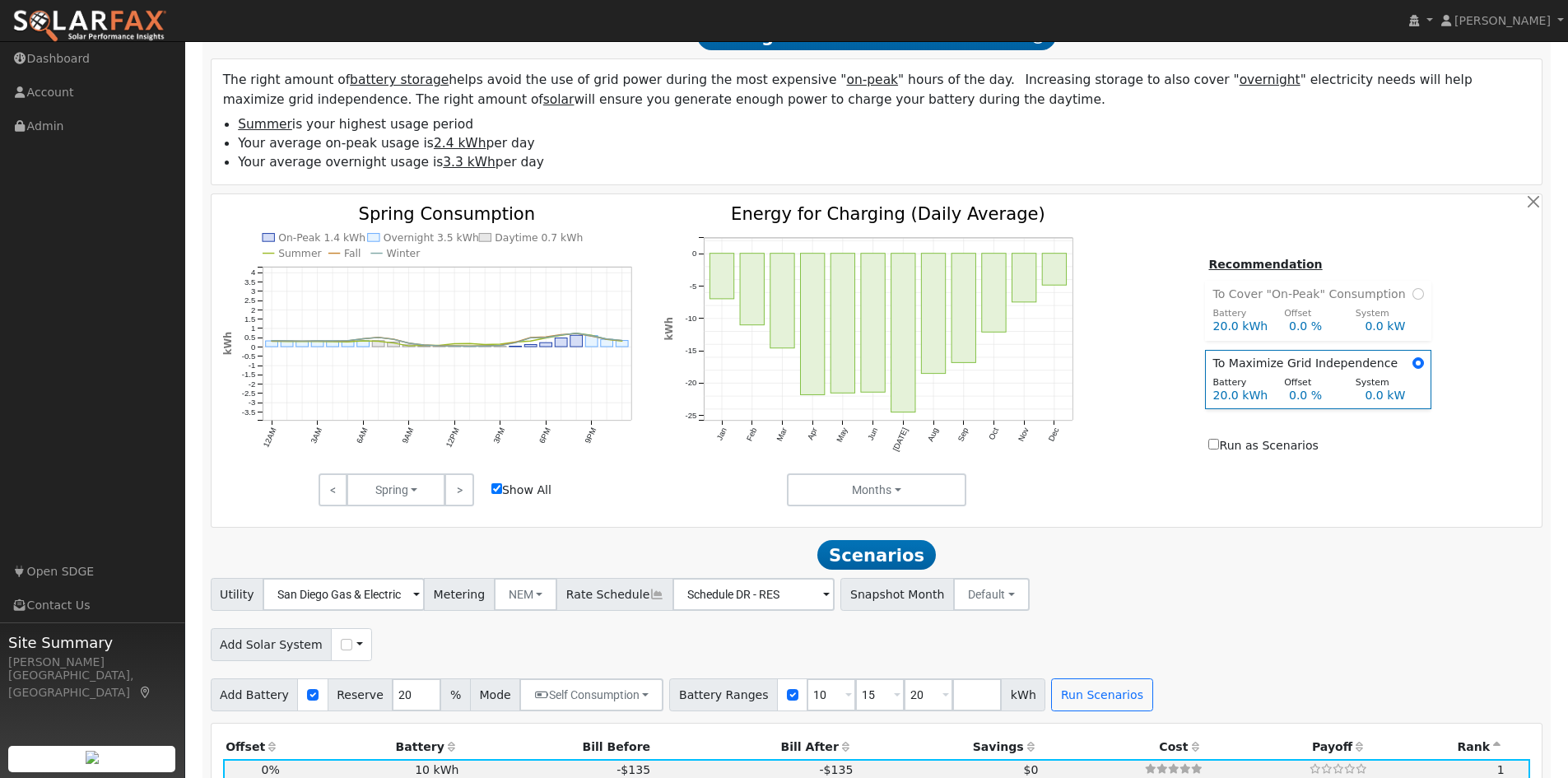
scroll to position [836, 0]
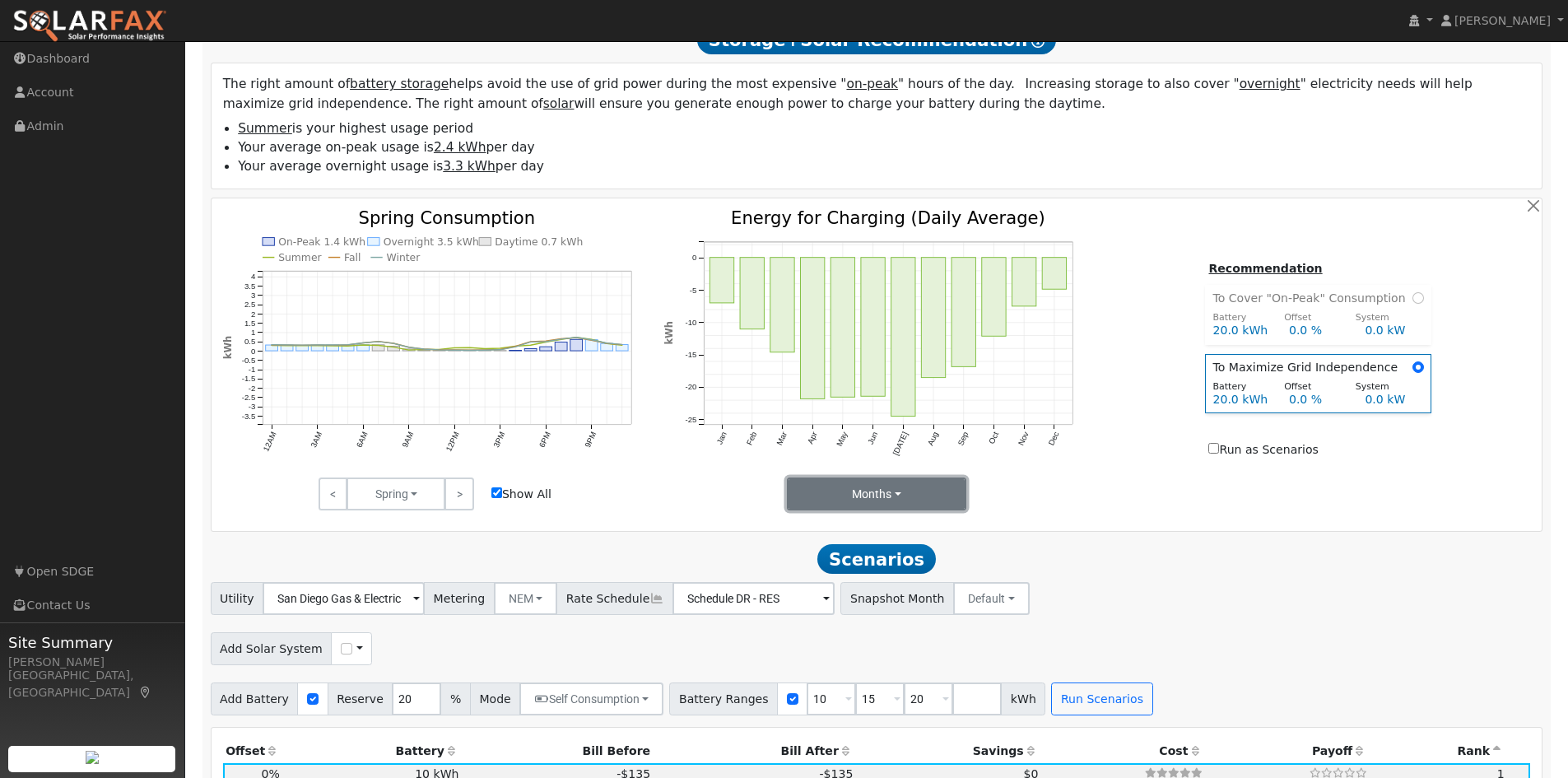
click at [888, 490] on button "Months" at bounding box center [877, 494] width 180 height 33
click at [846, 535] on link "Spring" at bounding box center [845, 531] width 114 height 23
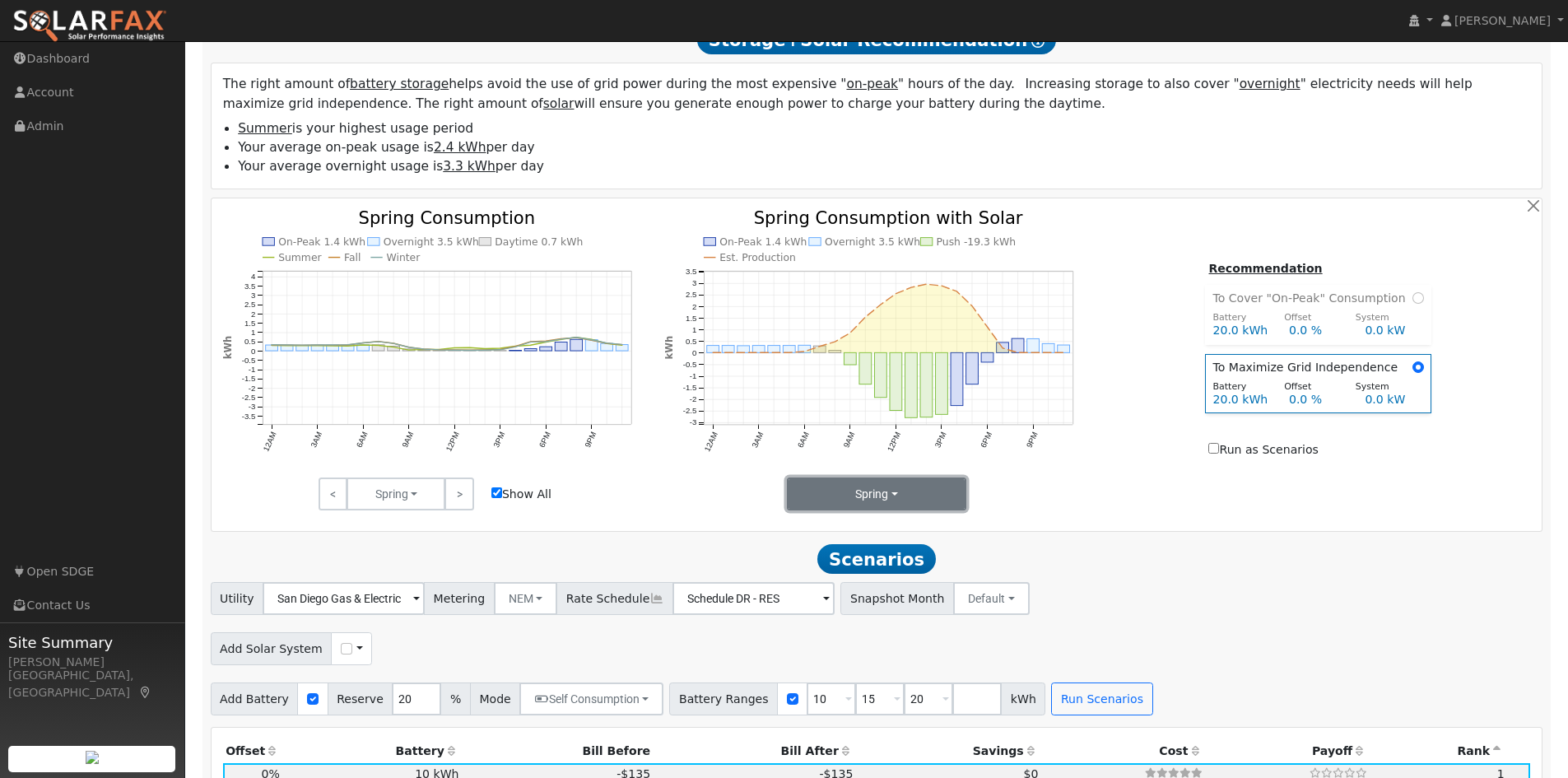
click at [886, 499] on button "Spring" at bounding box center [877, 494] width 180 height 33
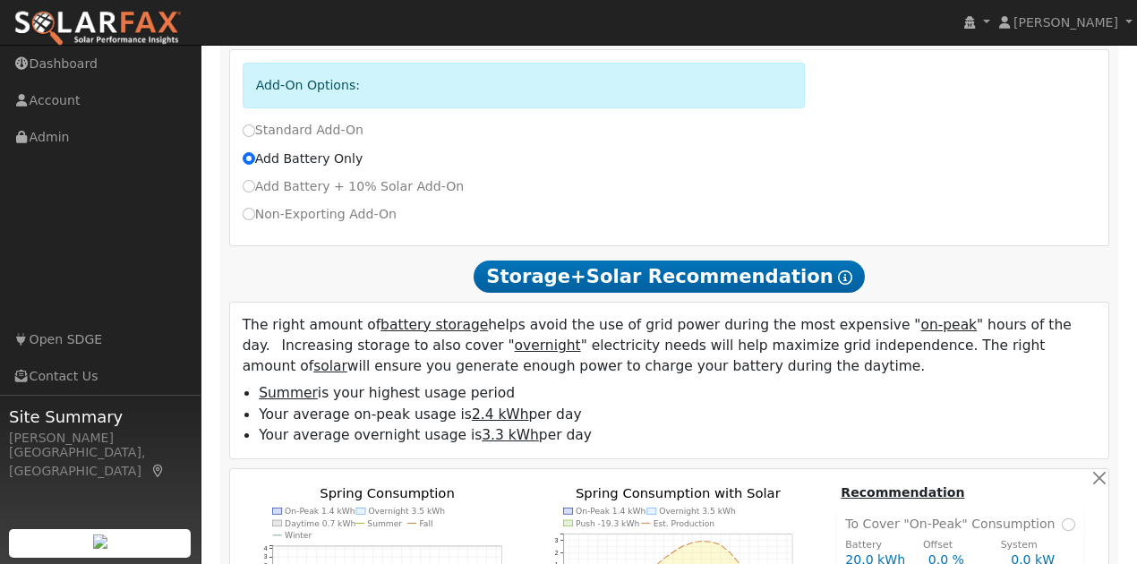
scroll to position [969, 0]
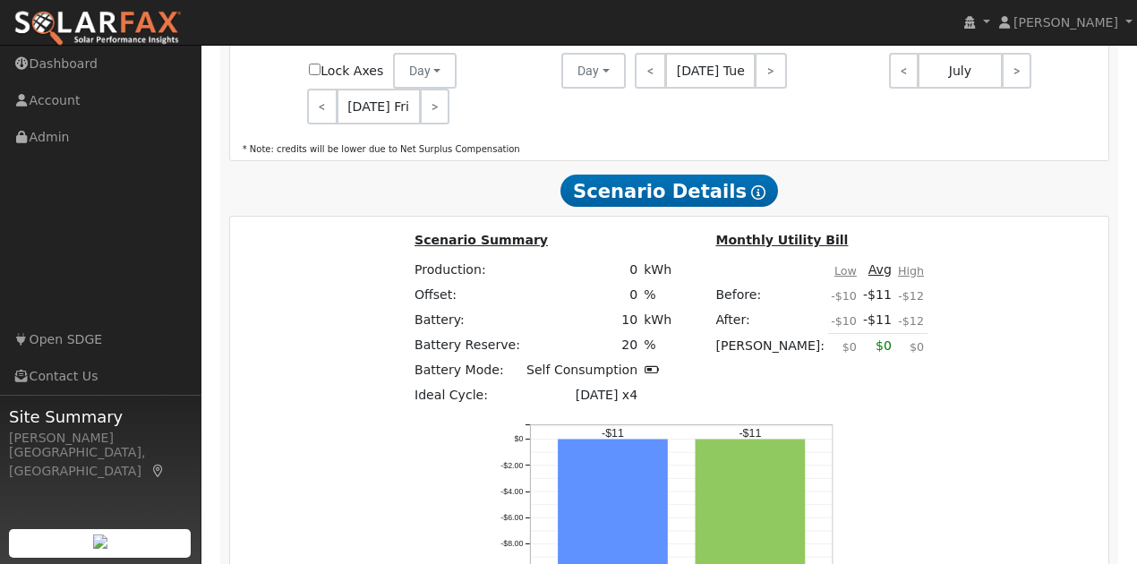
scroll to position [2386, 0]
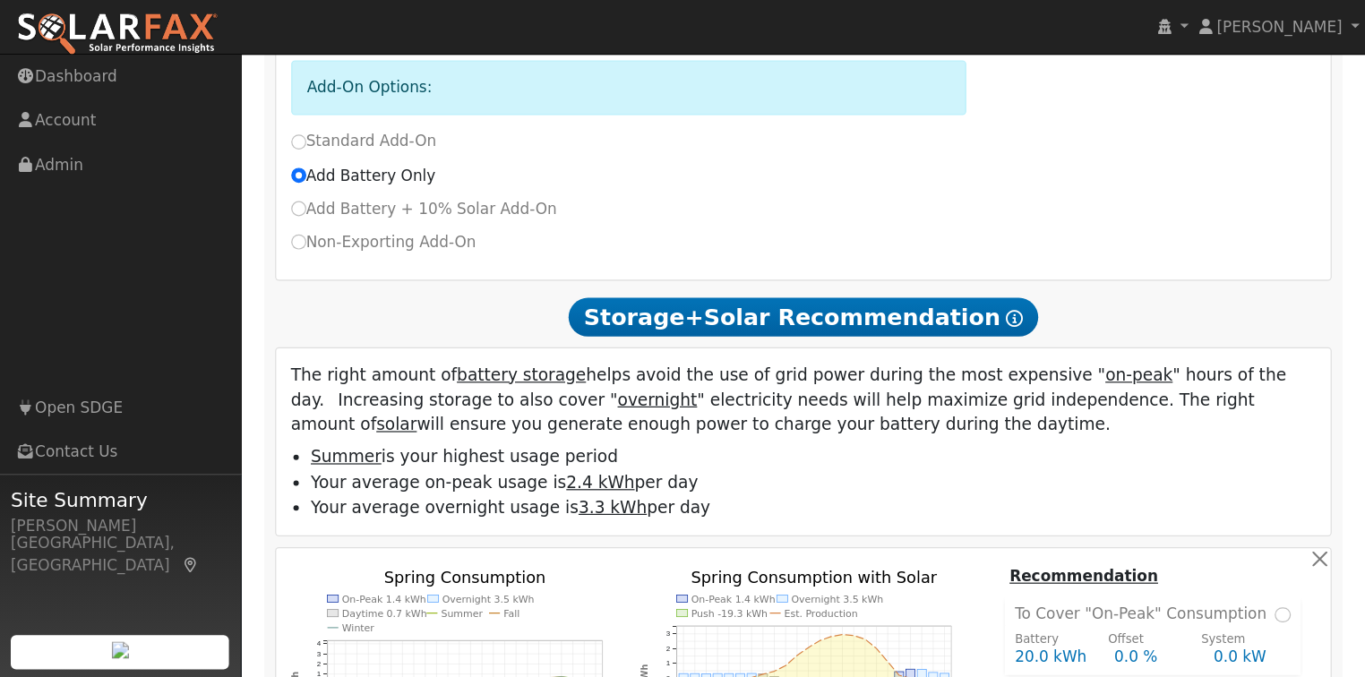
scroll to position [955, 0]
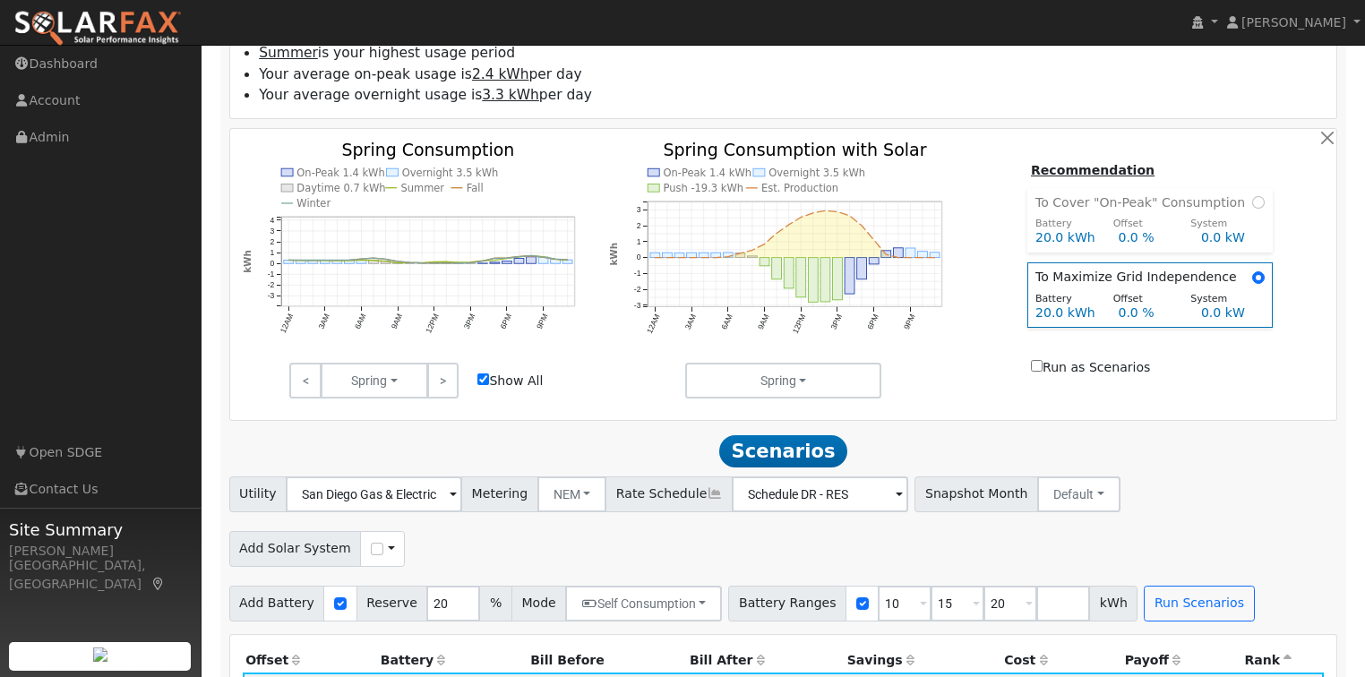
click at [1164, 358] on div "Run as Scenarios" at bounding box center [1150, 367] width 238 height 19
click at [1042, 360] on input "Run as Scenarios" at bounding box center [1037, 366] width 12 height 12
checkbox input "false"
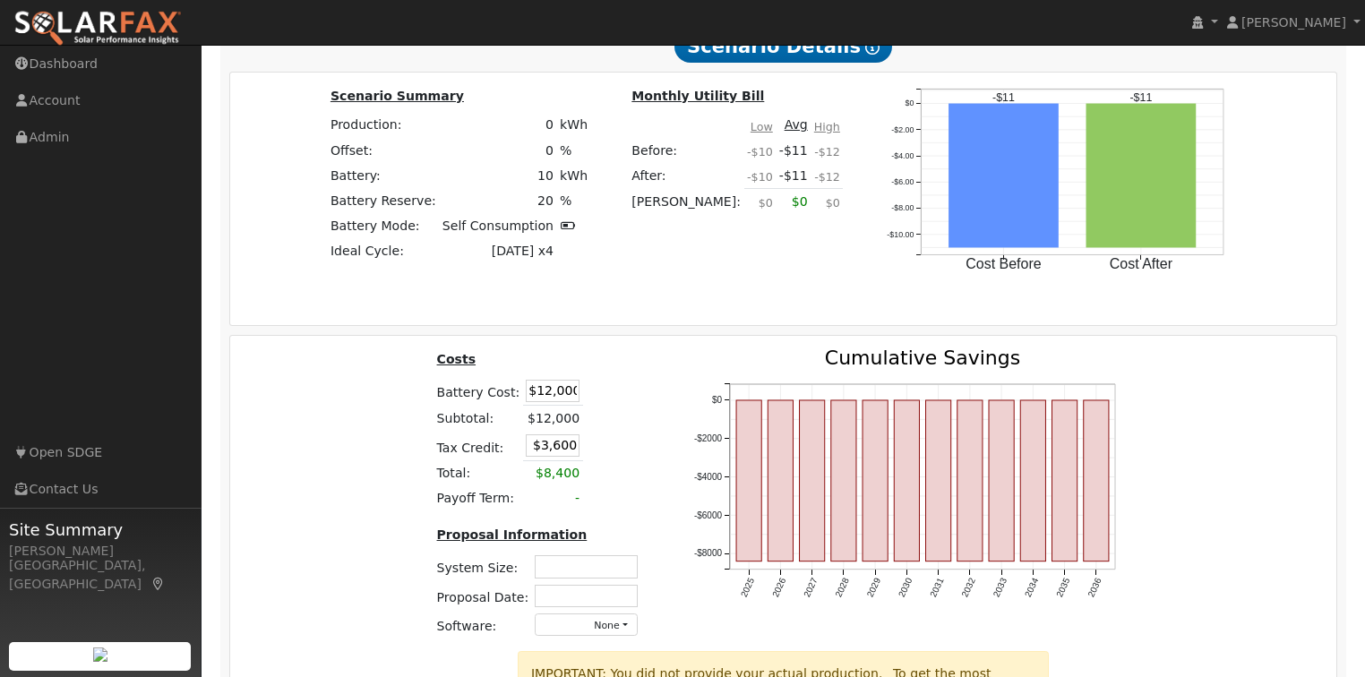
scroll to position [2231, 0]
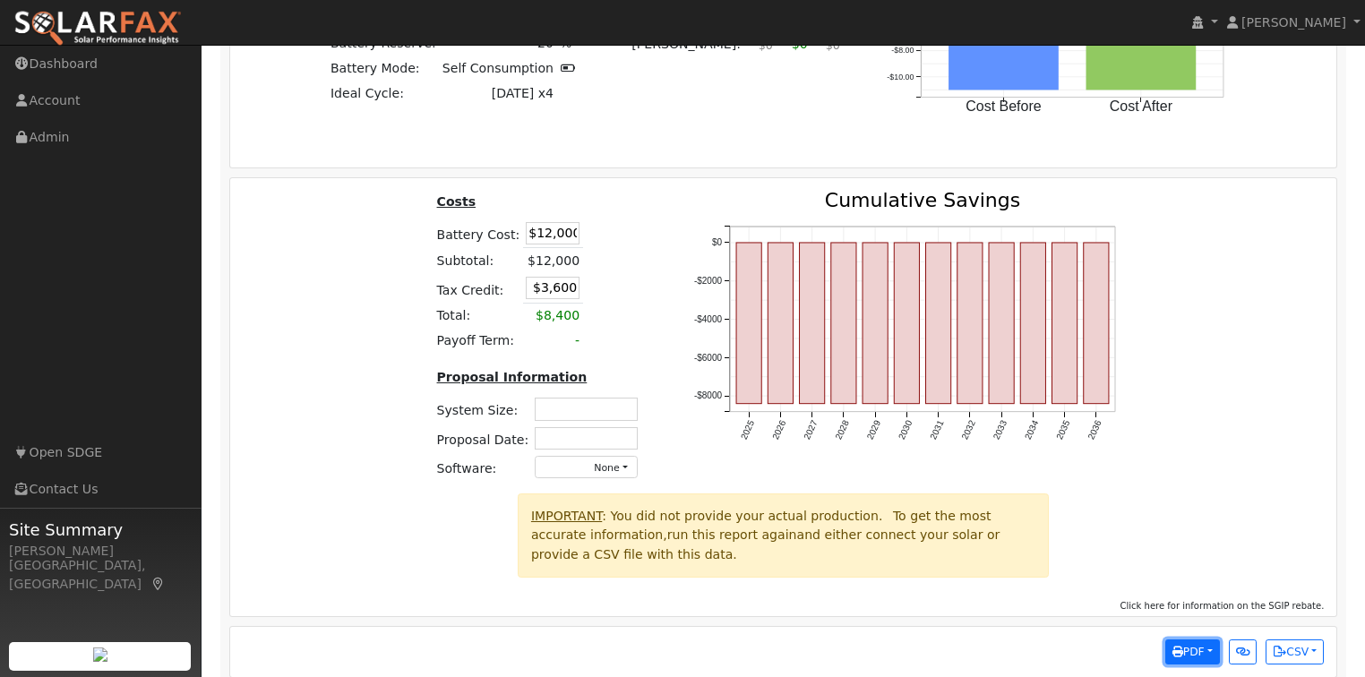
click at [1204, 639] on button "PDF" at bounding box center [1192, 651] width 55 height 25
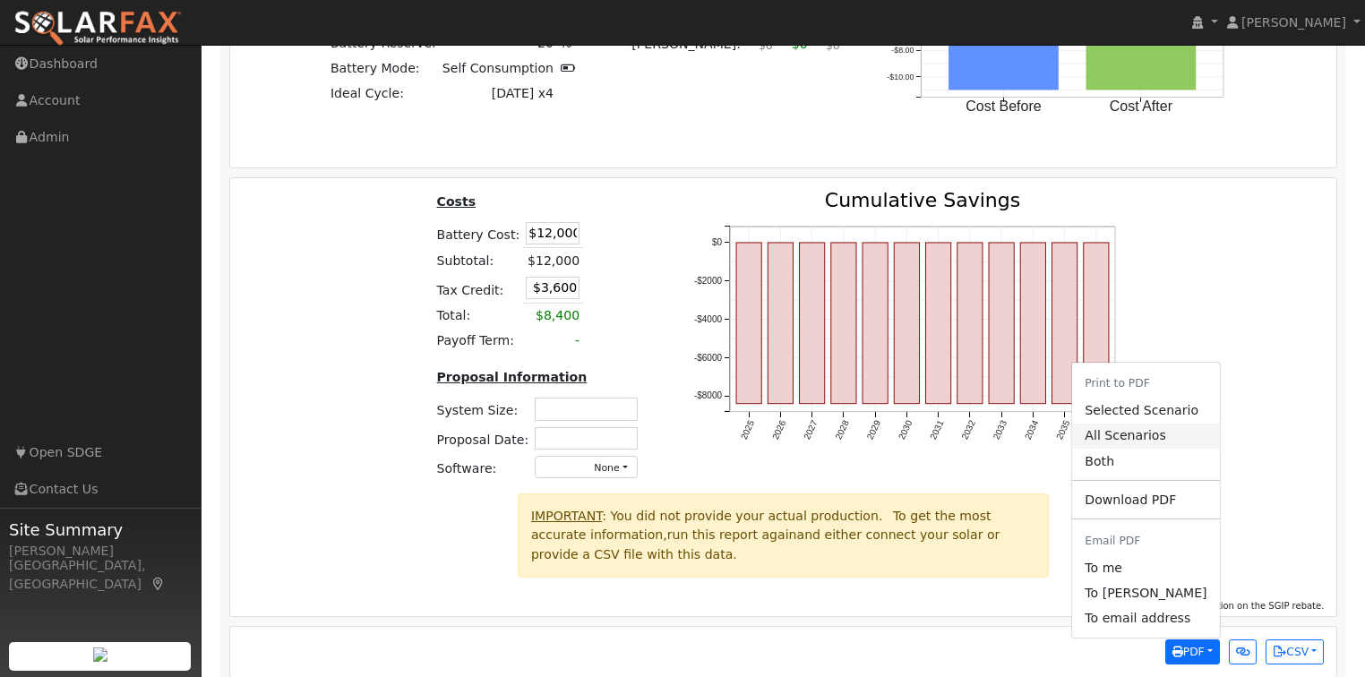
click at [1146, 424] on link "All Scenarios" at bounding box center [1145, 436] width 147 height 25
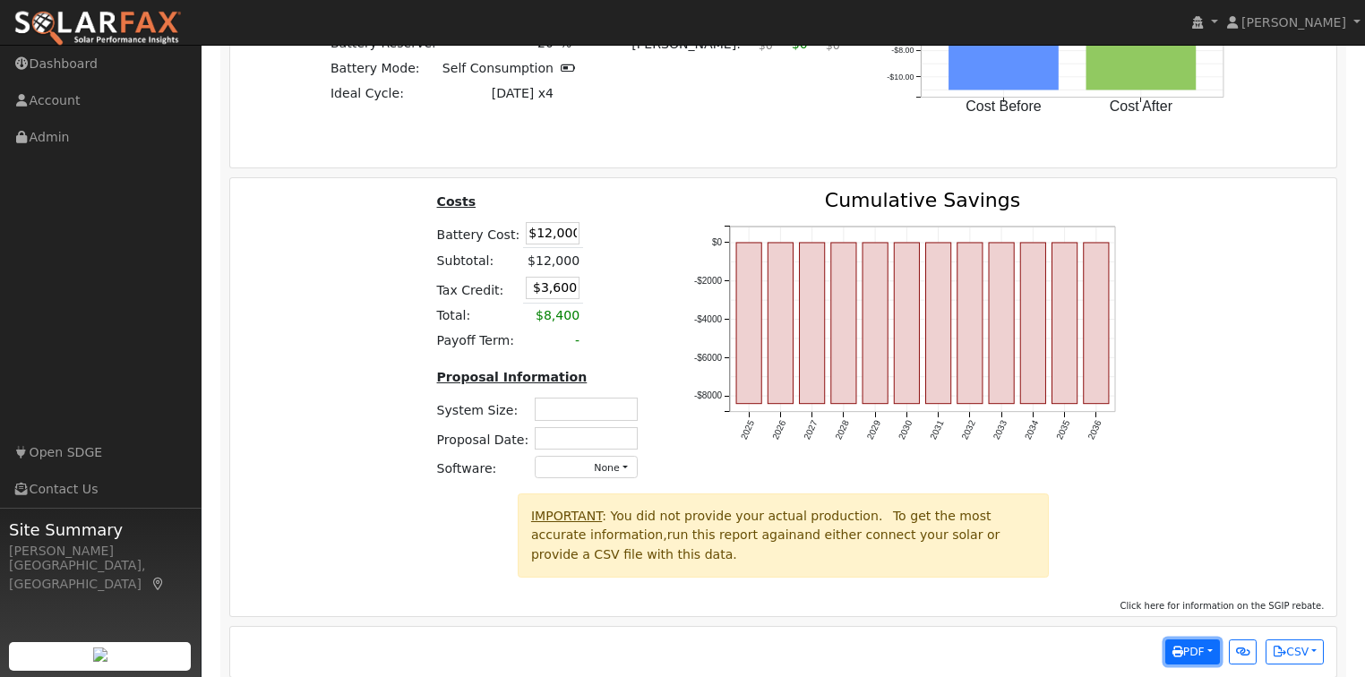
click at [1191, 646] on span "PDF" at bounding box center [1188, 652] width 32 height 13
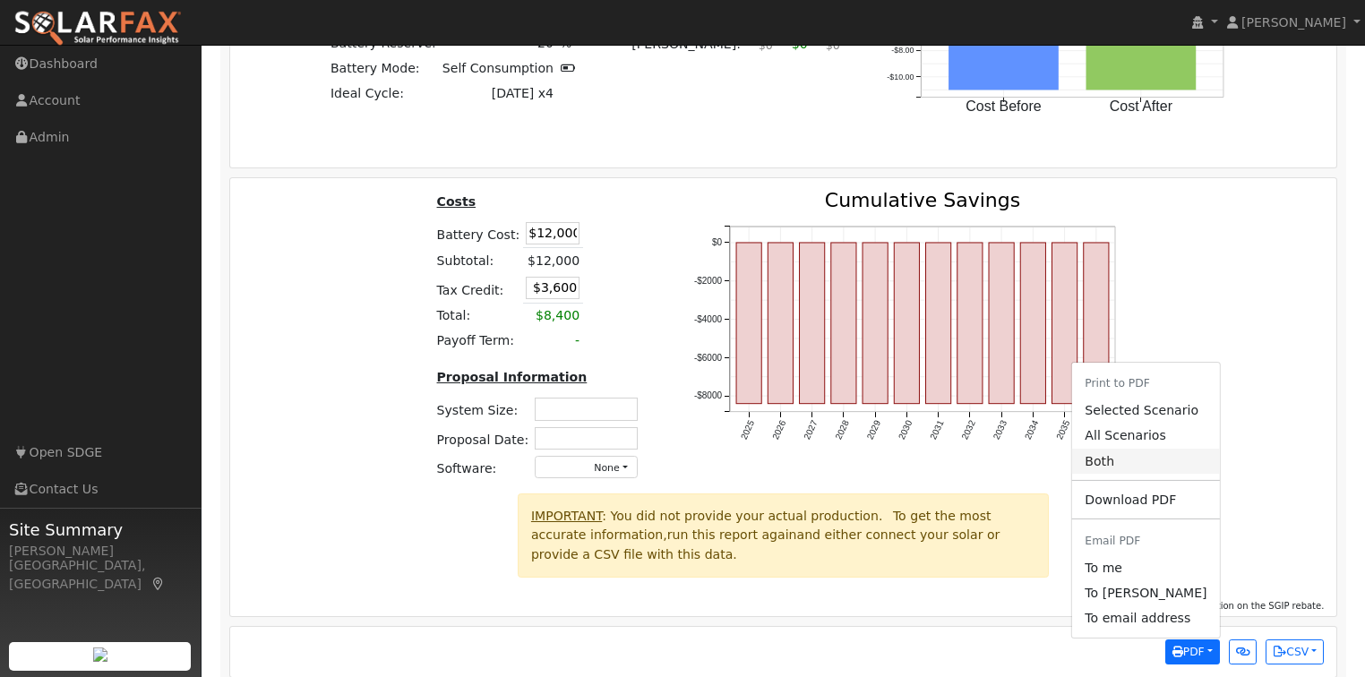
click at [1137, 449] on link "Both" at bounding box center [1145, 461] width 147 height 25
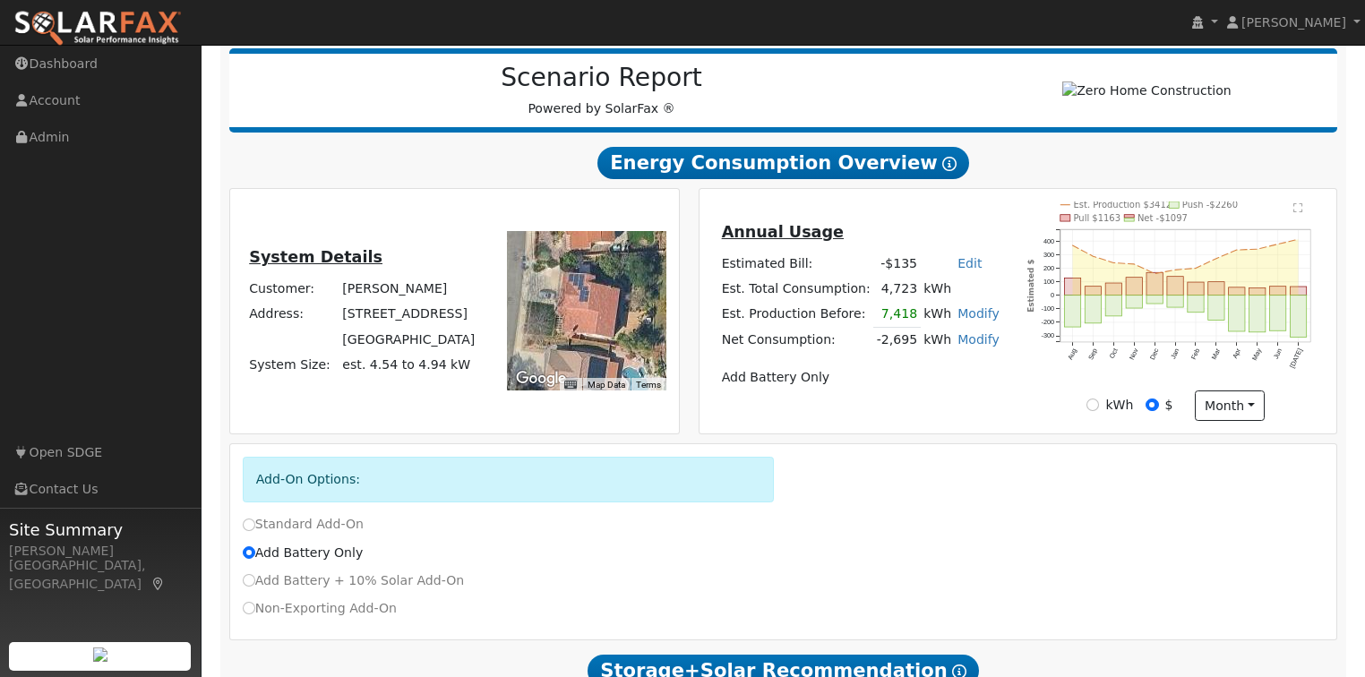
scroll to position [0, 0]
